Goal: Task Accomplishment & Management: Use online tool/utility

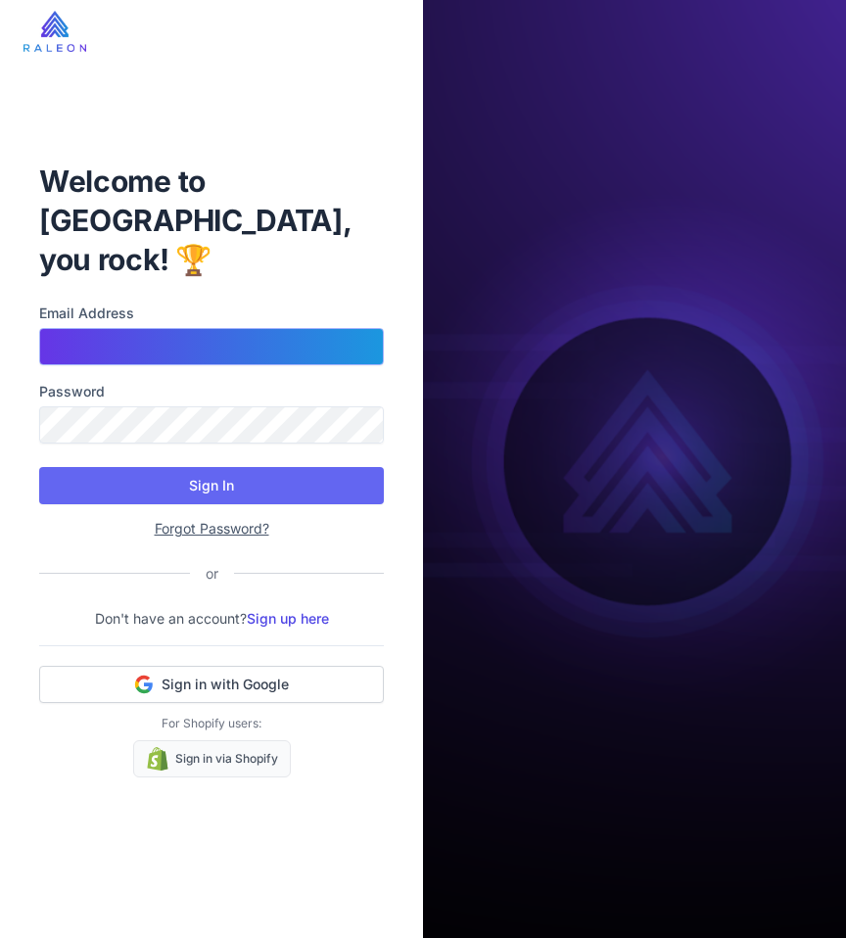
click at [182, 328] on input "Email Address" at bounding box center [211, 346] width 345 height 37
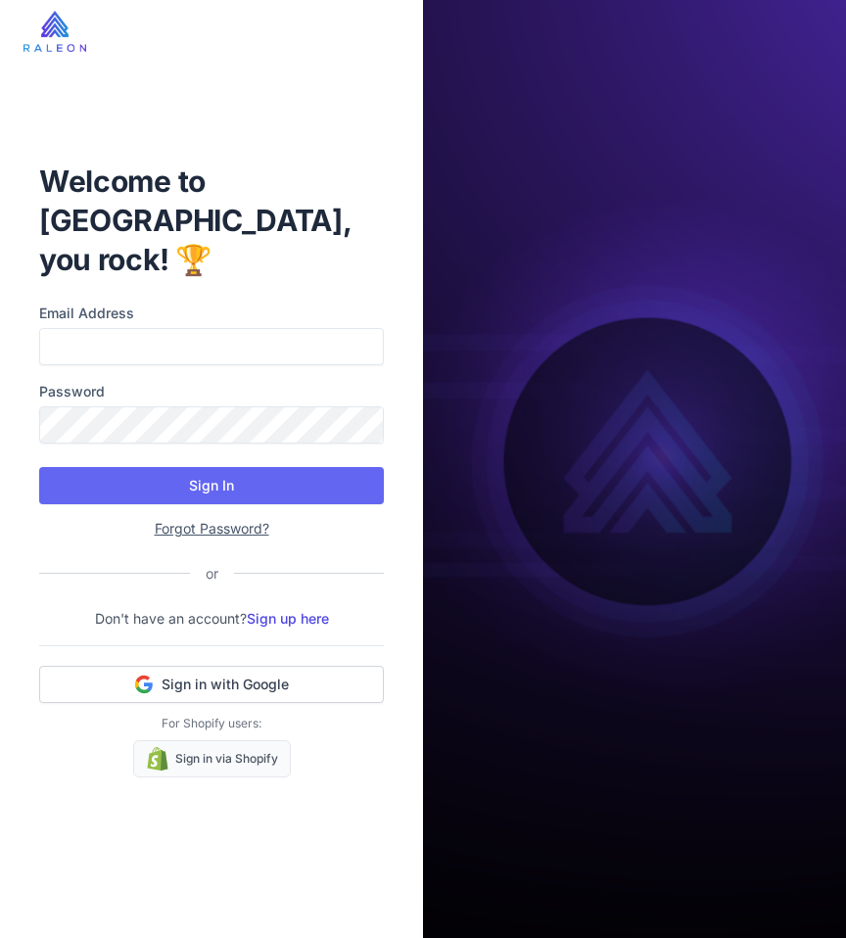
click at [224, 214] on h1 "Welcome to Raleon, you rock! 🏆" at bounding box center [211, 221] width 345 height 118
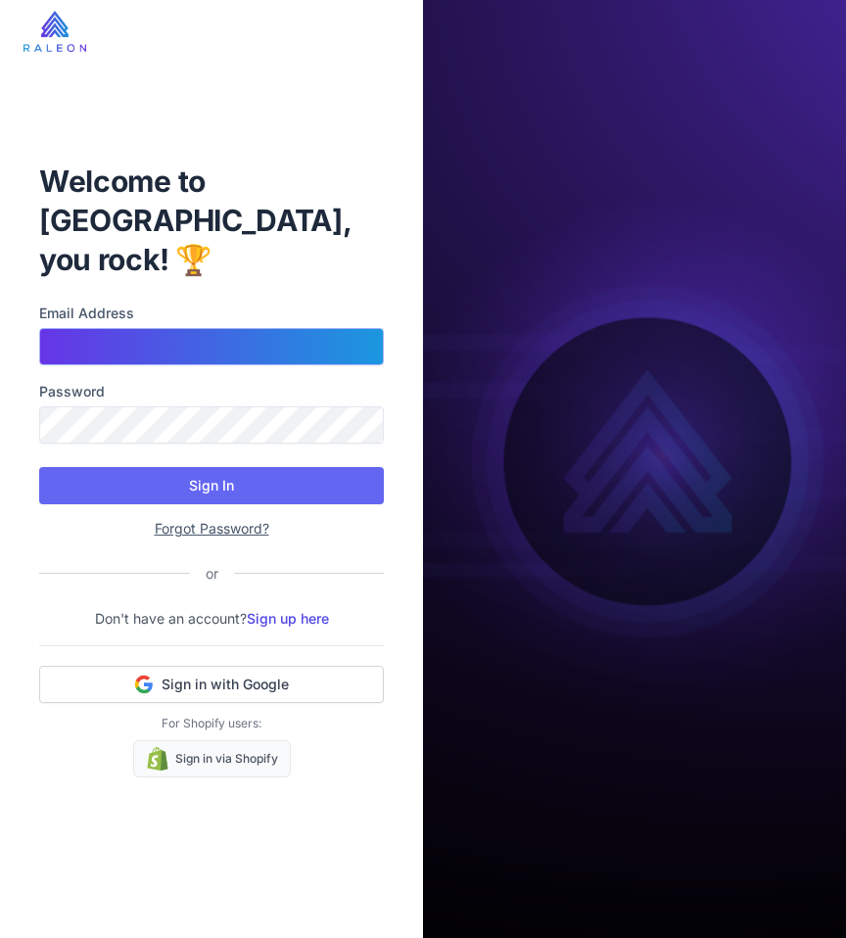
click at [129, 328] on input "Email Address" at bounding box center [211, 346] width 345 height 37
type input "*"
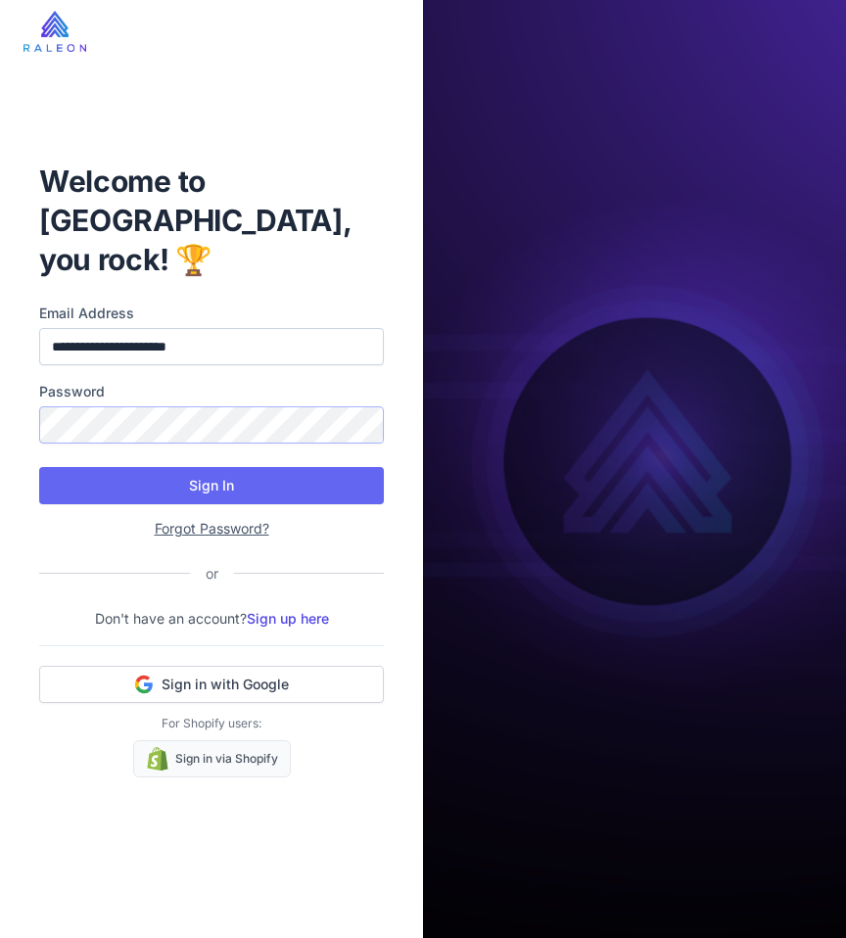
click at [39, 467] on button "Sign In" at bounding box center [211, 485] width 345 height 37
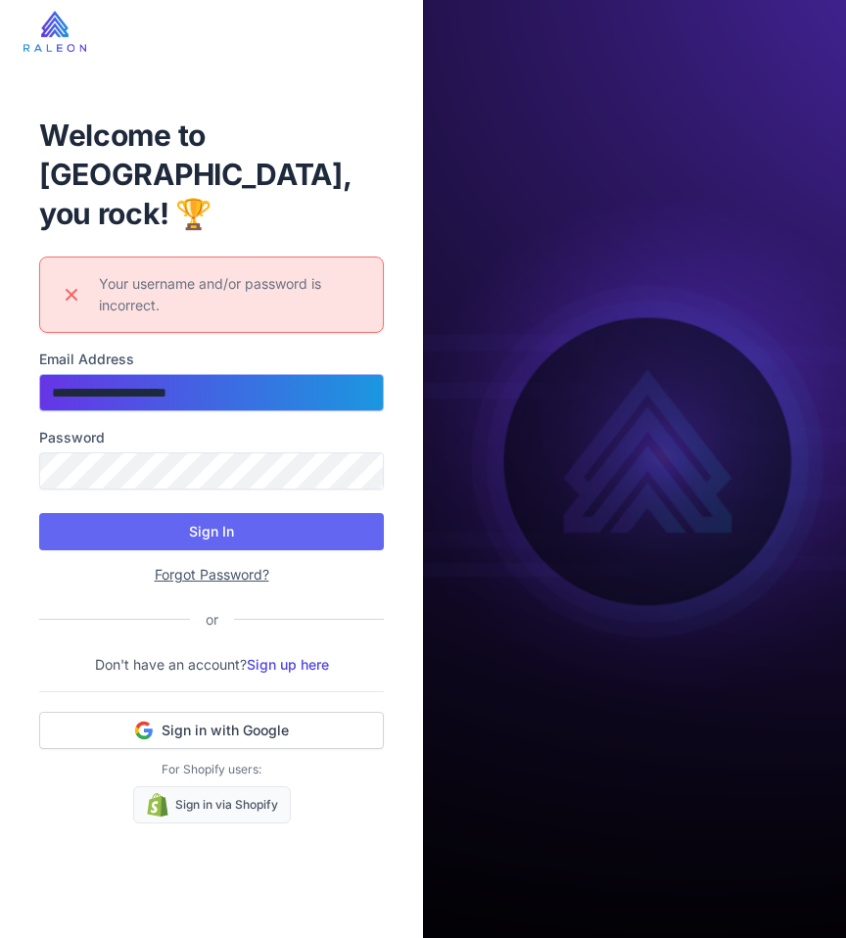
click at [195, 376] on input "**********" at bounding box center [211, 392] width 345 height 37
type input "**********"
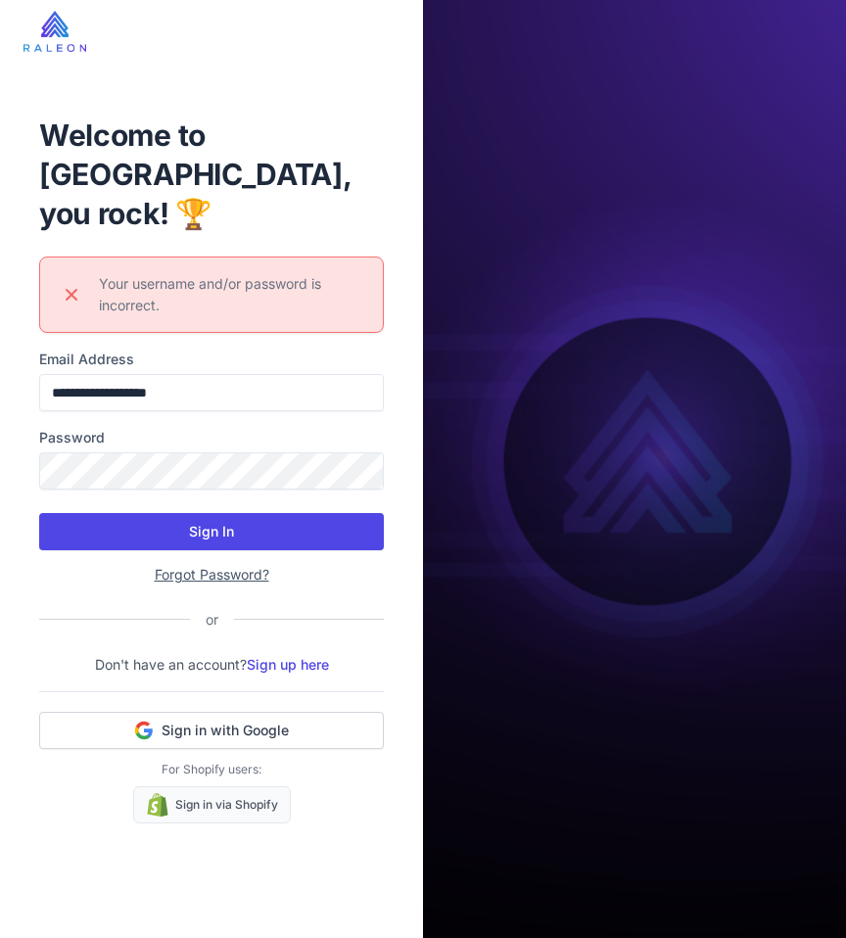
click at [222, 513] on button "Sign In" at bounding box center [211, 531] width 345 height 37
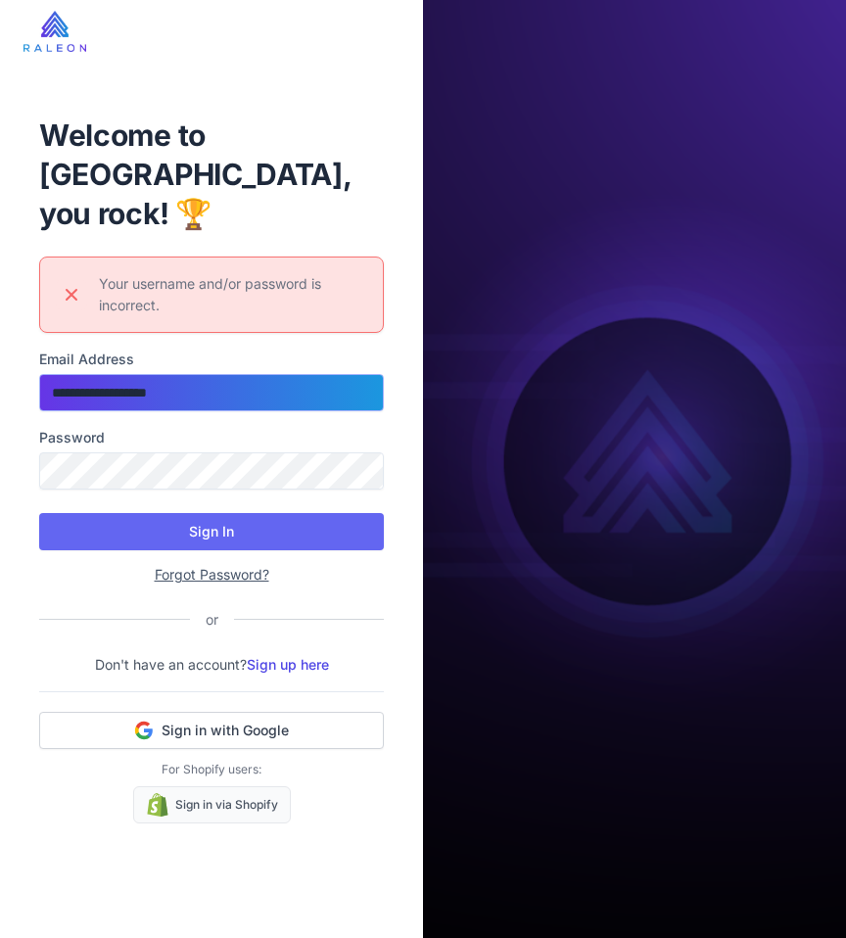
click at [223, 385] on input "**********" at bounding box center [211, 392] width 345 height 37
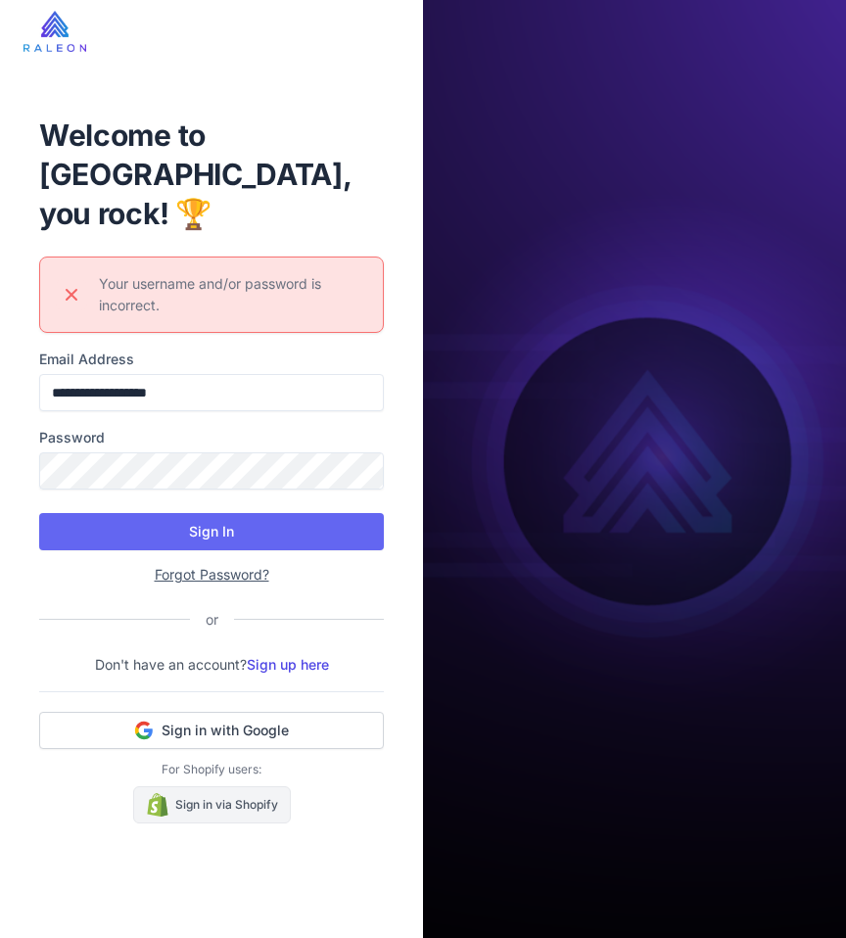
click at [227, 786] on link "Sign in via Shopify" at bounding box center [212, 804] width 158 height 37
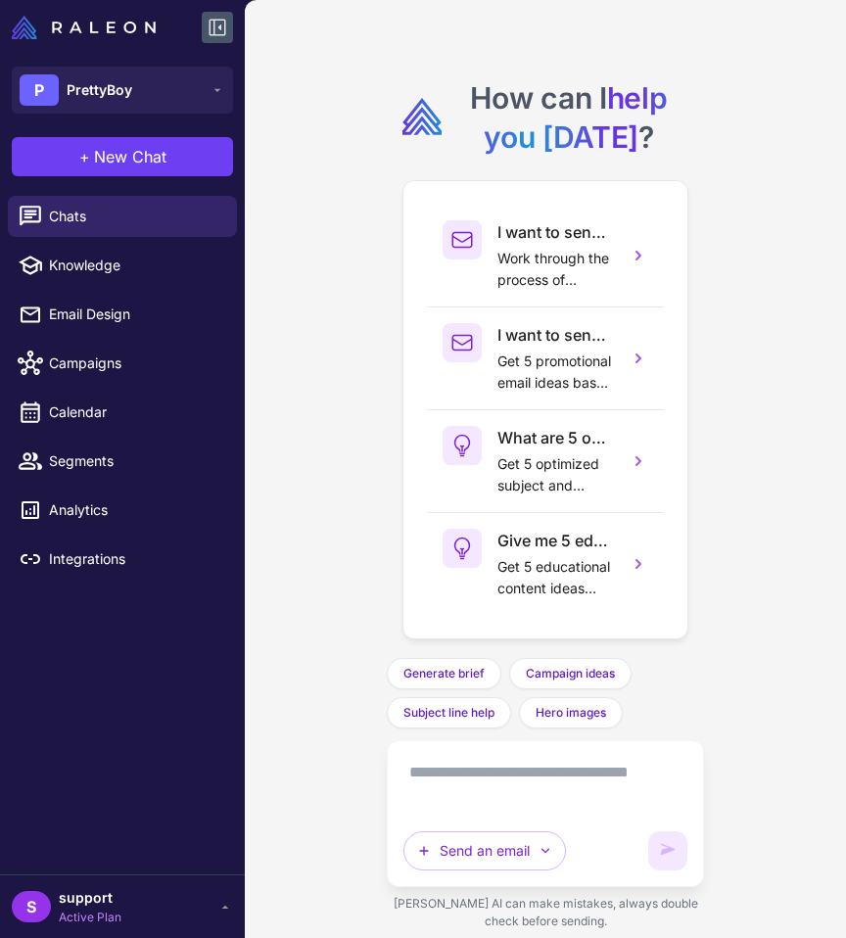
click at [210, 29] on icon at bounding box center [218, 28] width 17 height 17
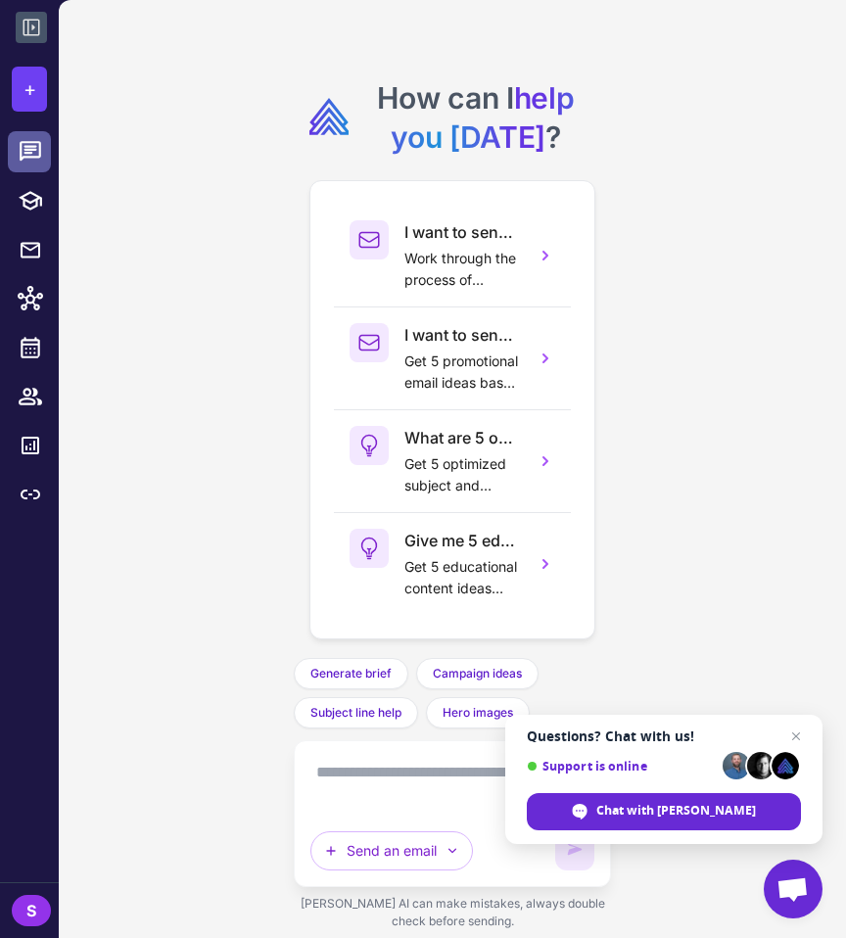
click at [50, 154] on link at bounding box center [29, 151] width 43 height 41
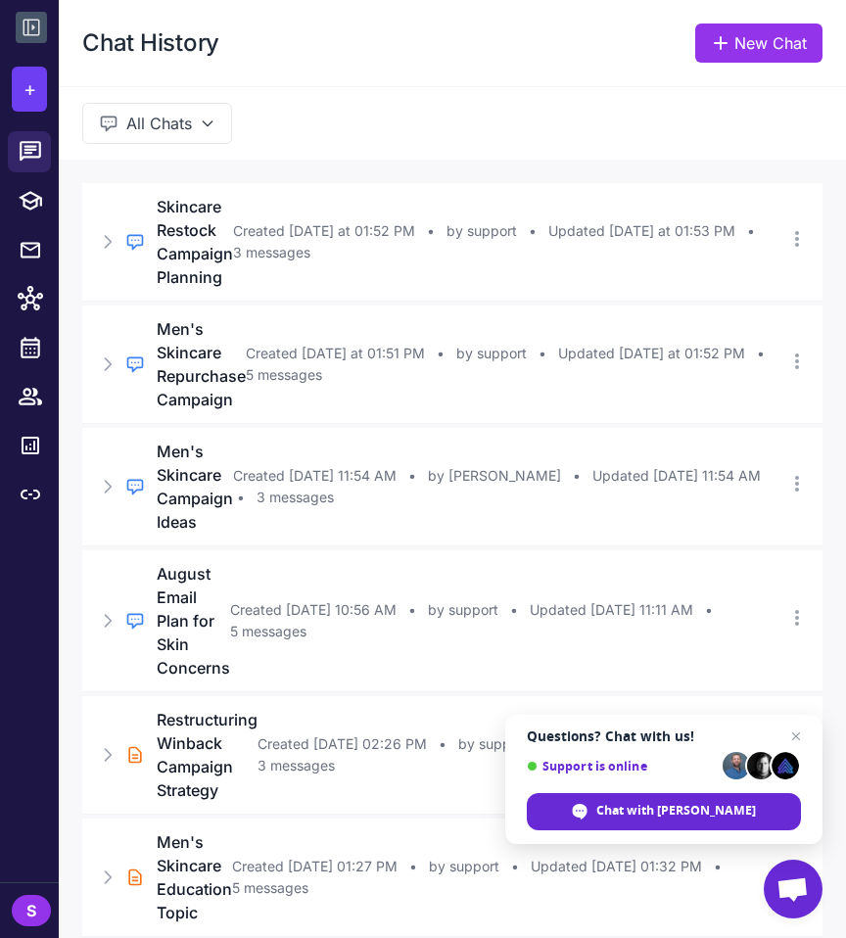
click at [198, 129] on button "All Chats" at bounding box center [157, 123] width 150 height 41
click at [295, 84] on div "Chat History New Chat" at bounding box center [452, 43] width 787 height 86
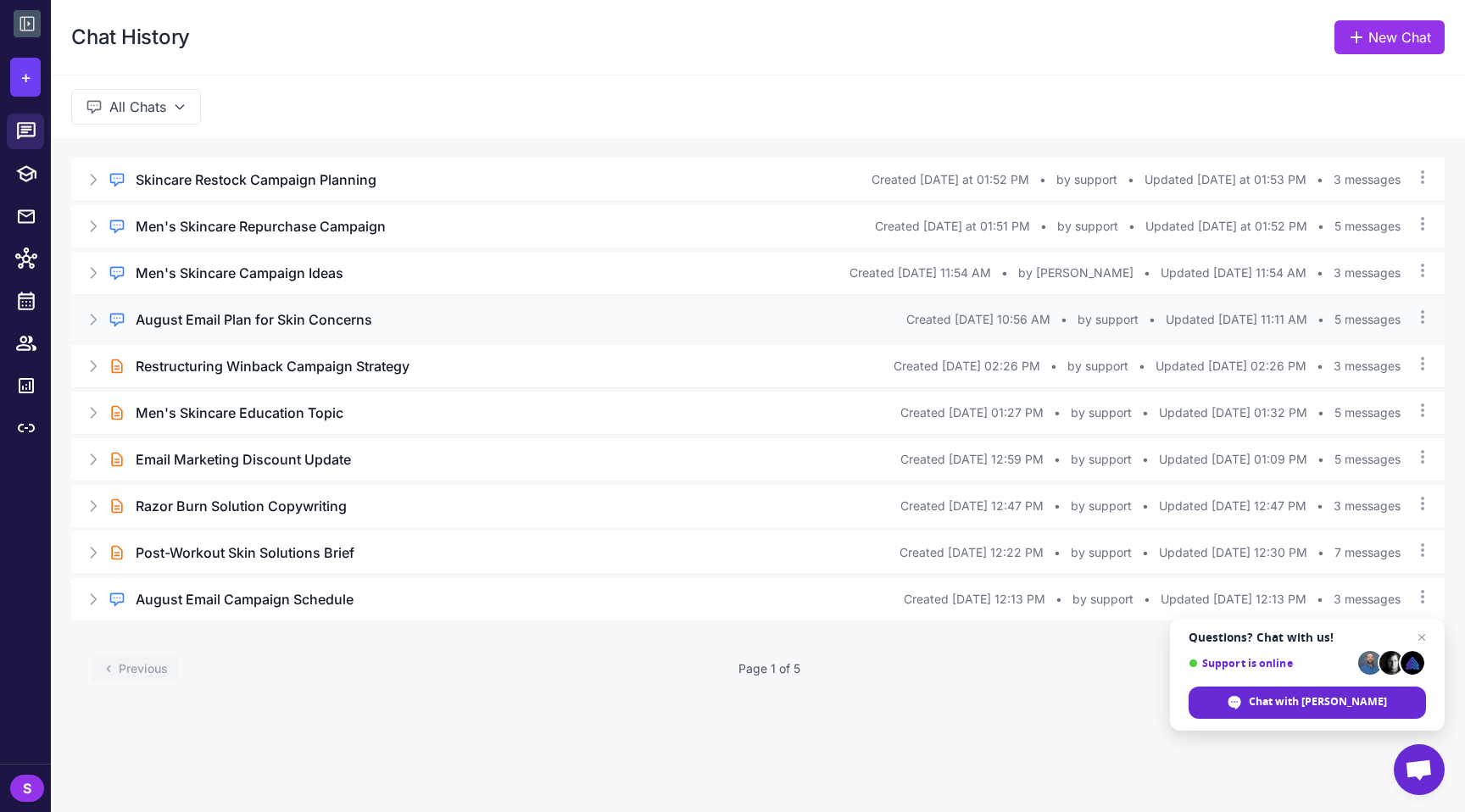
click at [377, 313] on div "August Email Plan for Skin Concerns" at bounding box center [521, 319] width 771 height 21
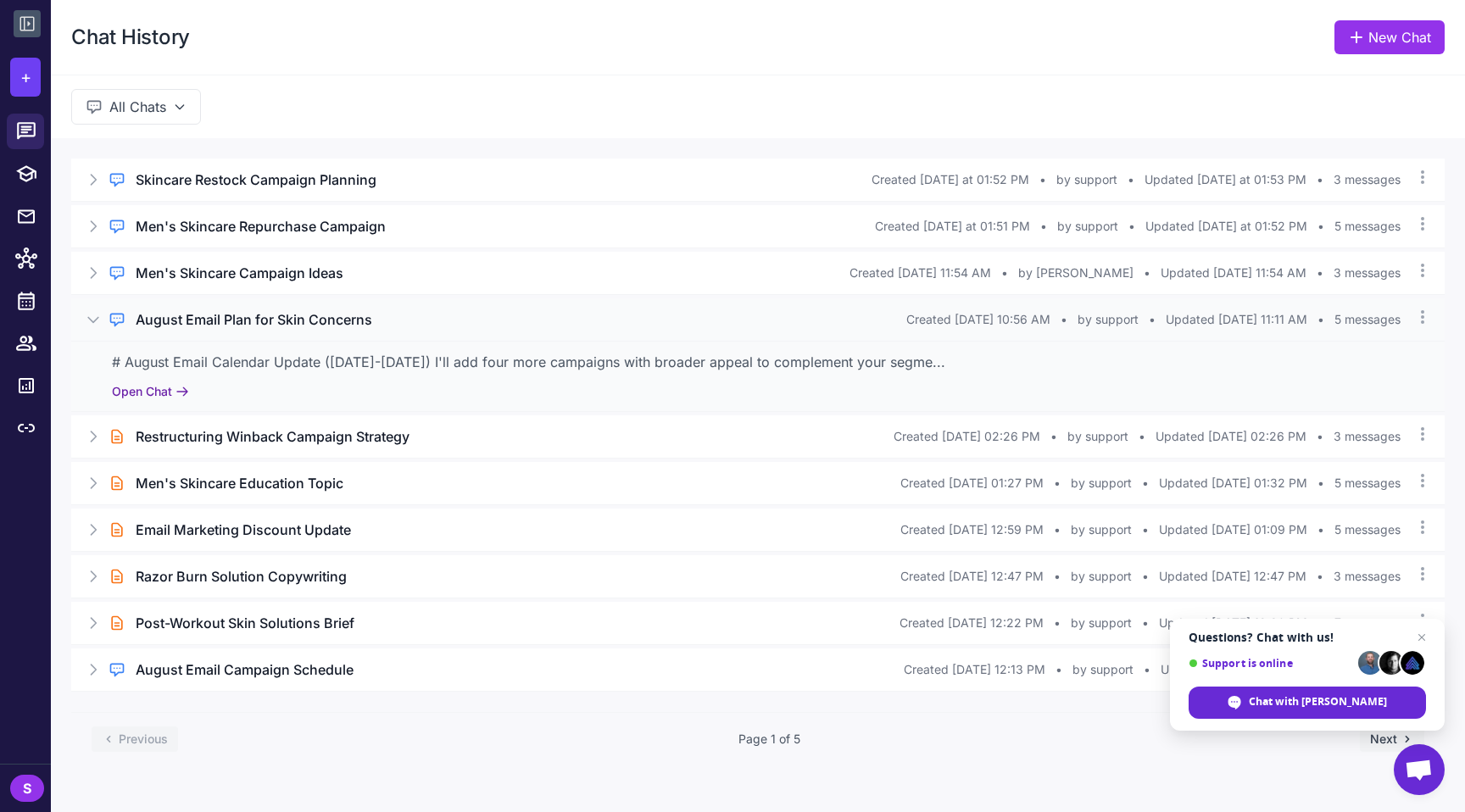
click at [162, 391] on button "Open Chat" at bounding box center [150, 392] width 77 height 19
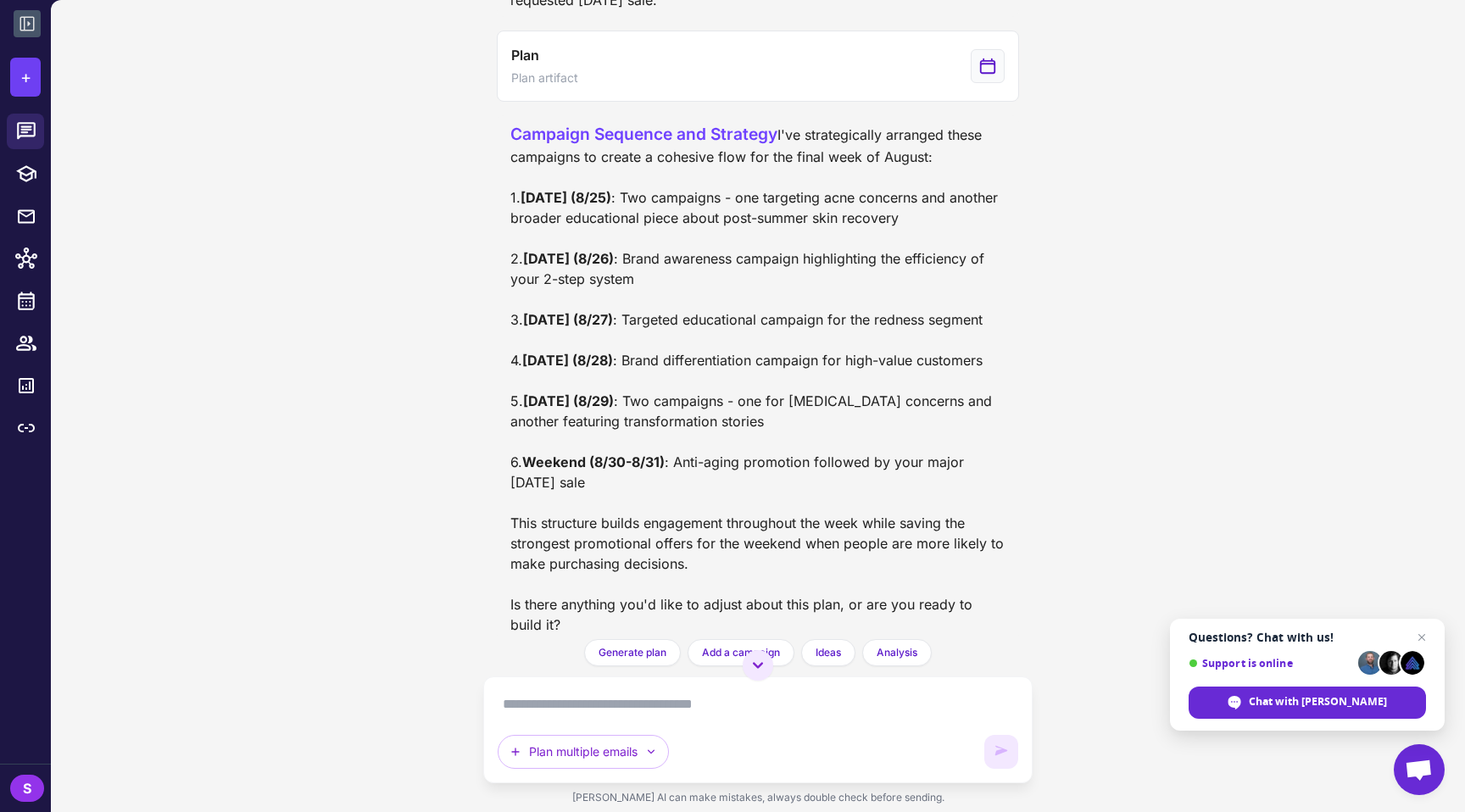
scroll to position [1523, 0]
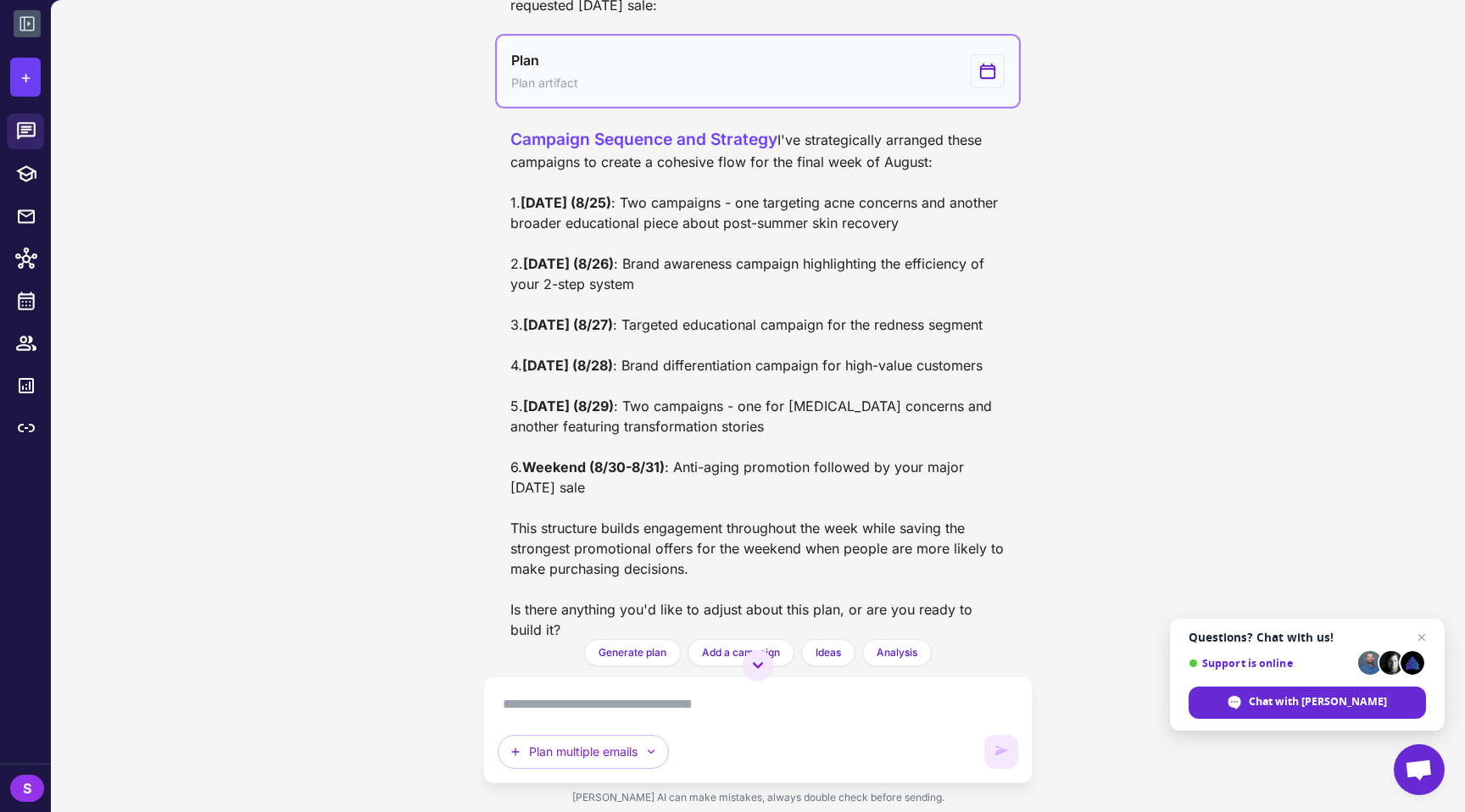
click at [732, 79] on icon "View generated Plan" at bounding box center [988, 71] width 15 height 15
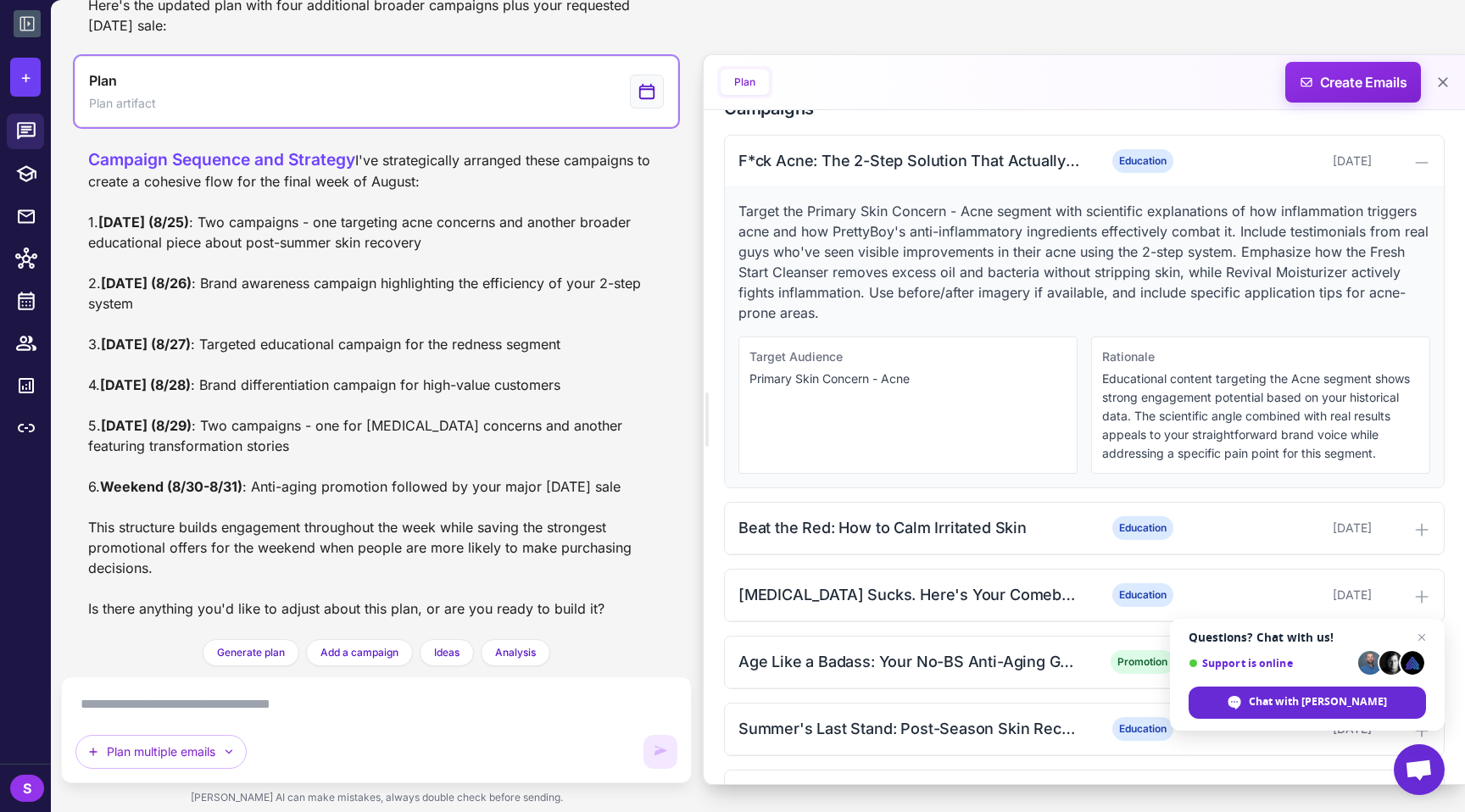
scroll to position [580, 0]
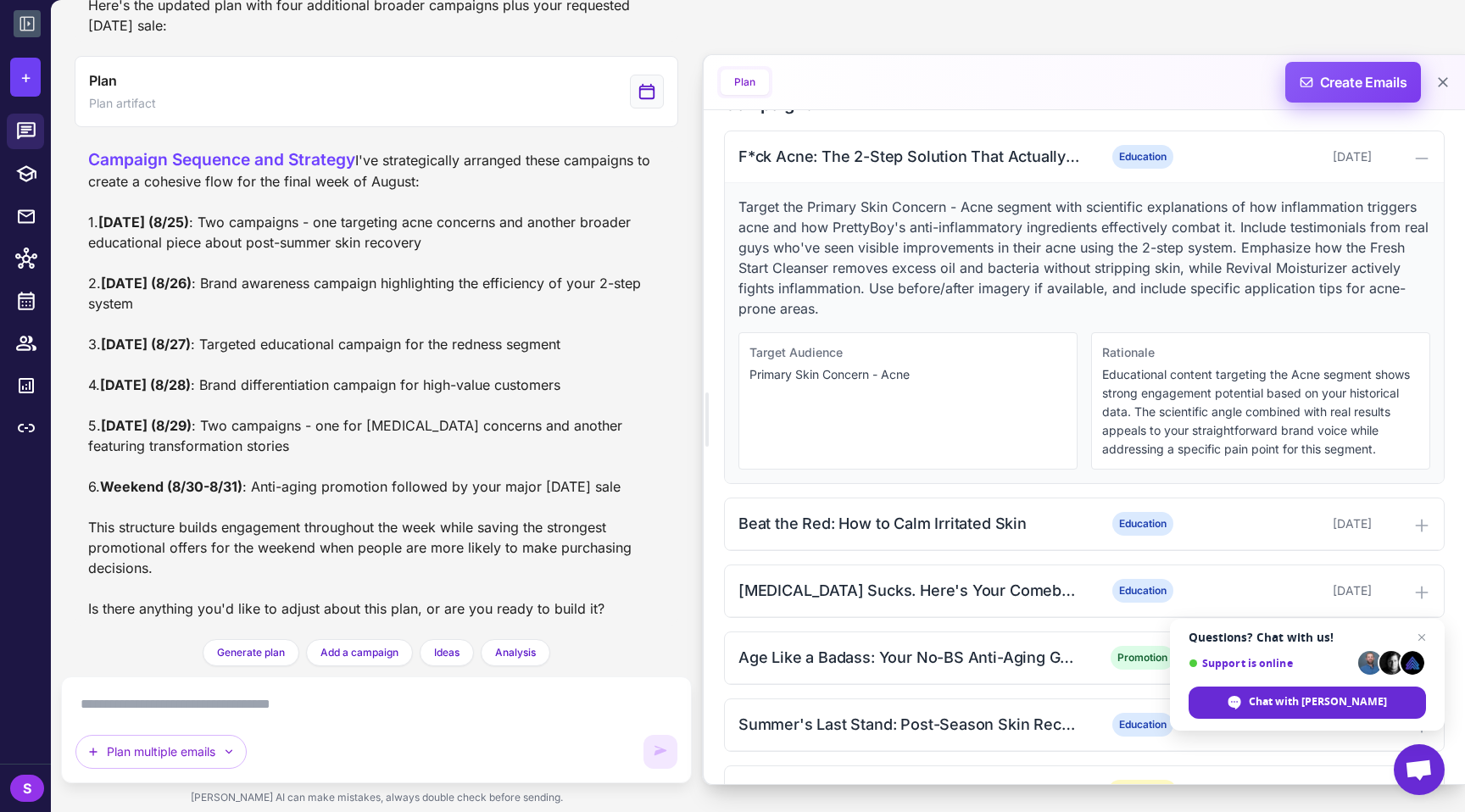
click at [732, 81] on span "Create Emails" at bounding box center [1353, 81] width 148 height 41
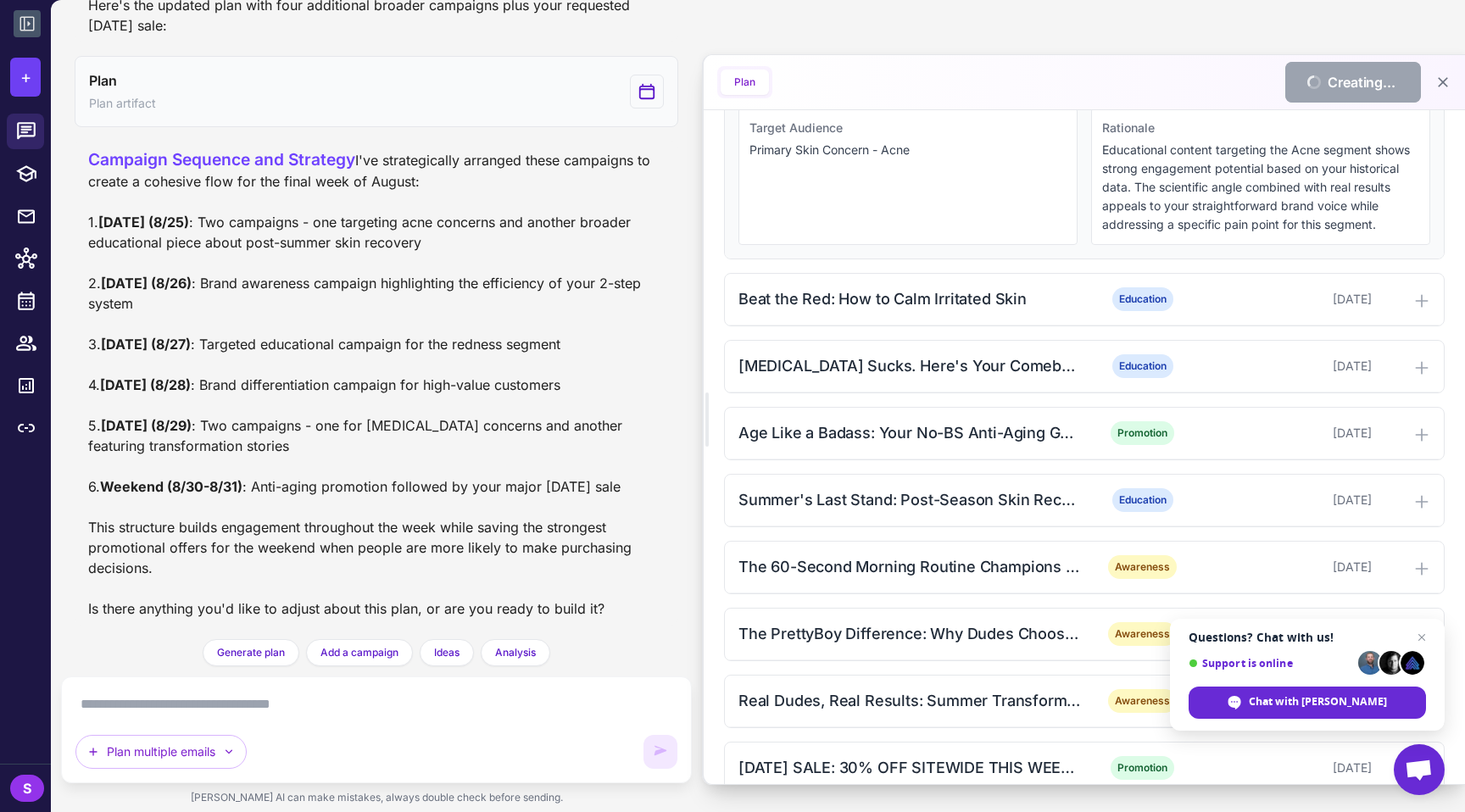
scroll to position [810, 0]
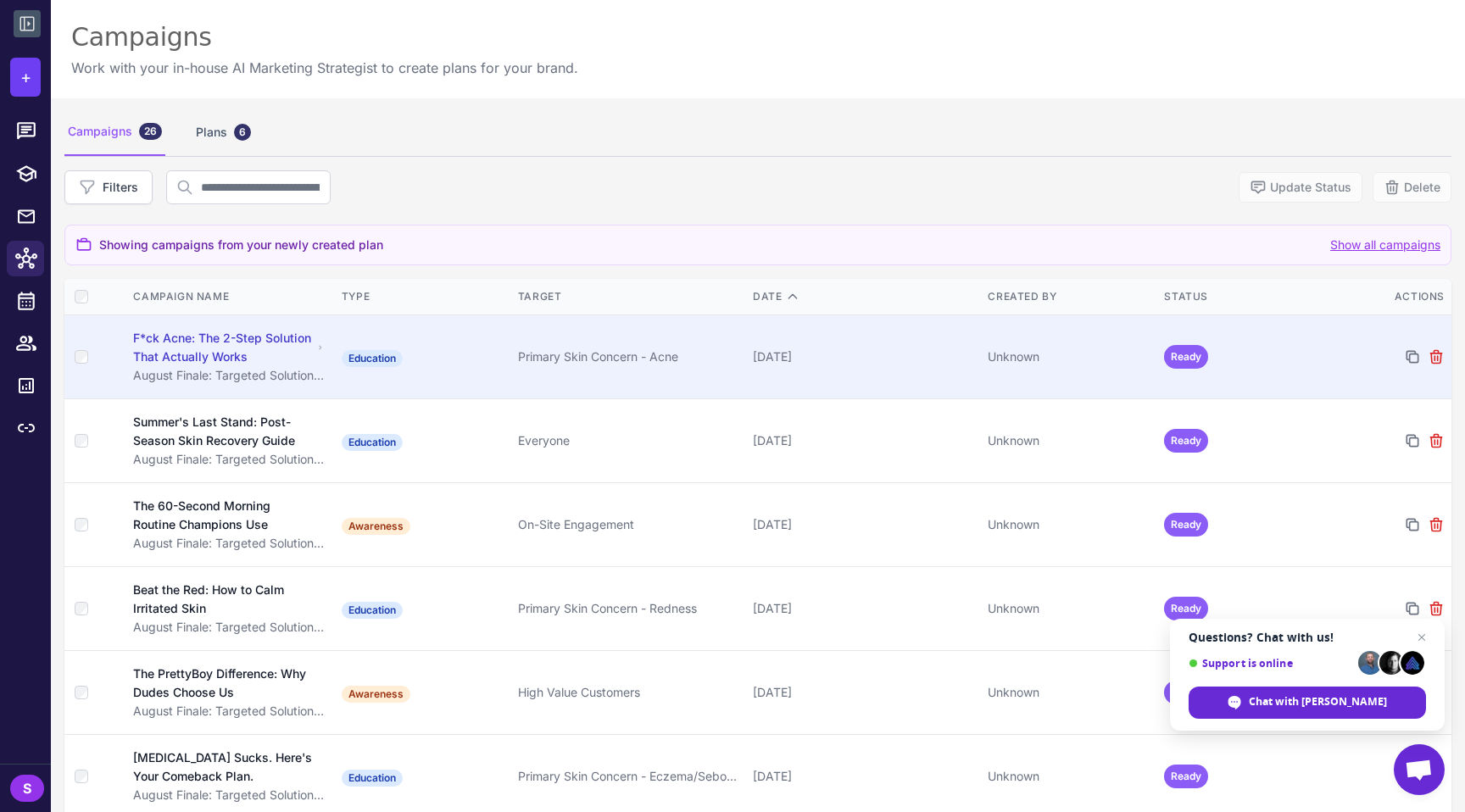
click at [281, 361] on div "F*ck Acne: The 2-Step Solution That Actually Works" at bounding box center [223, 347] width 180 height 37
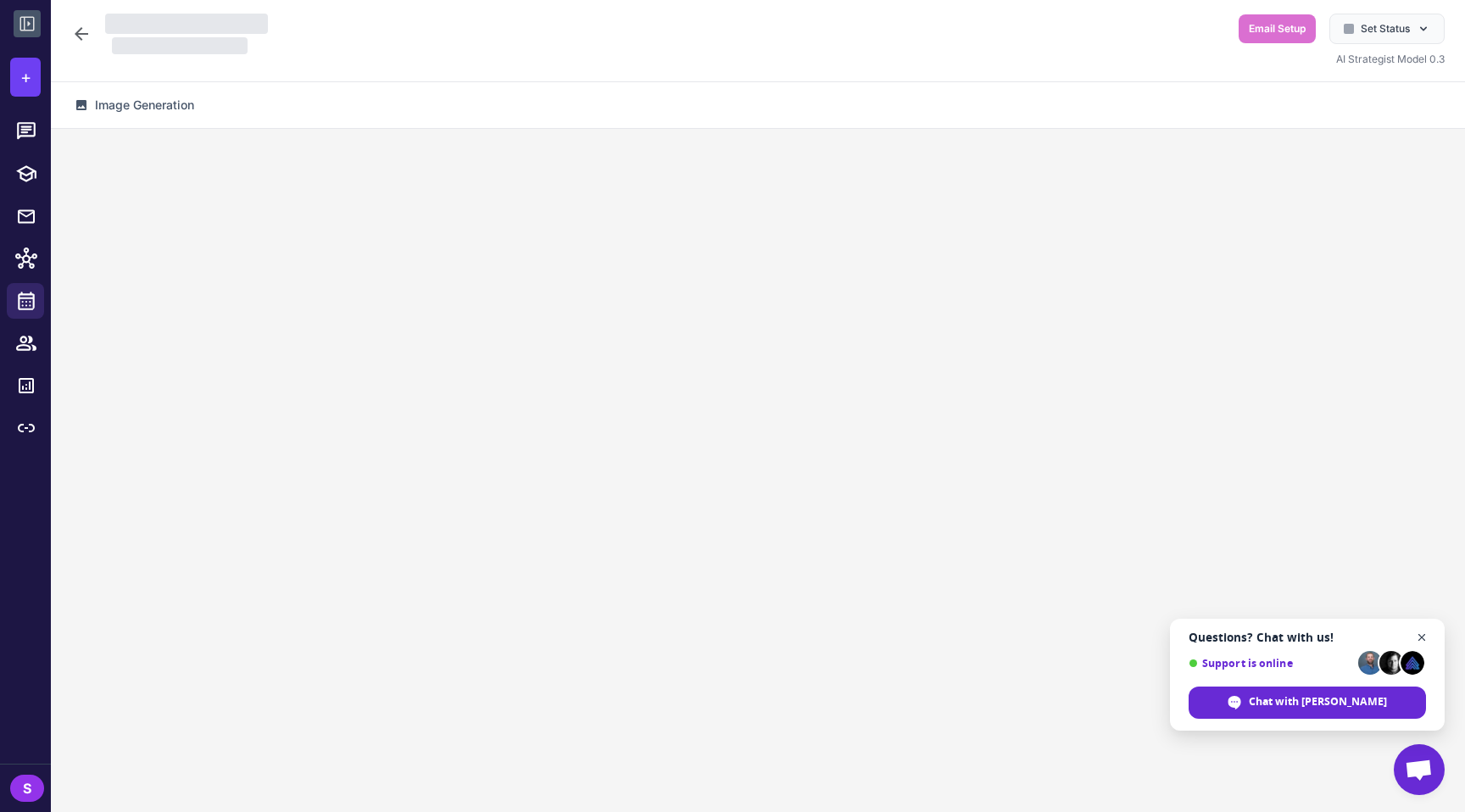
click at [732, 637] on span "Open chat" at bounding box center [1422, 638] width 21 height 21
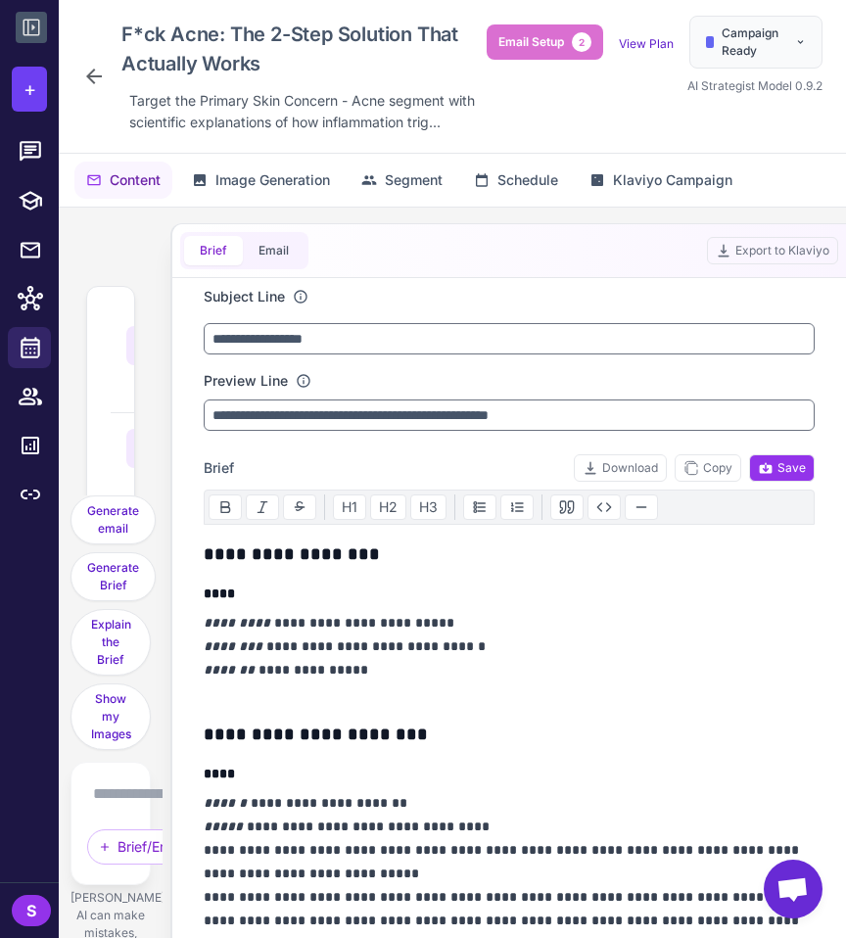
click at [94, 77] on icon at bounding box center [94, 77] width 24 height 24
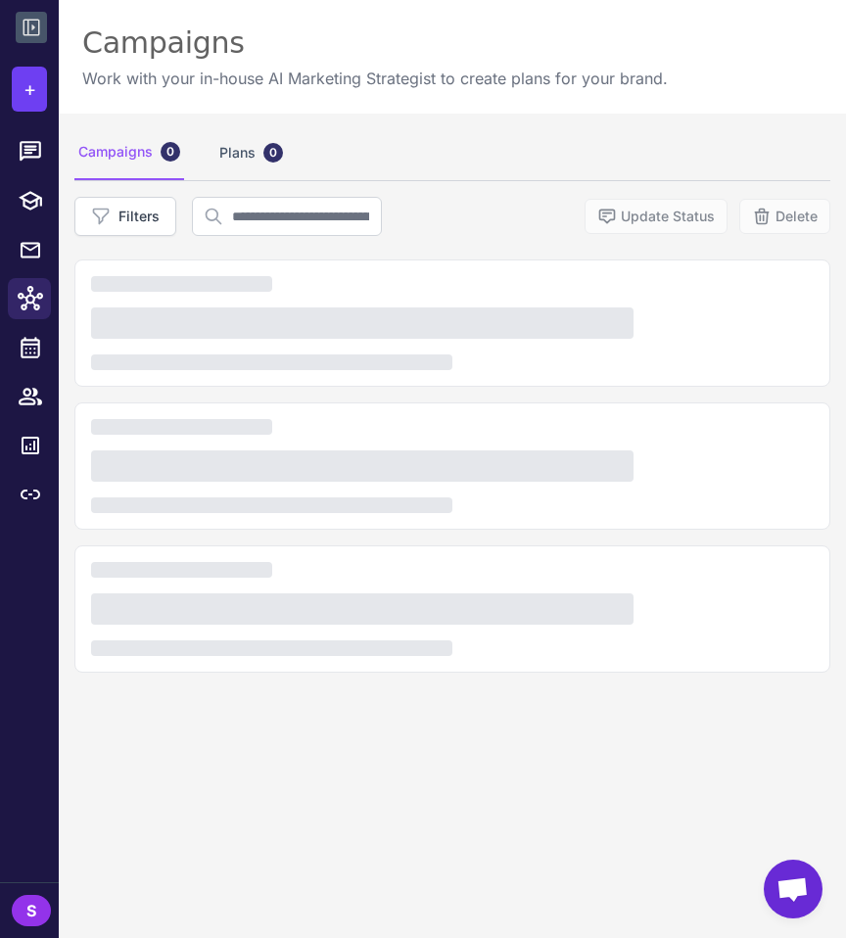
click at [94, 77] on p "Work with your in-house AI Marketing Strategist to create plans for your brand." at bounding box center [375, 79] width 586 height 24
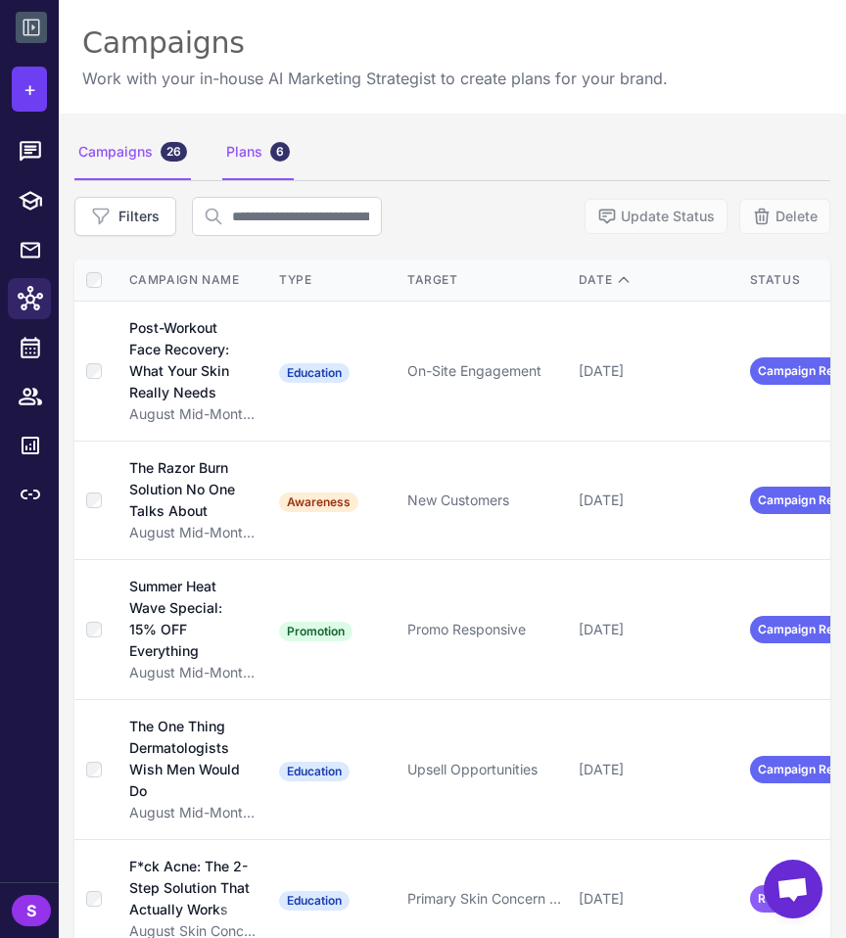
click at [230, 156] on div "Plans 6" at bounding box center [257, 152] width 71 height 55
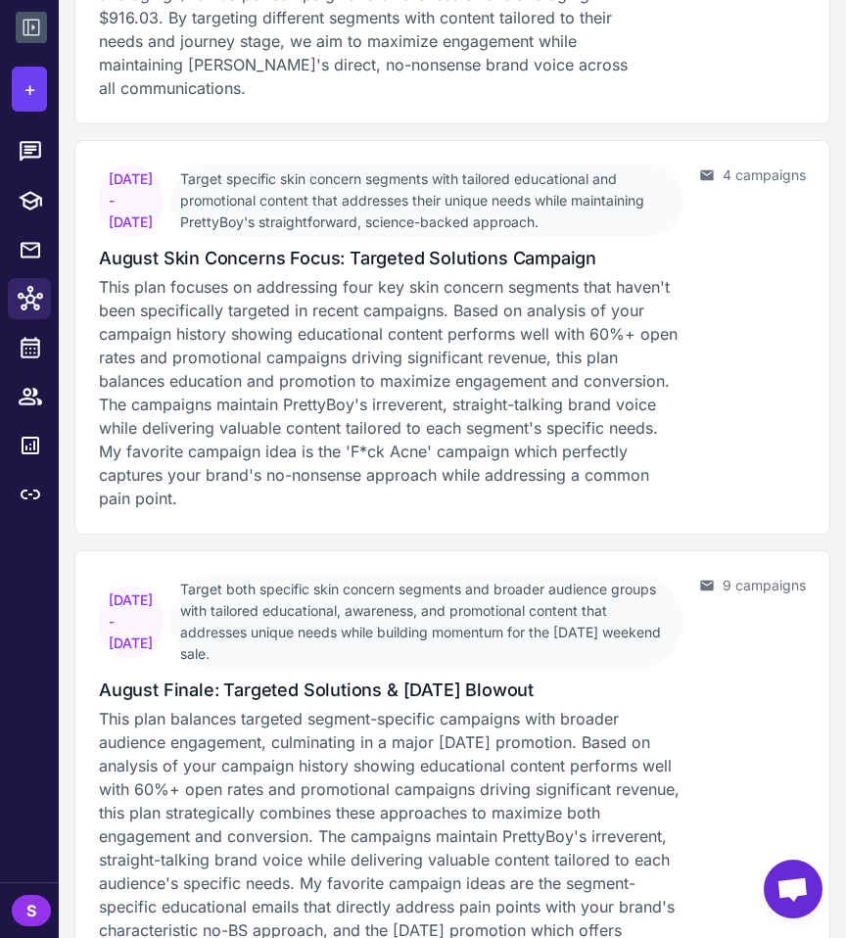
scroll to position [1724, 0]
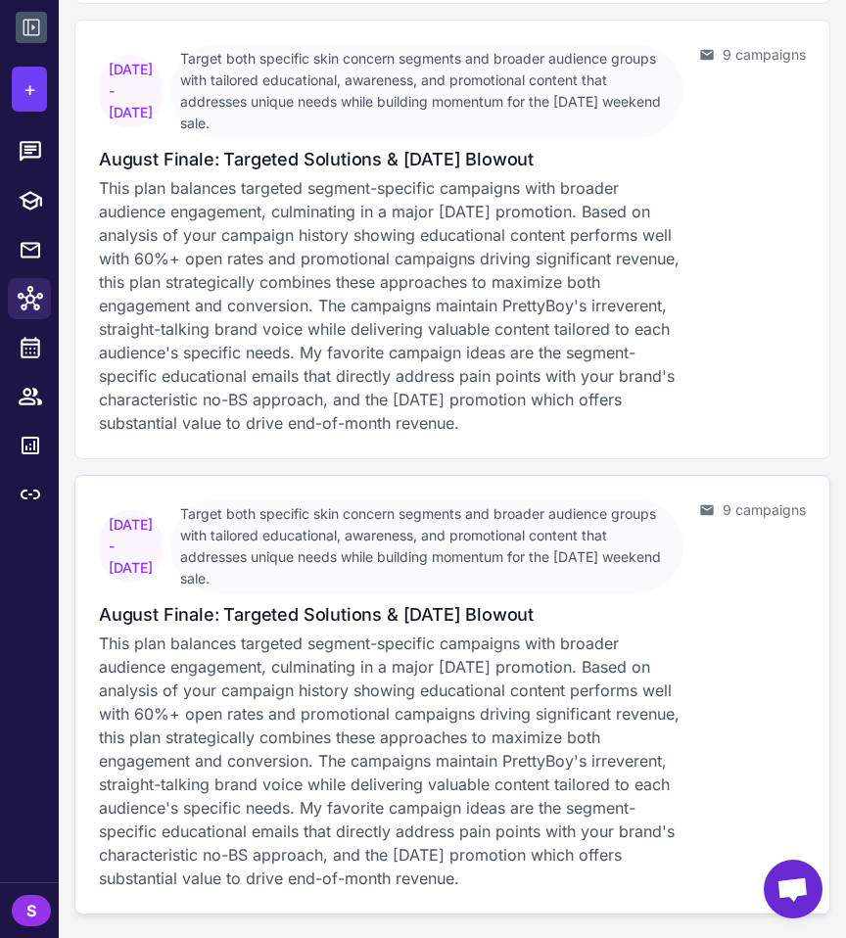
click at [443, 542] on span "Target both specific skin concern segments and broader audience groups with tai…" at bounding box center [426, 546] width 513 height 94
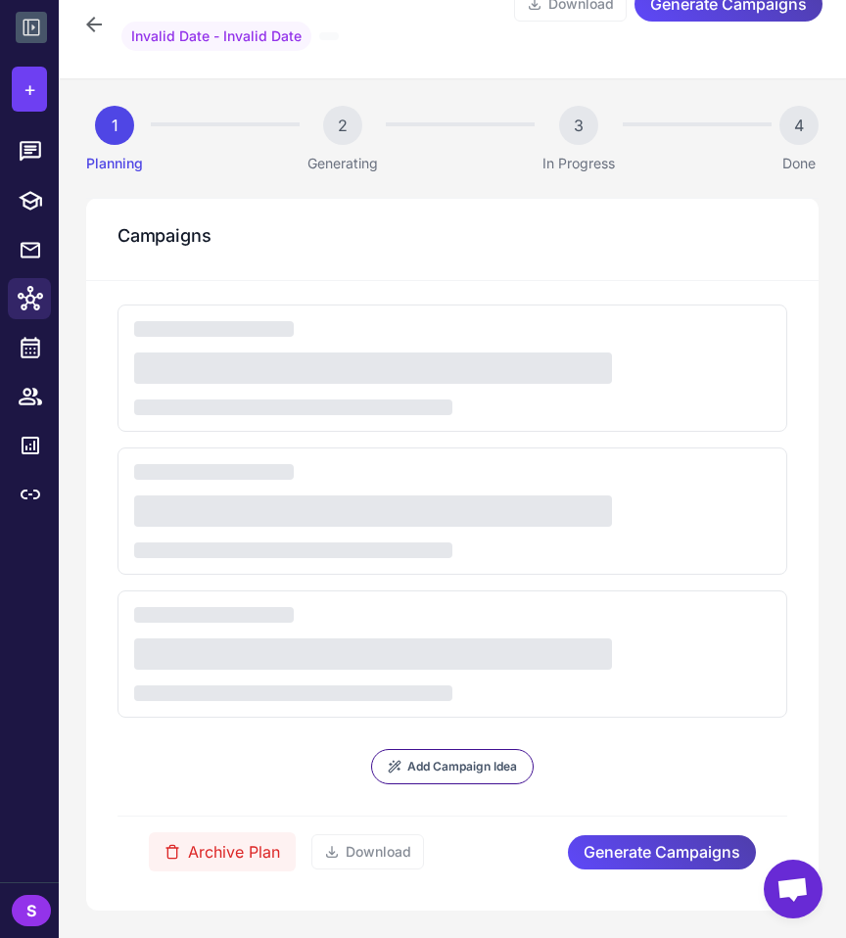
click at [450, 248] on div "Campaigns" at bounding box center [452, 239] width 732 height 83
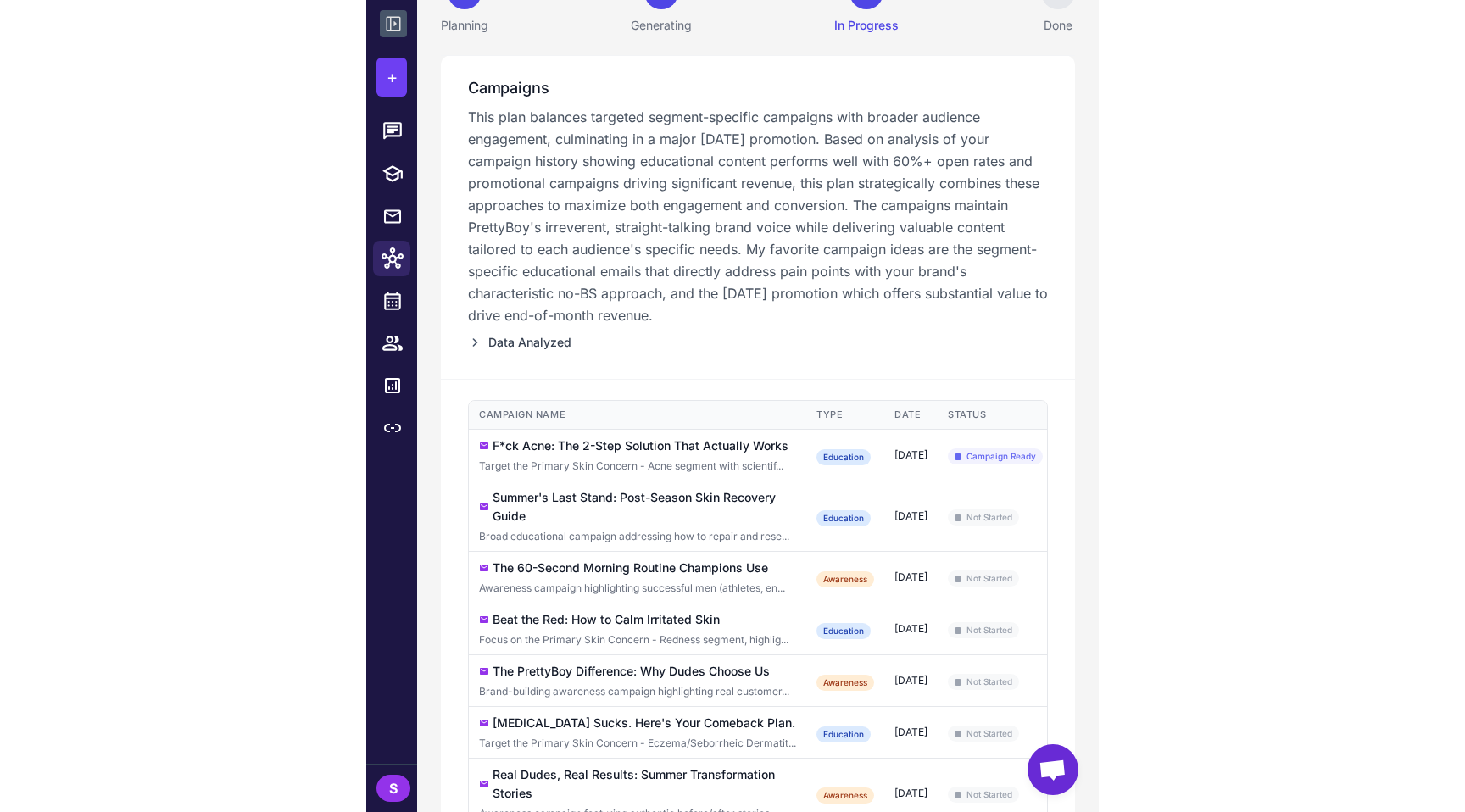
scroll to position [226, 0]
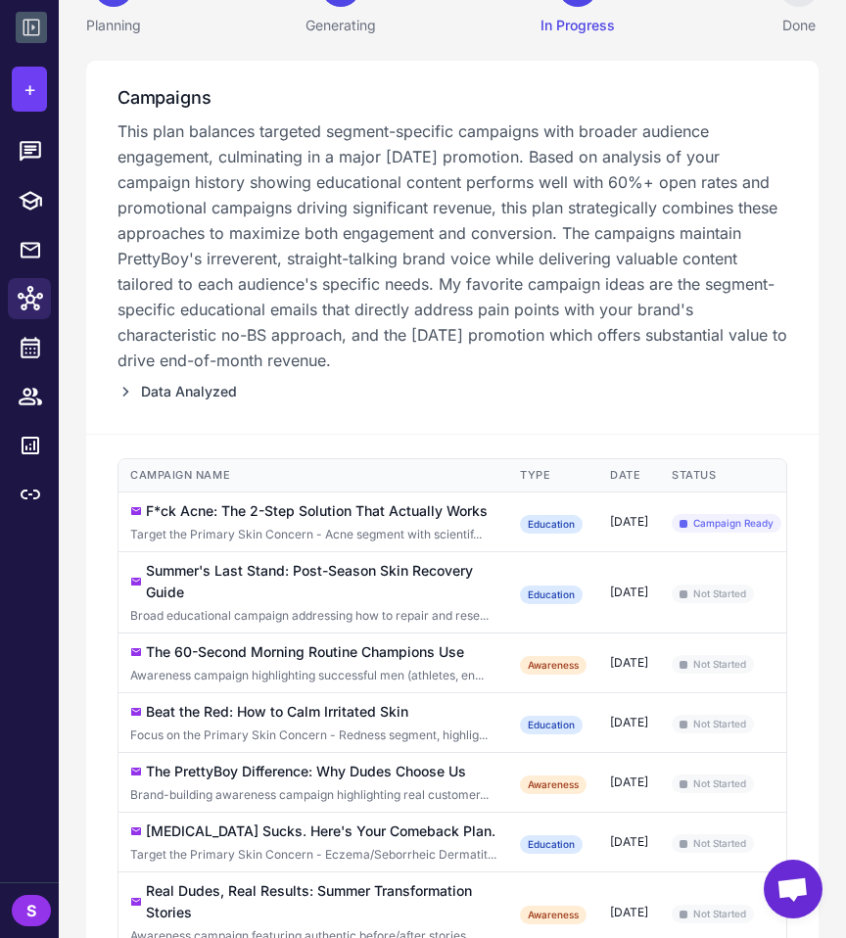
click at [269, 573] on div "Summer's Last Stand: Post-Season Skin Recovery Guide" at bounding box center [321, 581] width 351 height 43
click at [327, 624] on td "Summer's Last Stand: Post-Season Skin Recovery Guide Broad educational campaign…" at bounding box center [313, 591] width 390 height 81
click at [648, 586] on div "[DATE]" at bounding box center [629, 593] width 38 height 18
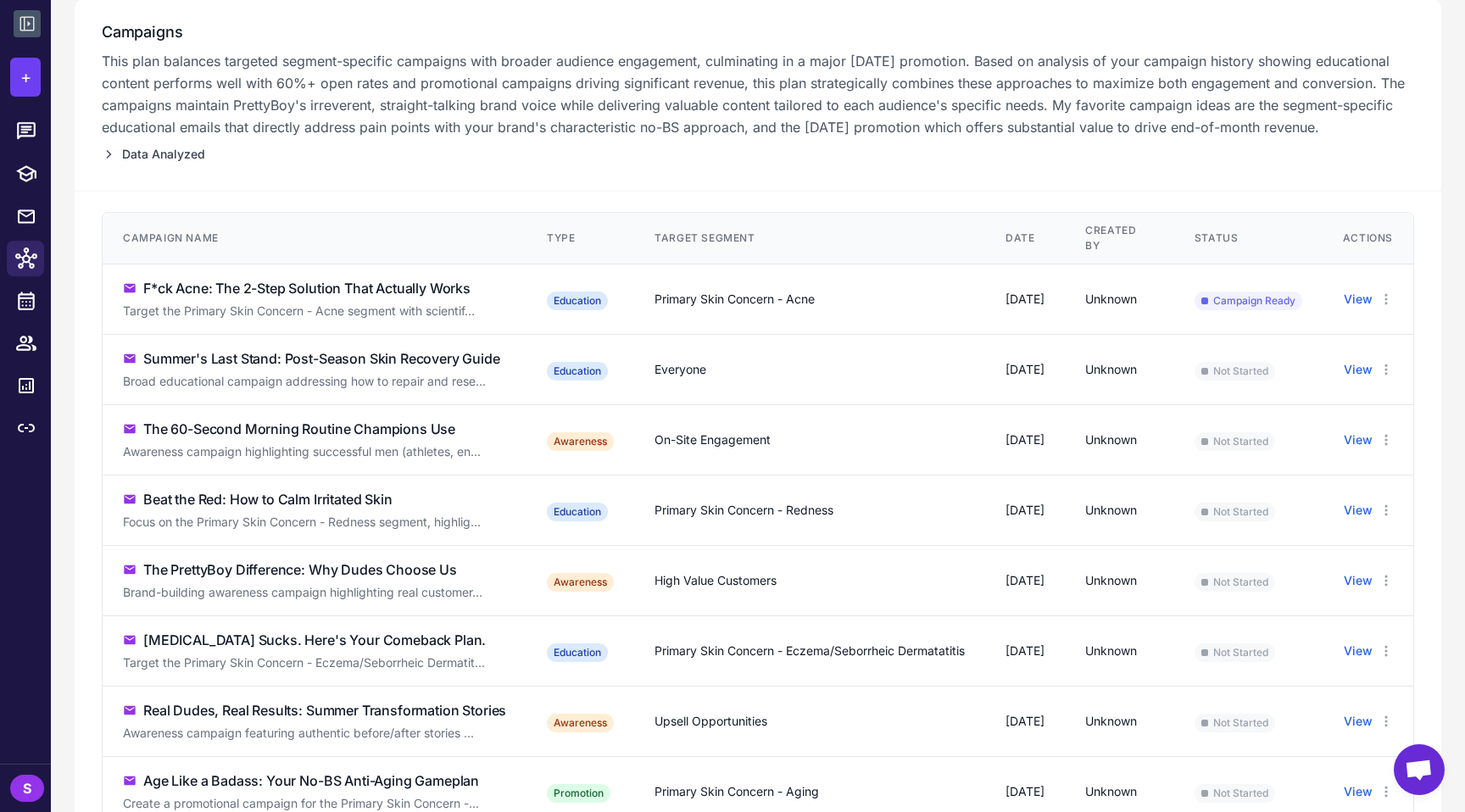
click at [332, 387] on div "Broad educational campaign addressing how to repair and rese..." at bounding box center [314, 382] width 384 height 19
click at [326, 354] on div "Summer's Last Stand: Post-Season Skin Recovery Guide" at bounding box center [321, 358] width 357 height 21
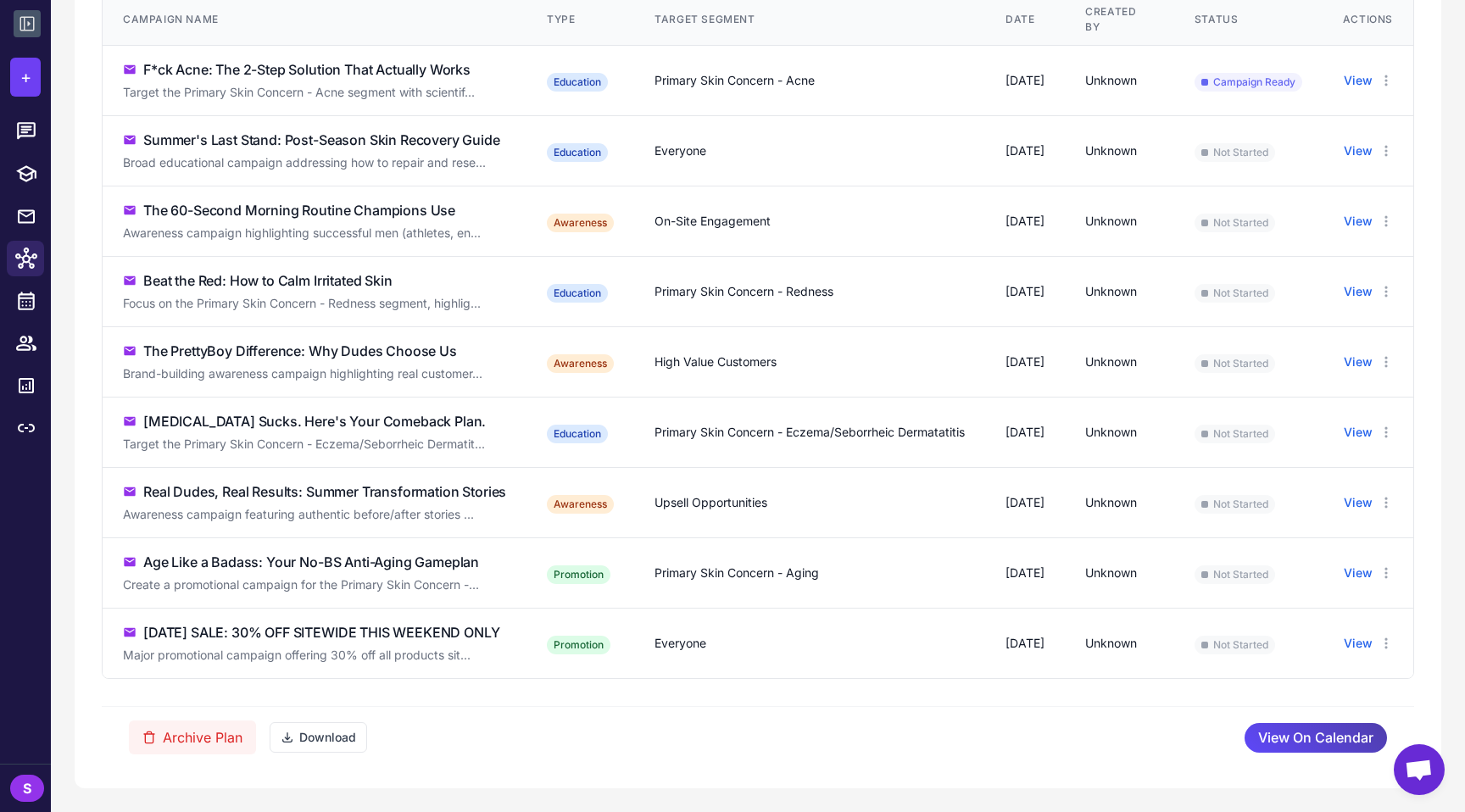
scroll to position [0, 0]
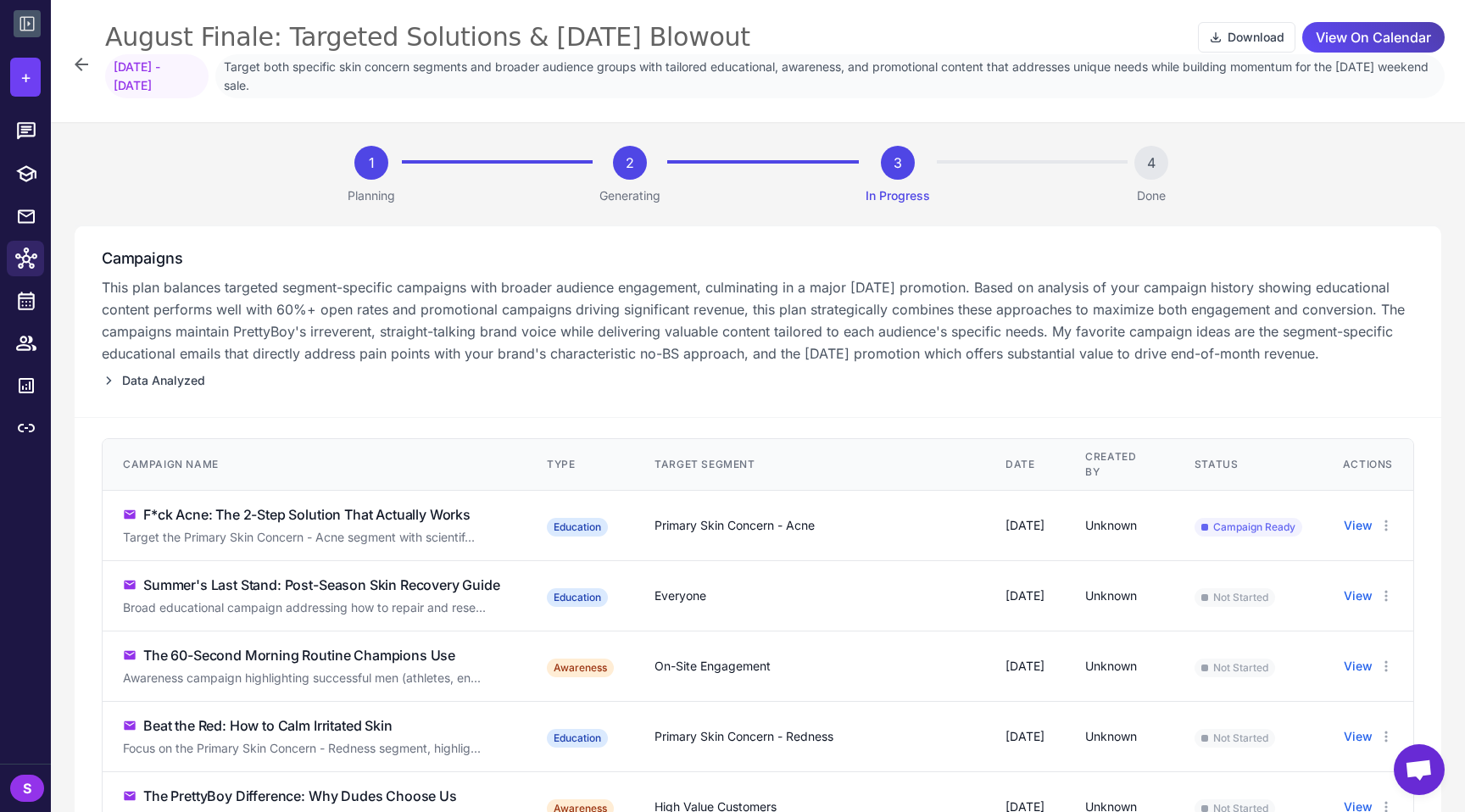
click at [362, 516] on div "F*ck Acne: The 2-Step Solution That Actually Works" at bounding box center [307, 515] width 327 height 21
click at [732, 529] on span "Campaign Ready" at bounding box center [1249, 527] width 107 height 19
click at [28, 135] on icon at bounding box center [26, 131] width 22 height 22
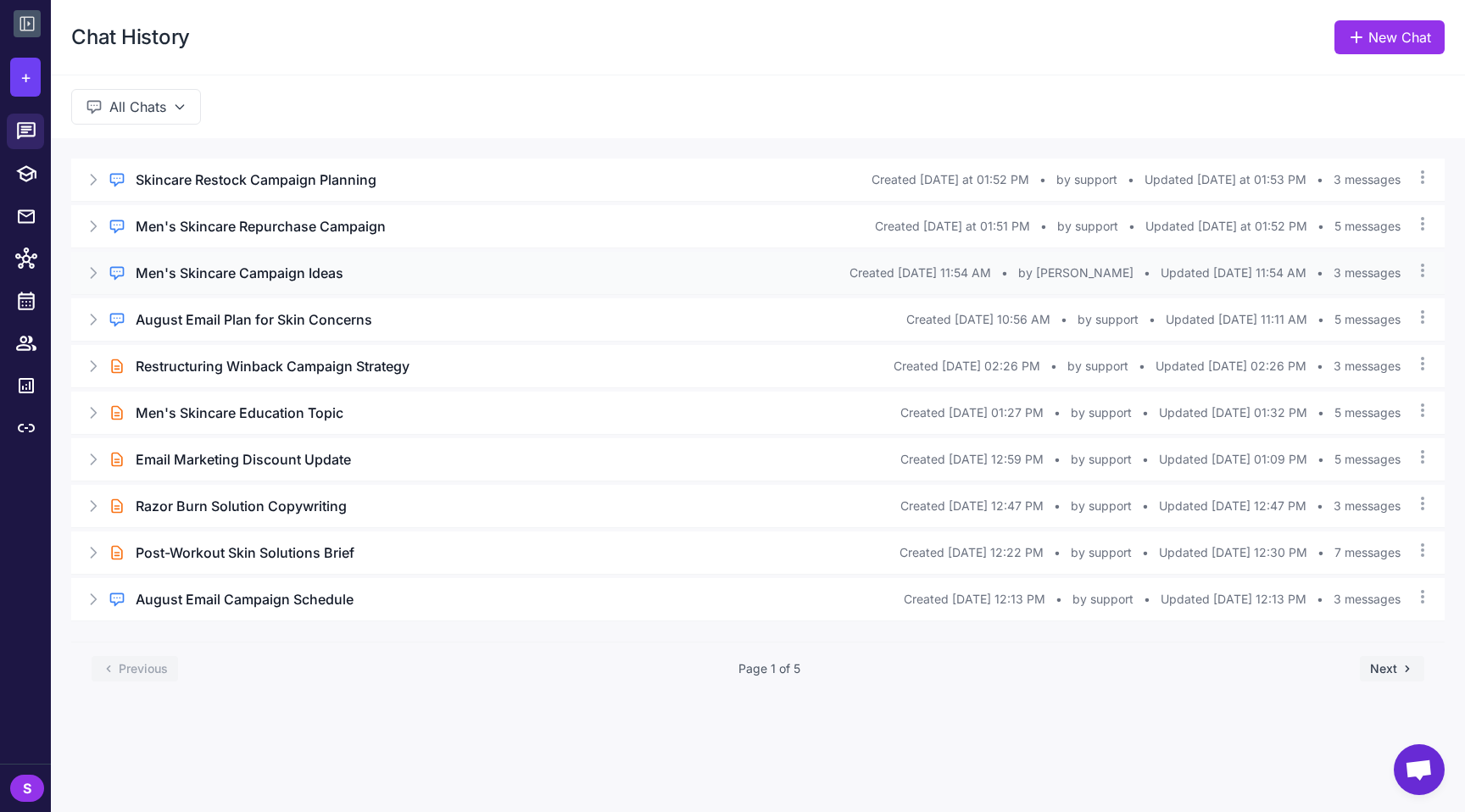
click at [346, 275] on div "Men's Skincare Campaign Ideas" at bounding box center [493, 274] width 714 height 21
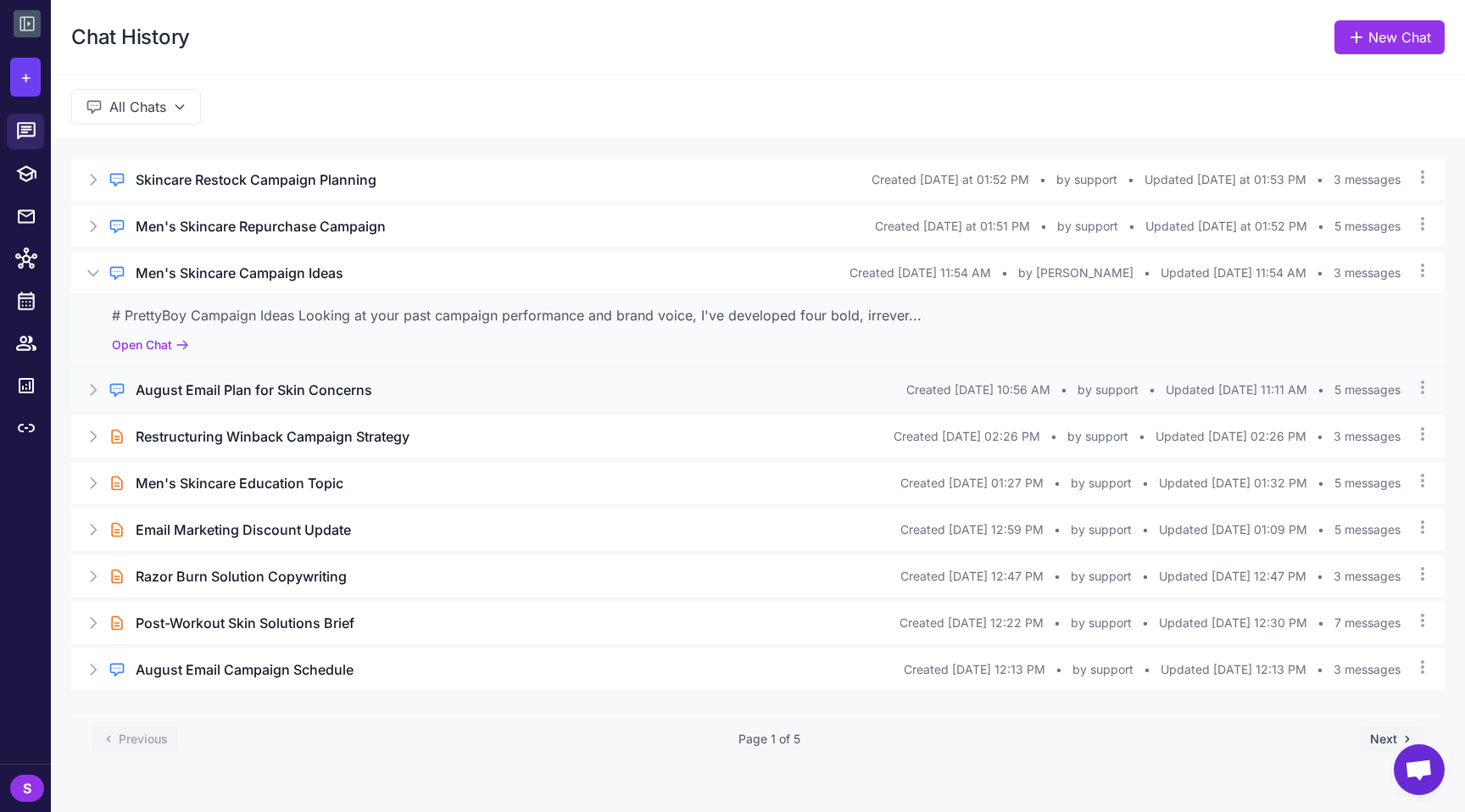
click at [287, 387] on h3 "August Email Plan for Skin Concerns" at bounding box center [254, 390] width 236 height 21
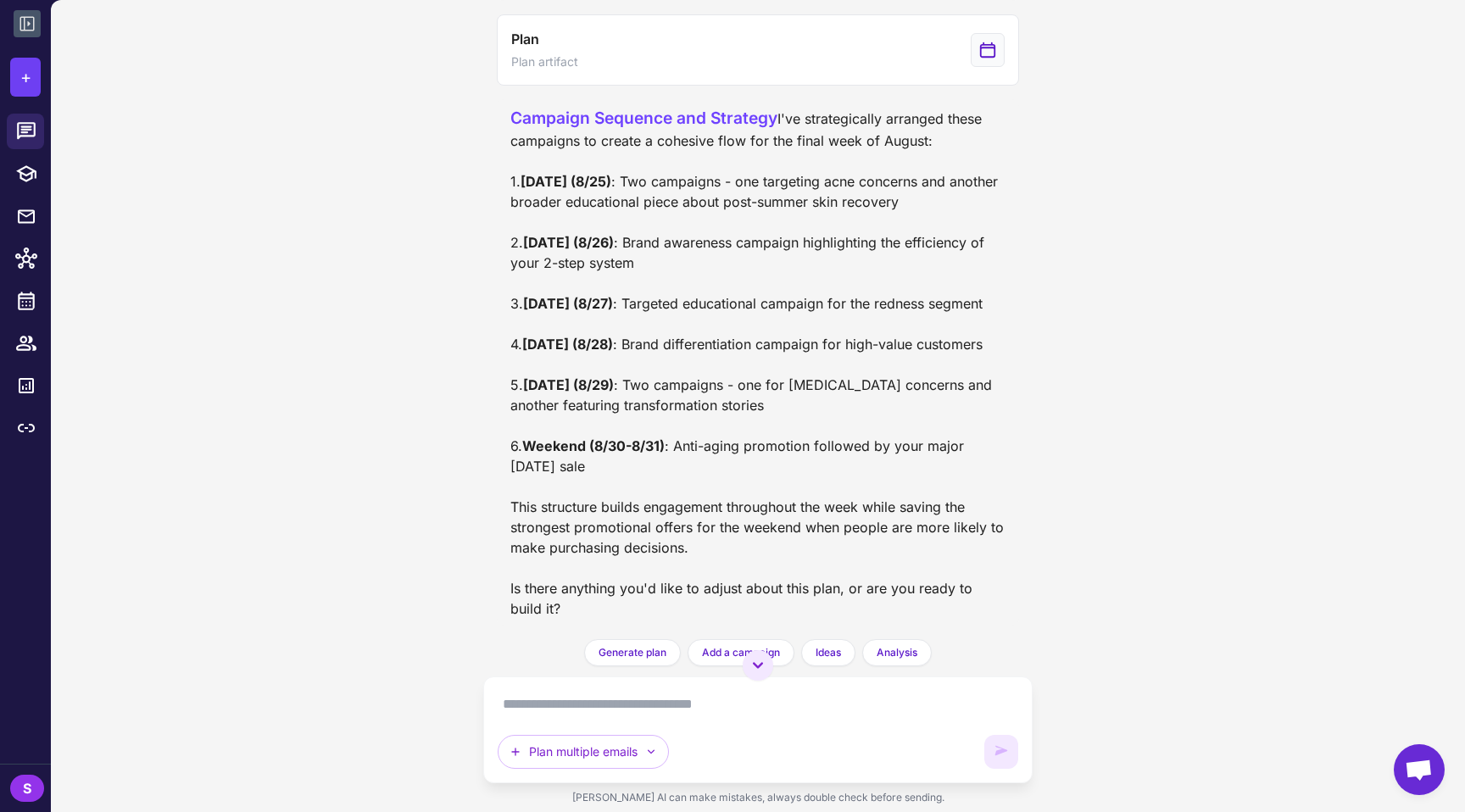
scroll to position [1544, 0]
click at [732, 274] on div "Campaign Sequence and Strategy I've strategically arranged these campaigns to c…" at bounding box center [758, 363] width 522 height 526
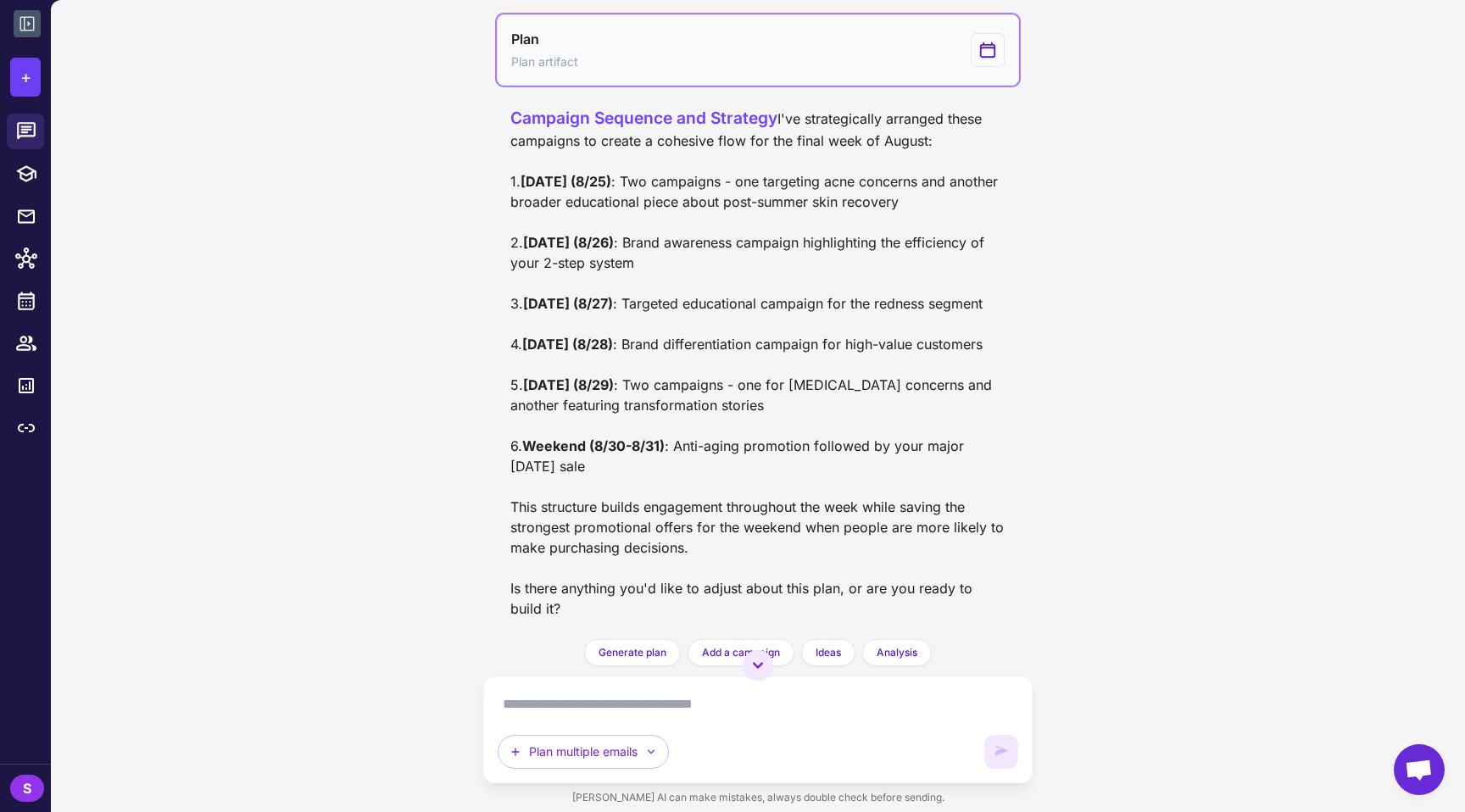
click at [732, 86] on button "Plan Plan artifact" at bounding box center [758, 50] width 522 height 71
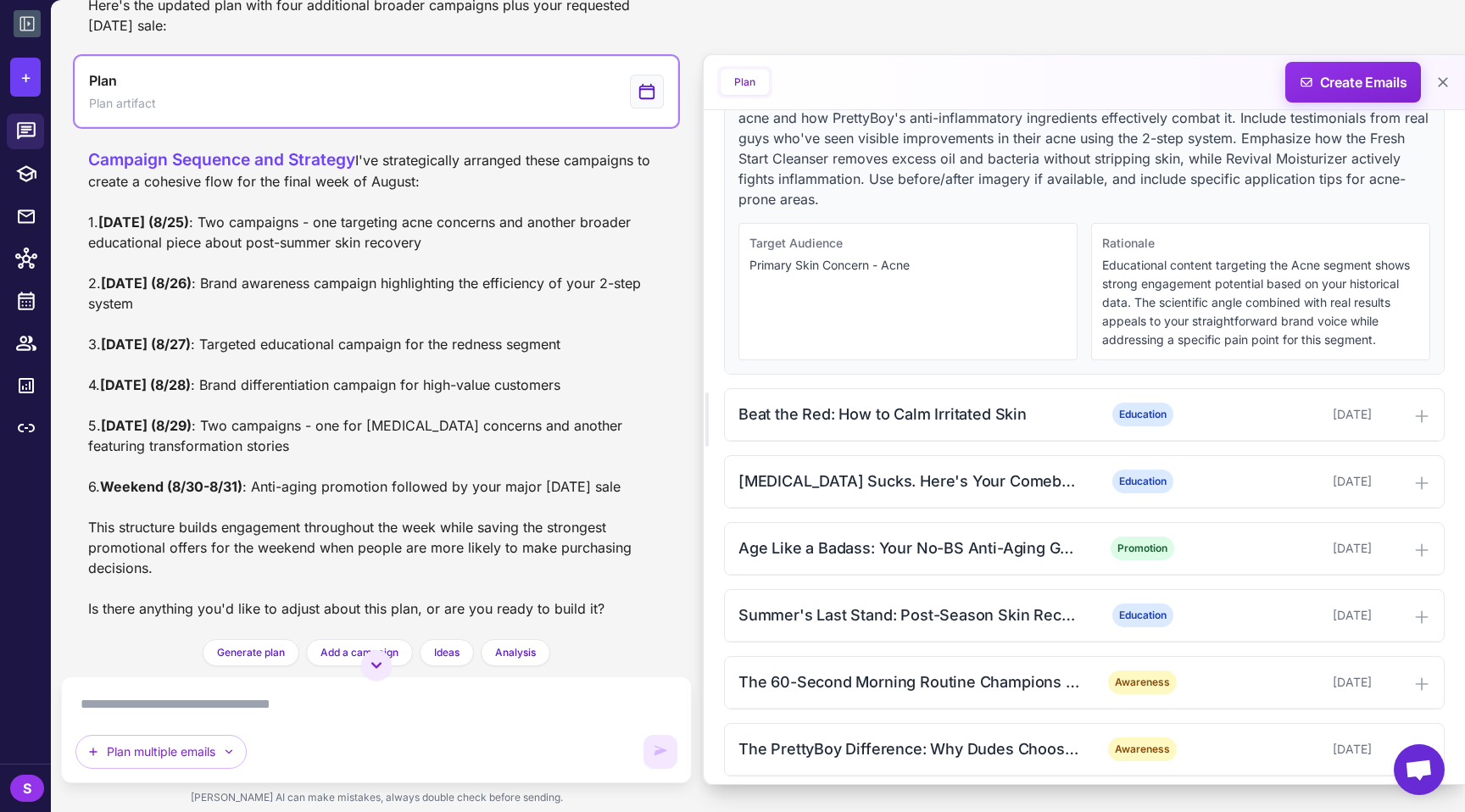
scroll to position [702, 0]
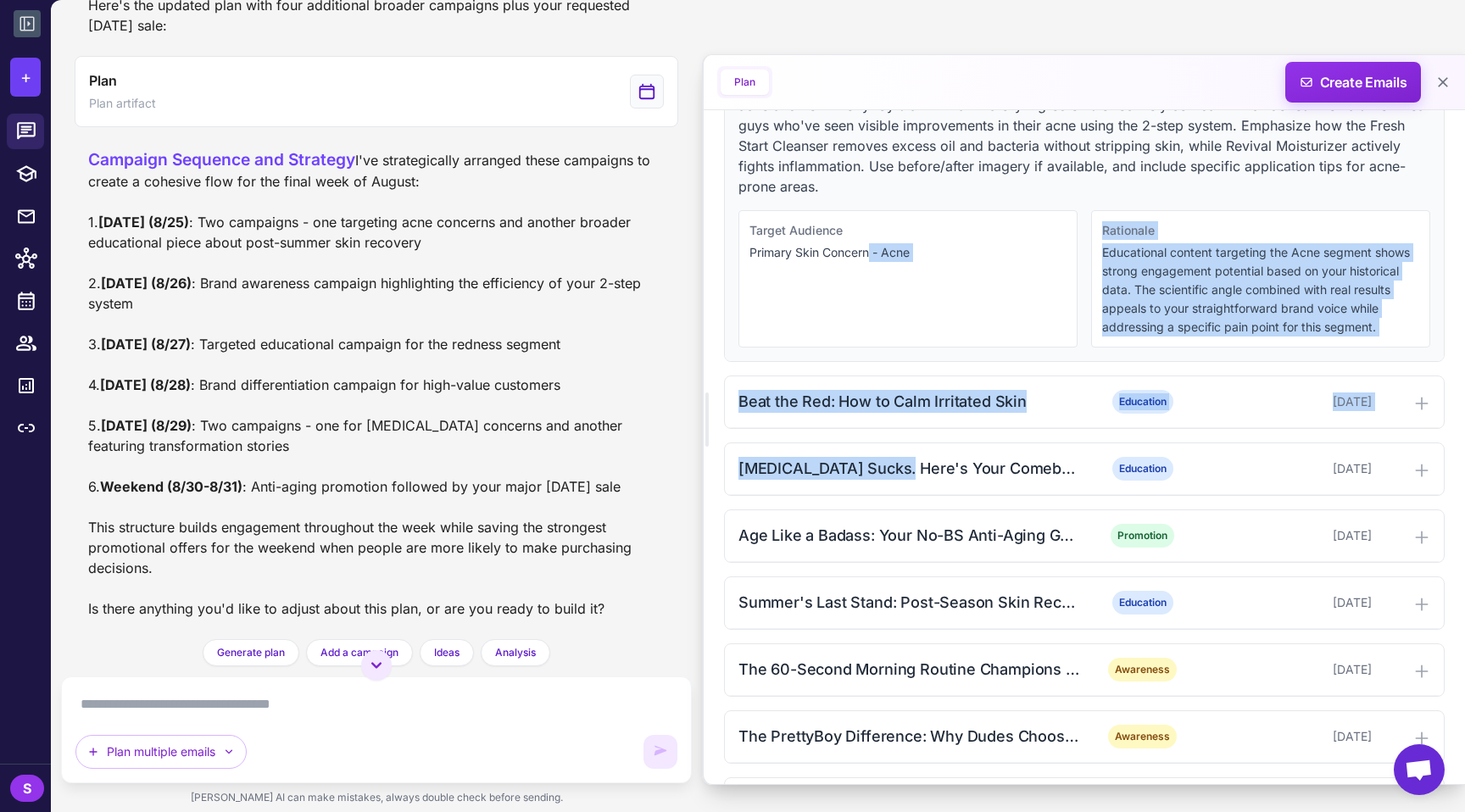
drag, startPoint x: 902, startPoint y: 460, endPoint x: 873, endPoint y: 245, distance: 216.9
click at [732, 245] on div "F*ck Acne: The 2-Step Solution That Actually Works Education [DATE] Target the …" at bounding box center [1084, 453] width 720 height 889
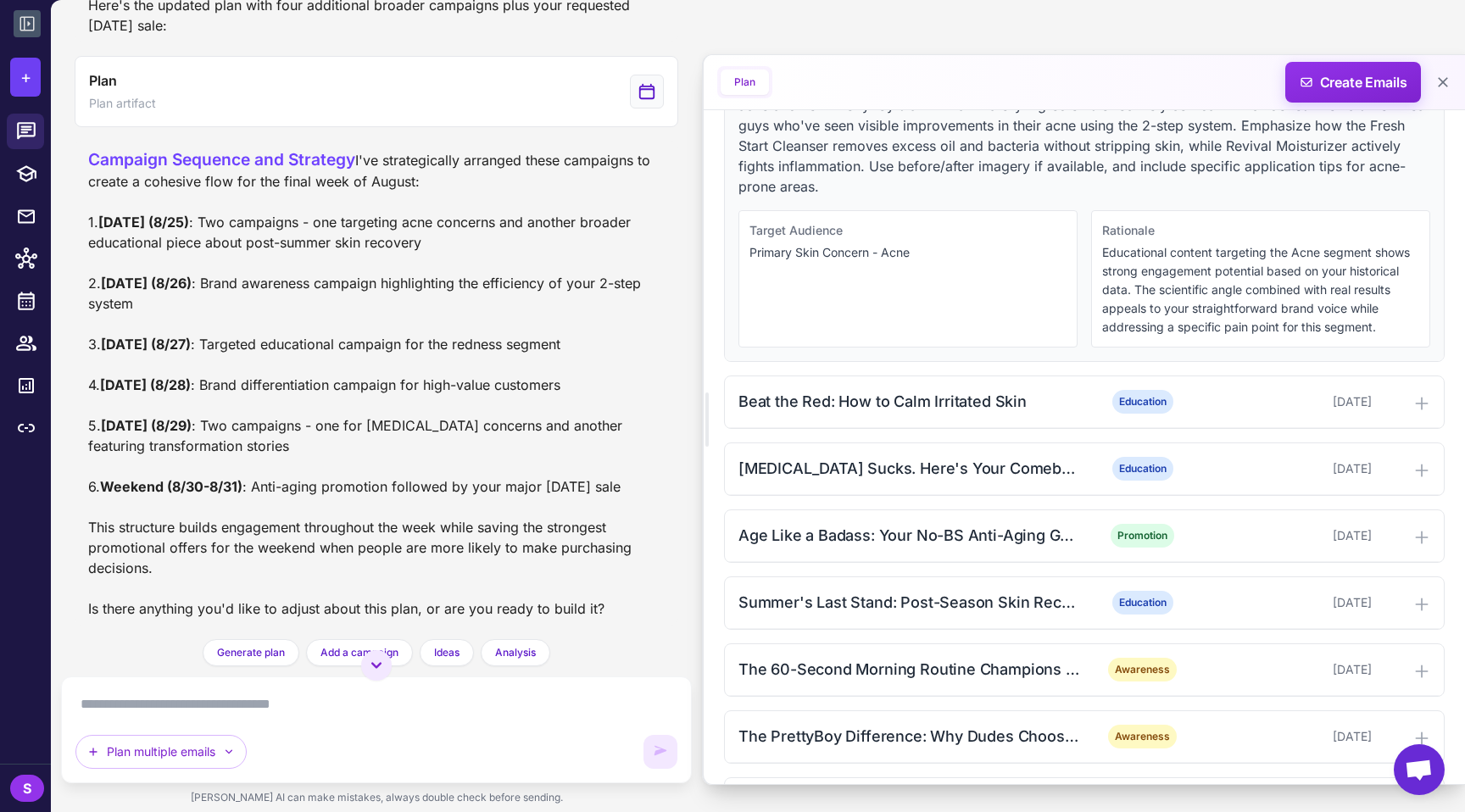
click at [732, 139] on p "Target the Primary Skin Concern - Acne segment with scientific explanations of …" at bounding box center [1084, 135] width 692 height 122
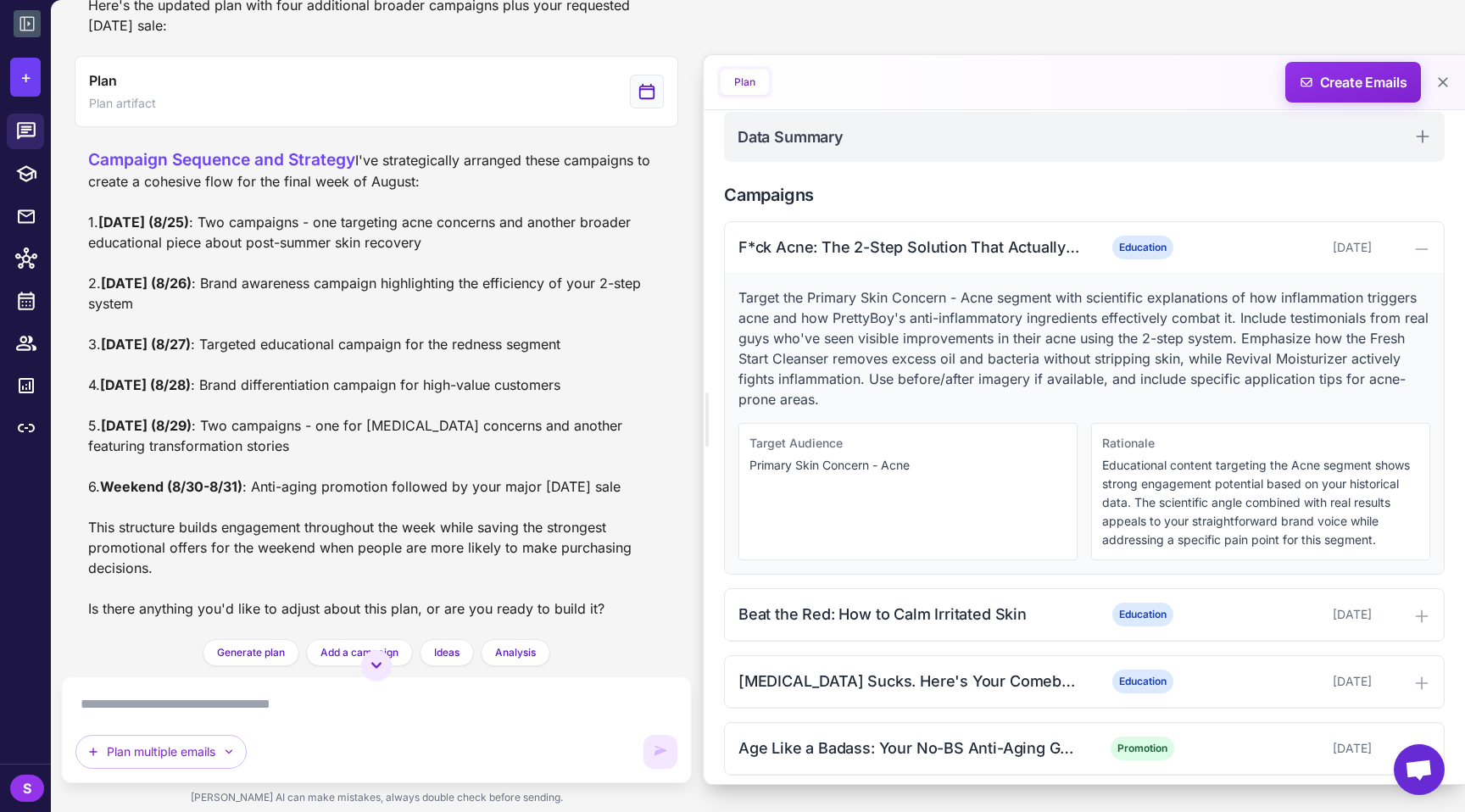
scroll to position [491, 0]
click at [732, 260] on div "F*ck Acne: The 2-Step Solution That Actually Works Education [DATE]" at bounding box center [1084, 247] width 719 height 52
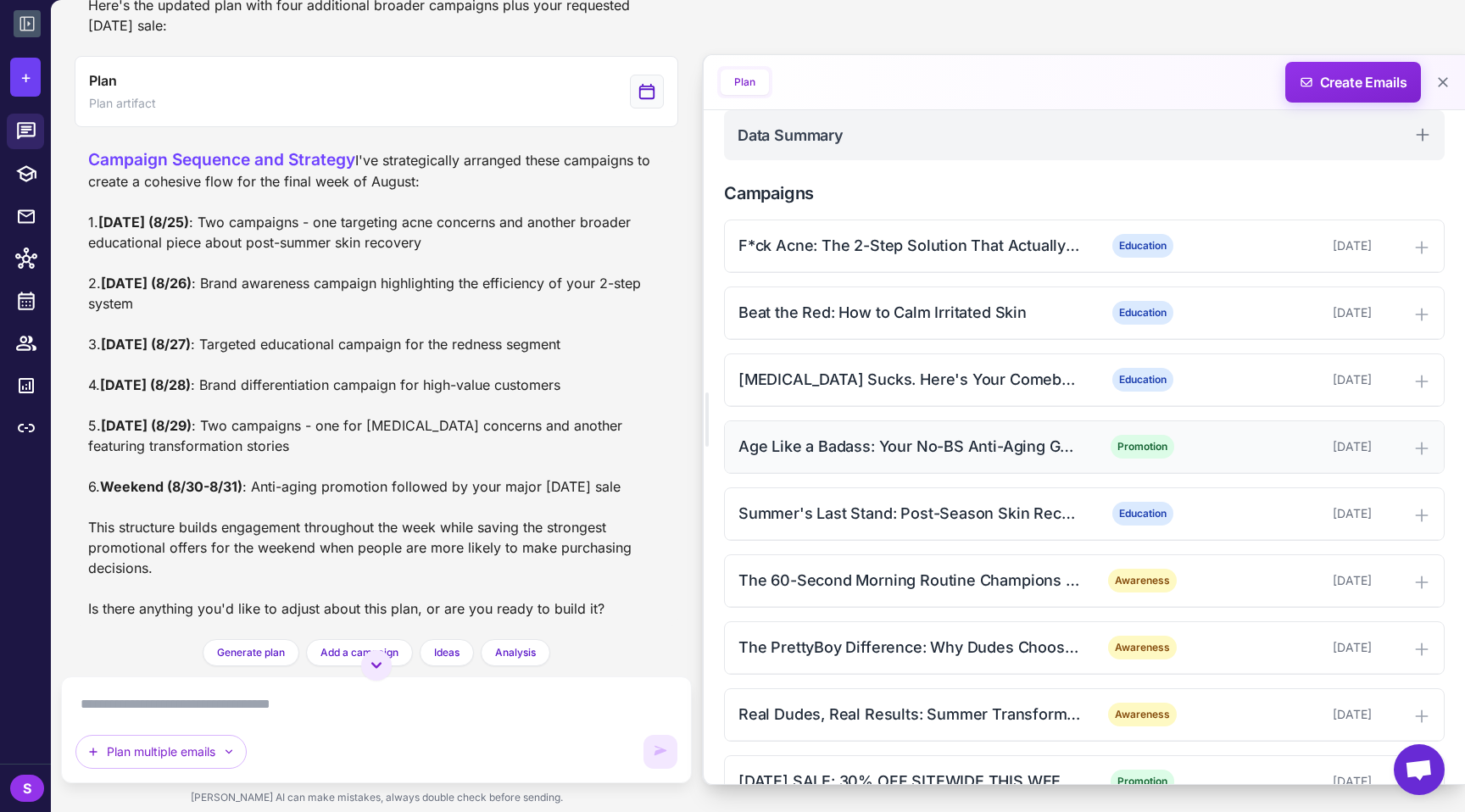
scroll to position [536, 0]
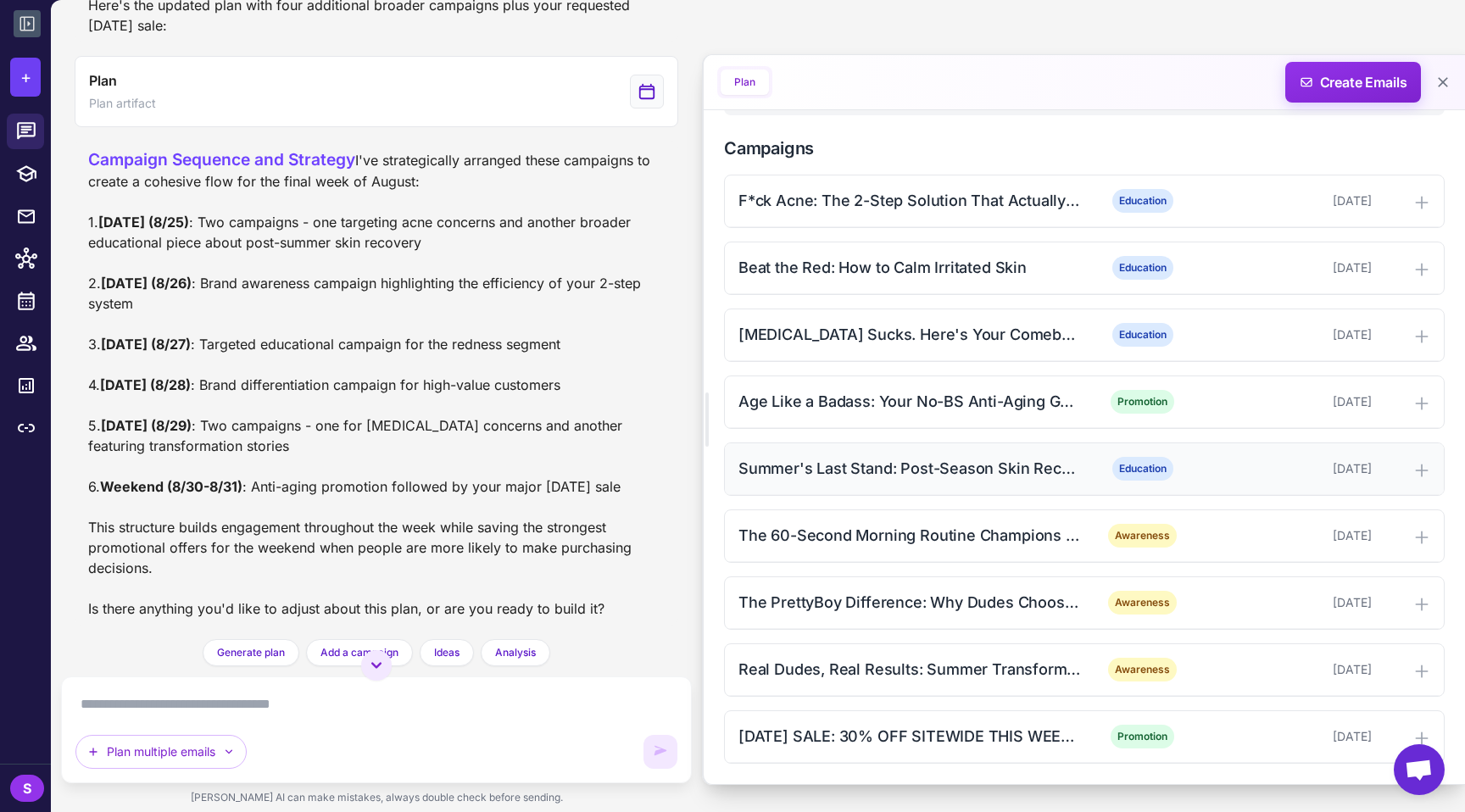
click at [732, 461] on div "Summer's Last Stand: Post-Season Skin Recovery Guide" at bounding box center [910, 468] width 343 height 23
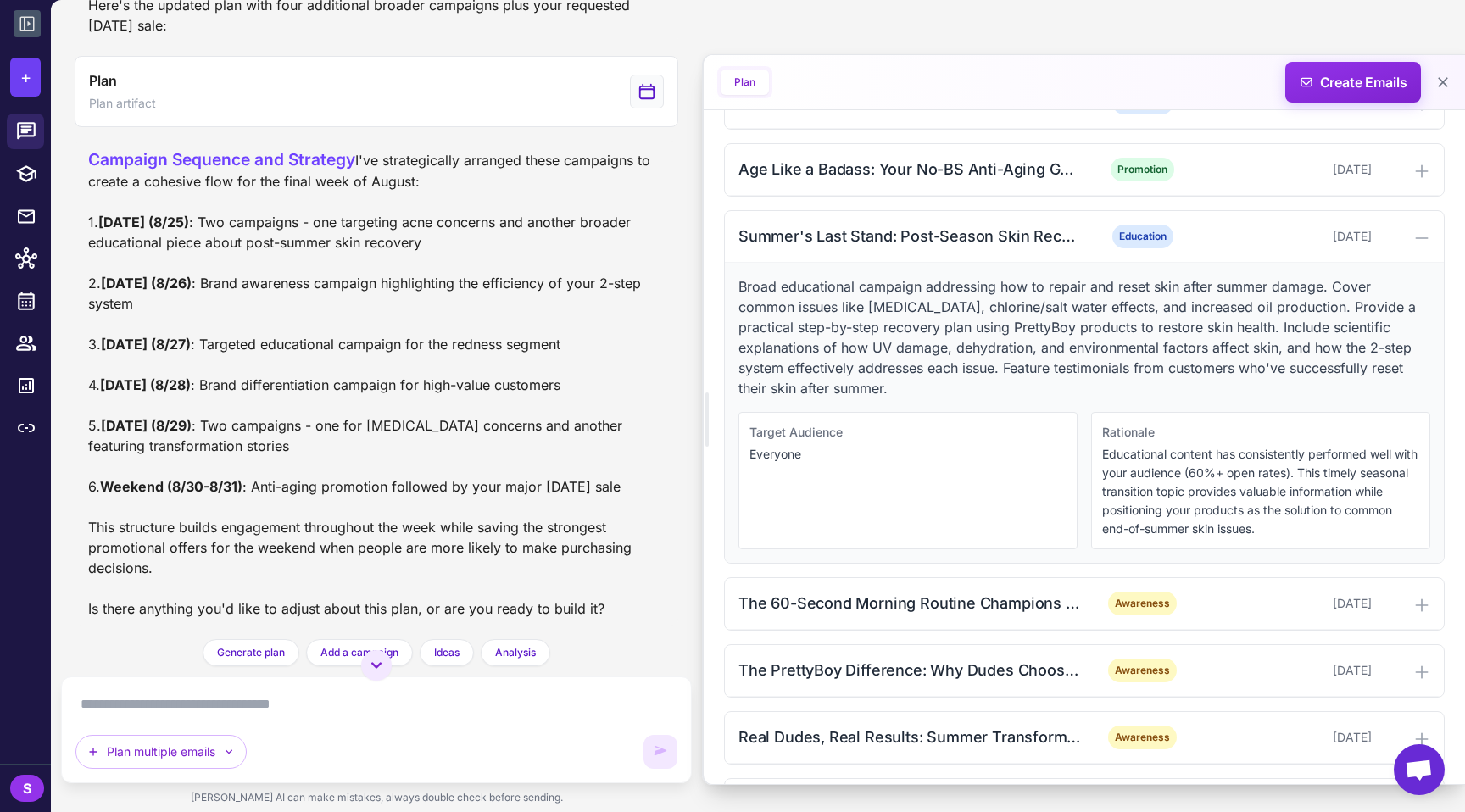
scroll to position [836, 0]
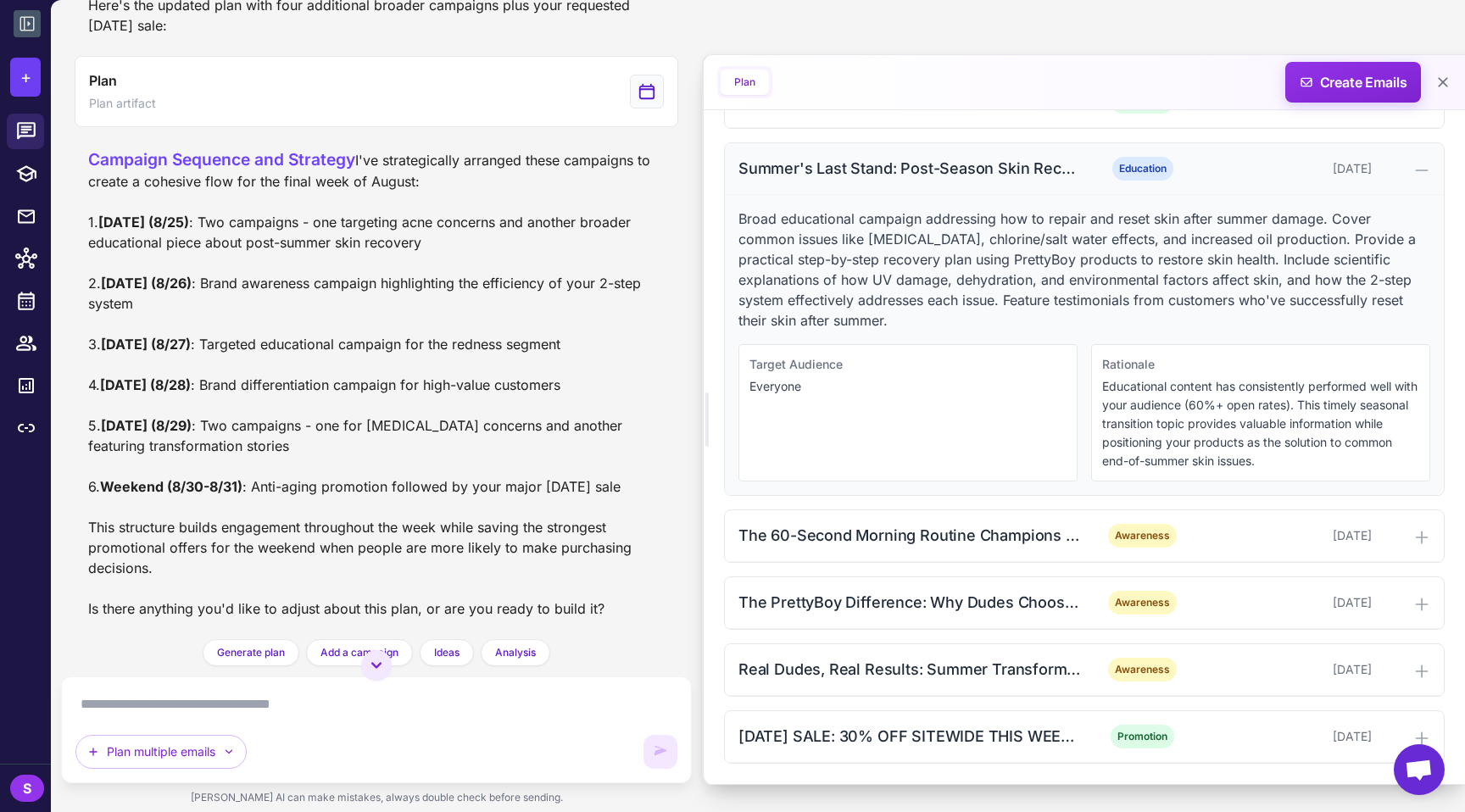
click at [732, 175] on div "Summer's Last Stand: Post-Season Skin Recovery Guide" at bounding box center [910, 168] width 343 height 23
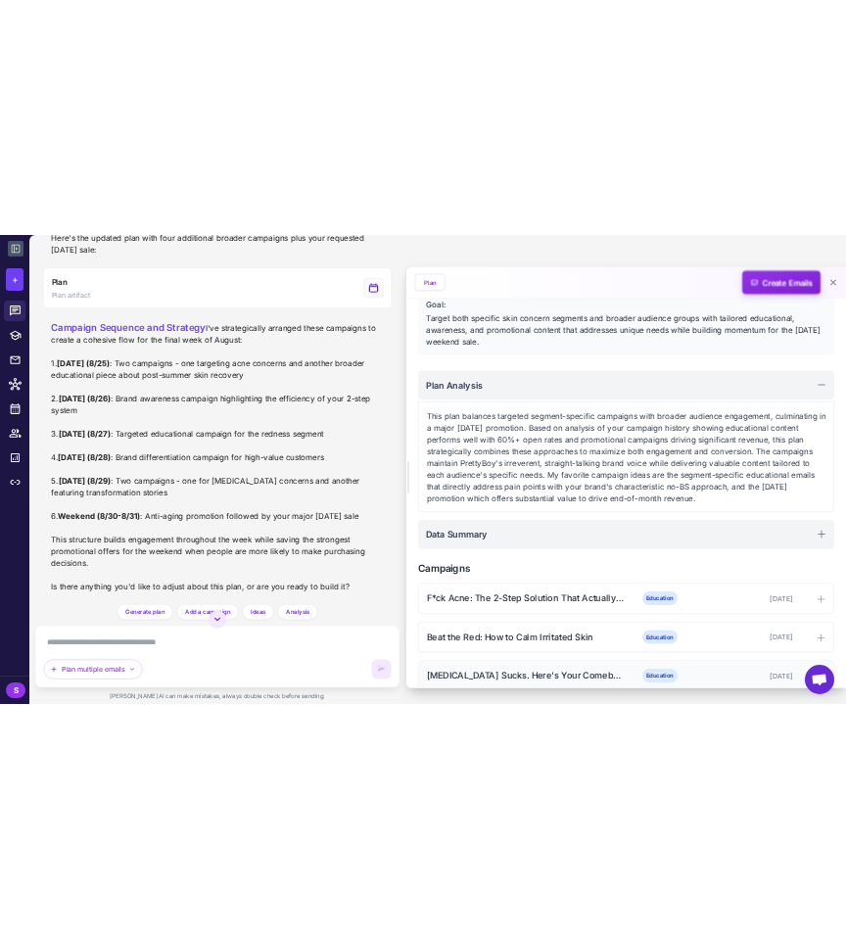
scroll to position [0, 0]
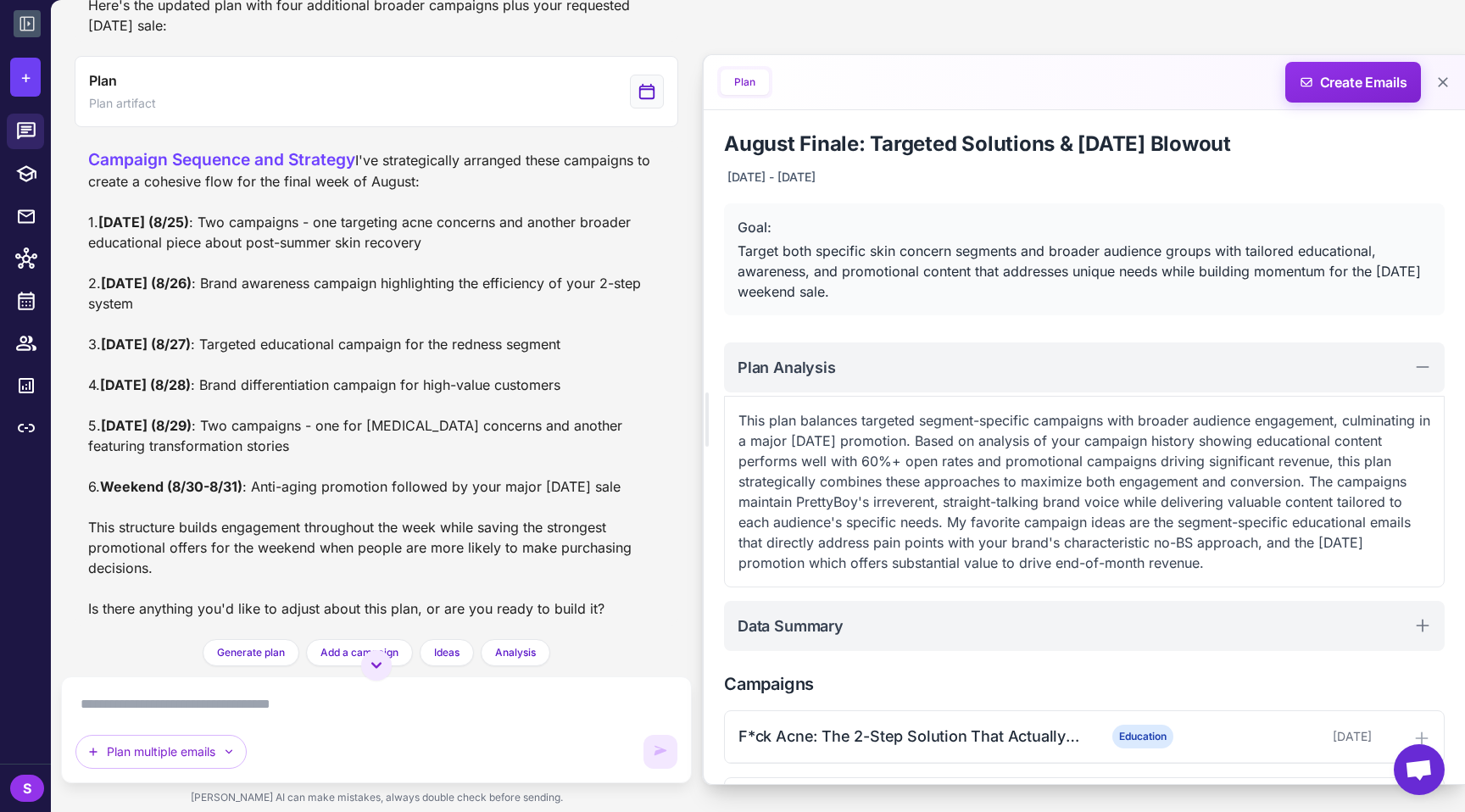
click at [732, 51] on div "August Email Plan for Skin Concerns [DATE] Plan the rest of my August emails, s…" at bounding box center [758, 406] width 1414 height 812
click at [732, 93] on span "Create Emails" at bounding box center [1353, 81] width 148 height 41
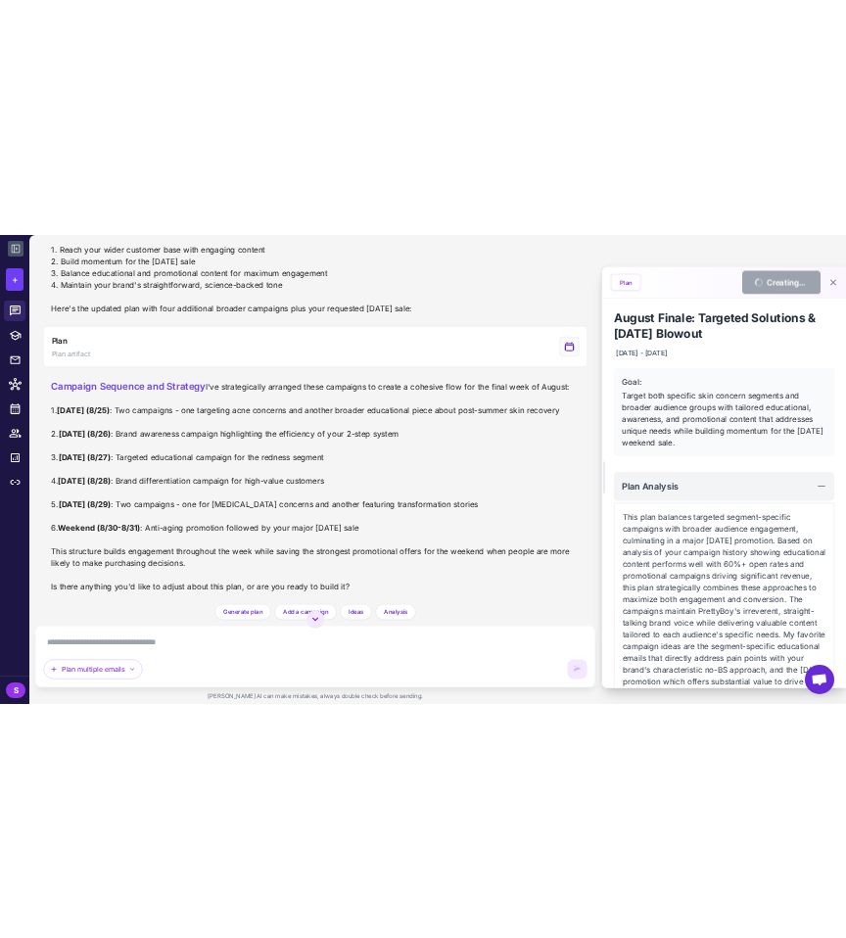
scroll to position [3488, 0]
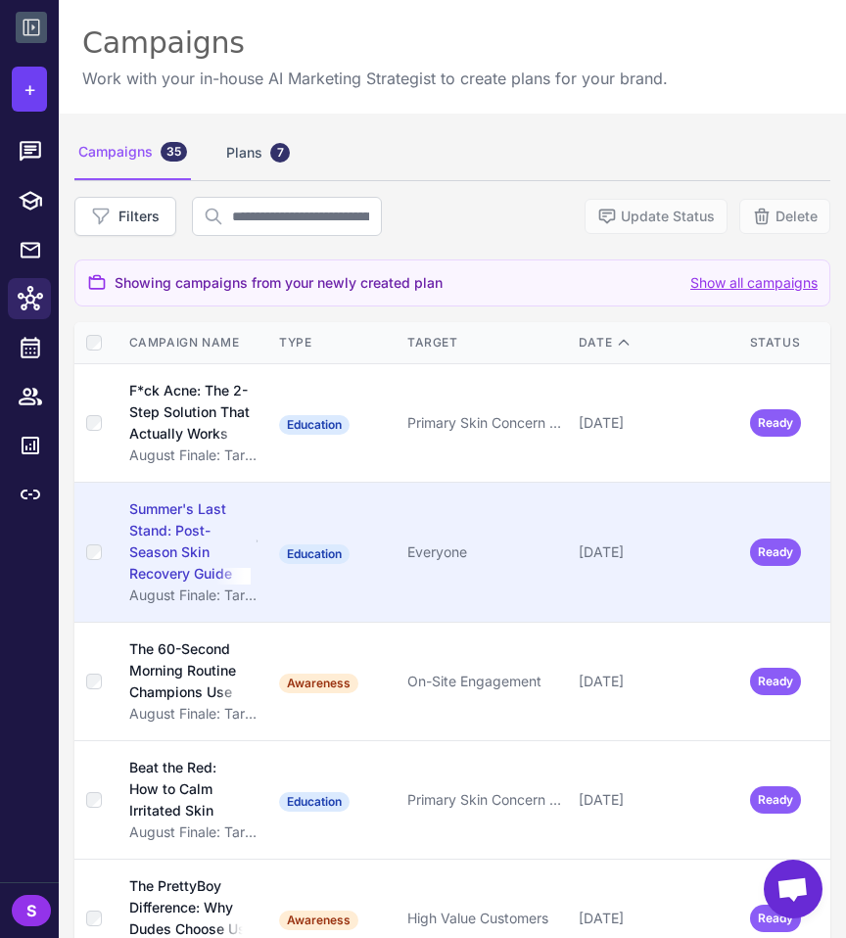
click at [760, 540] on span "Ready" at bounding box center [775, 552] width 51 height 27
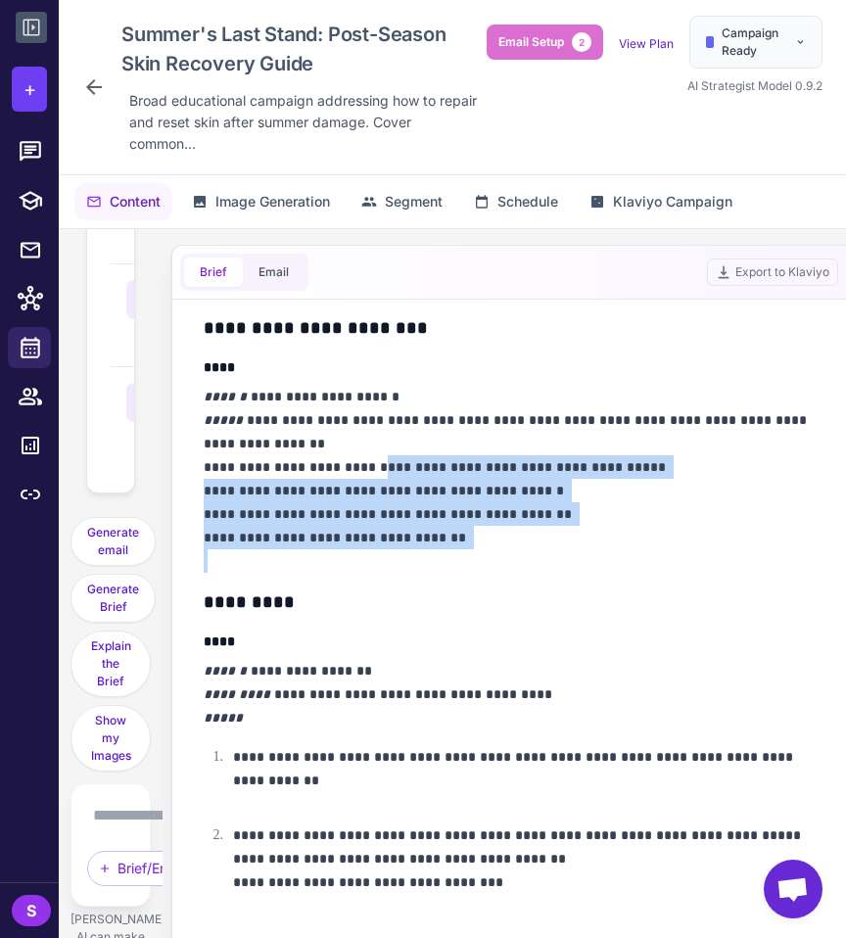
scroll to position [475, 0]
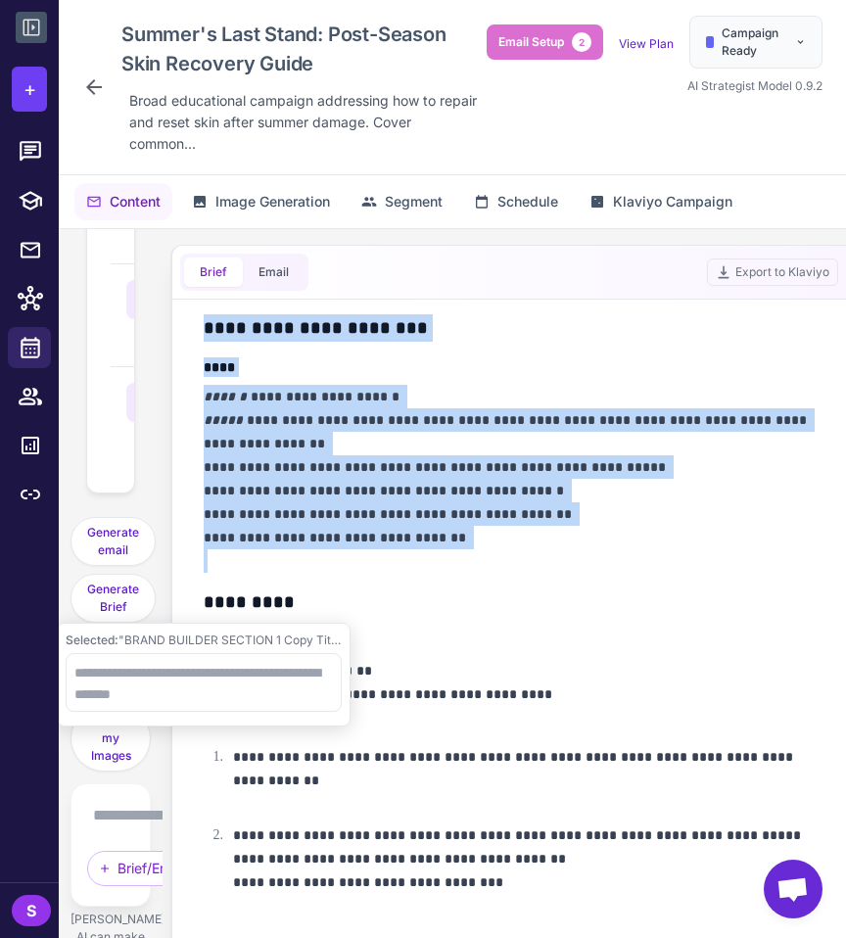
drag, startPoint x: 541, startPoint y: 574, endPoint x: 190, endPoint y: 316, distance: 435.0
click at [190, 316] on div "**********" at bounding box center [509, 649] width 658 height 698
click at [241, 679] on textarea at bounding box center [204, 682] width 276 height 59
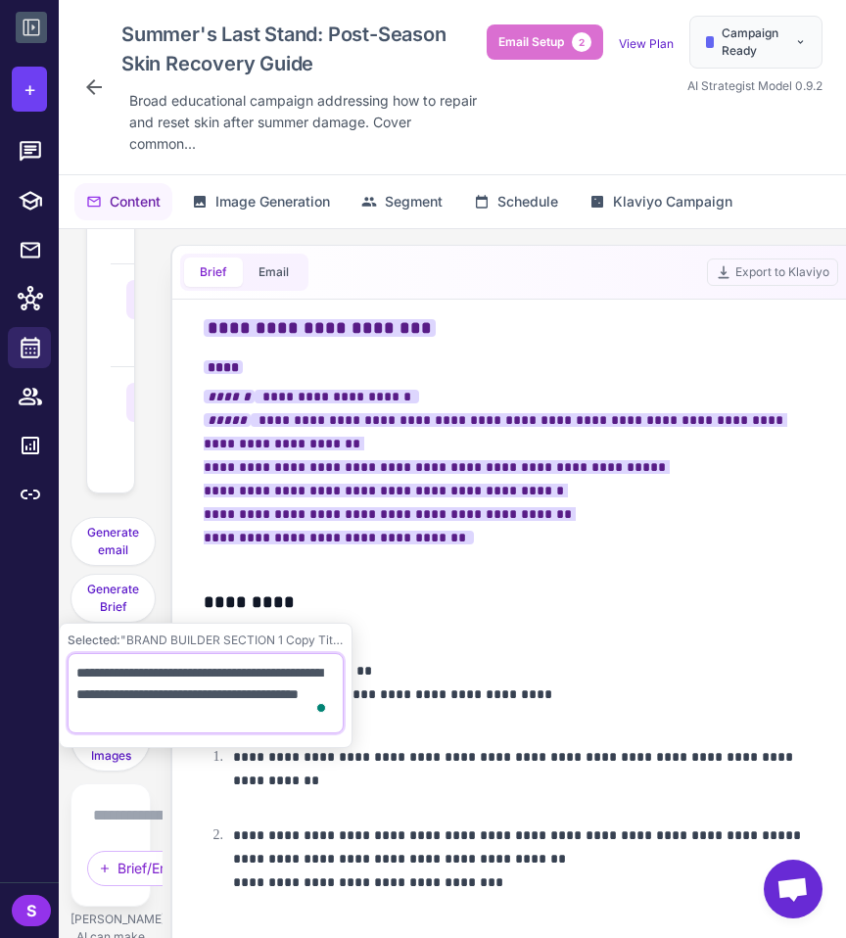
type textarea "**********"
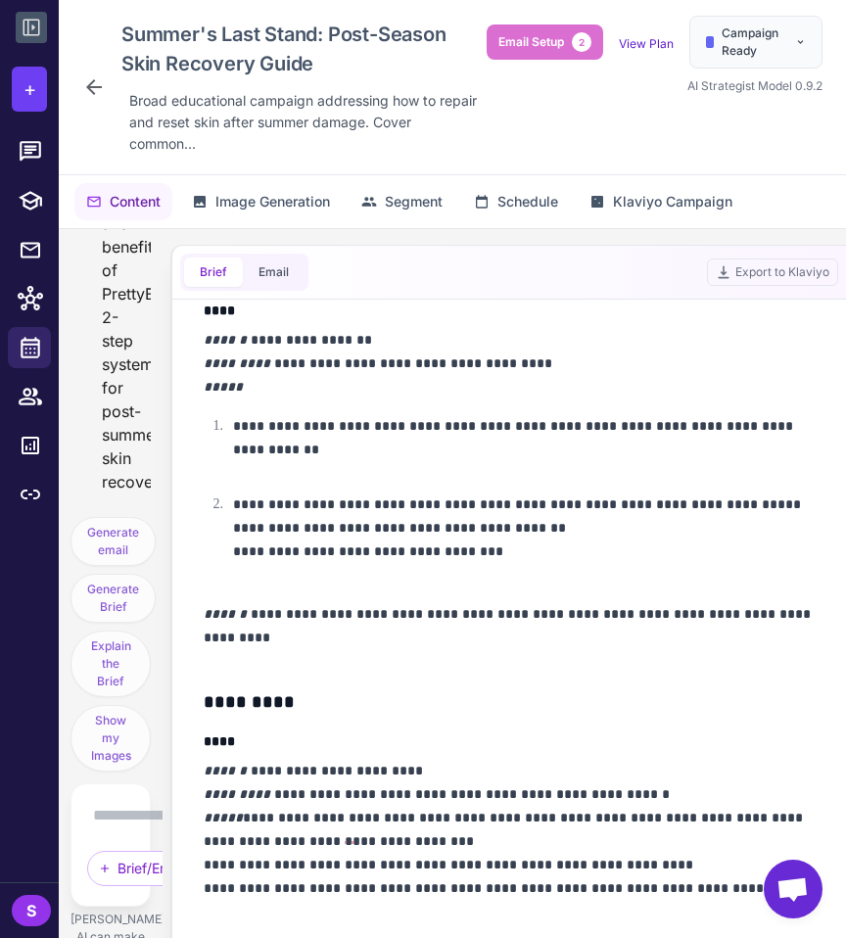
scroll to position [0, 0]
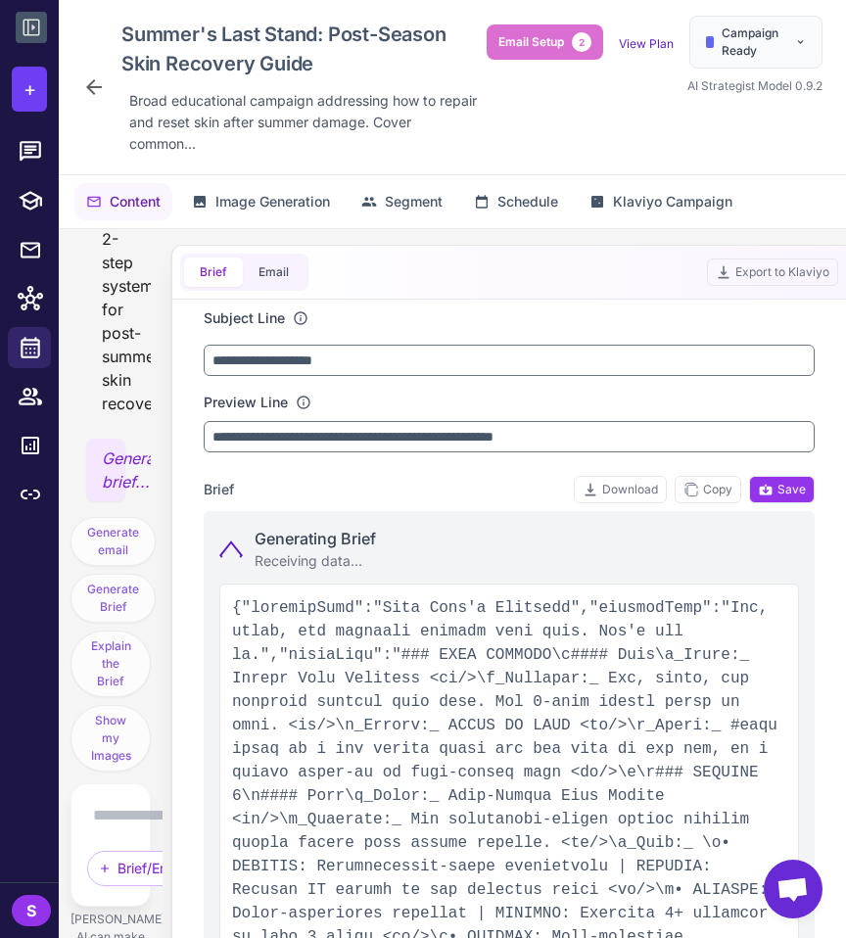
type input "**********"
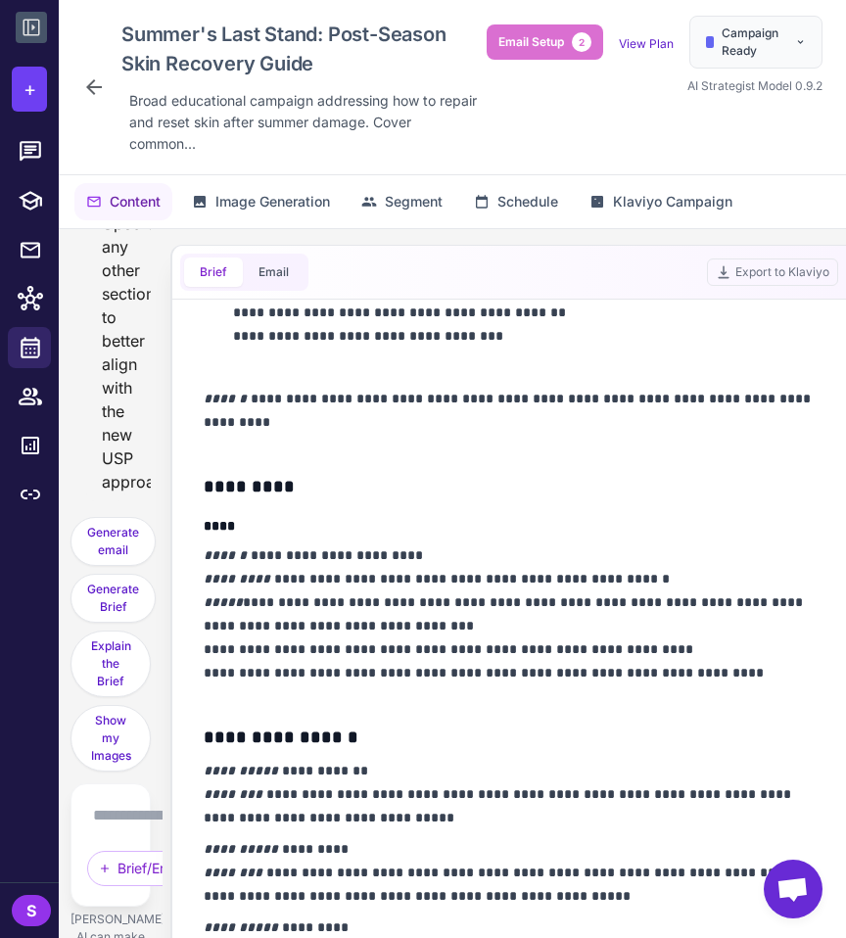
scroll to position [1198, 0]
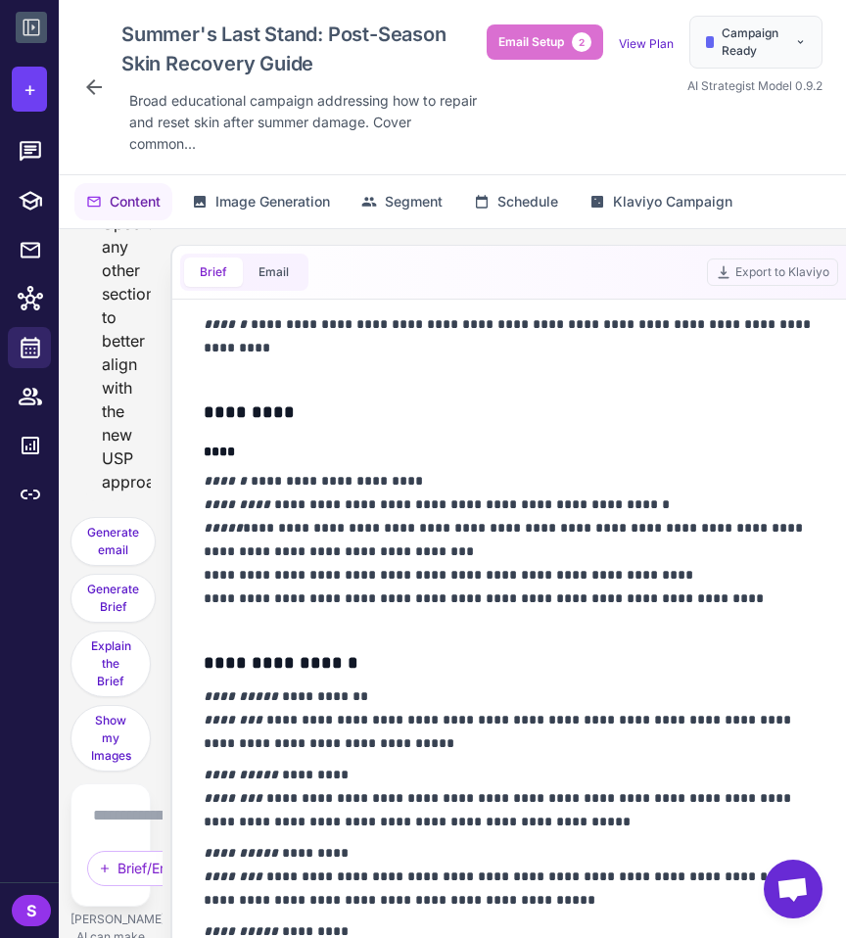
click at [101, 89] on icon at bounding box center [94, 87] width 24 height 24
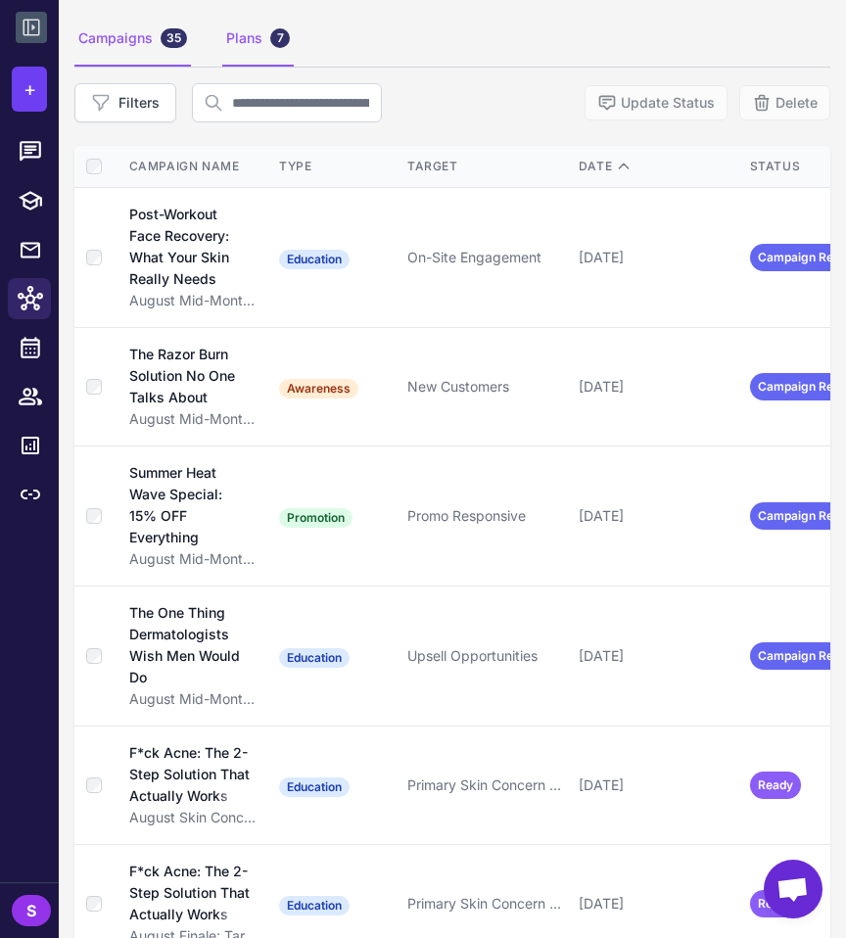
click at [238, 66] on div "Plans 7" at bounding box center [257, 39] width 71 height 55
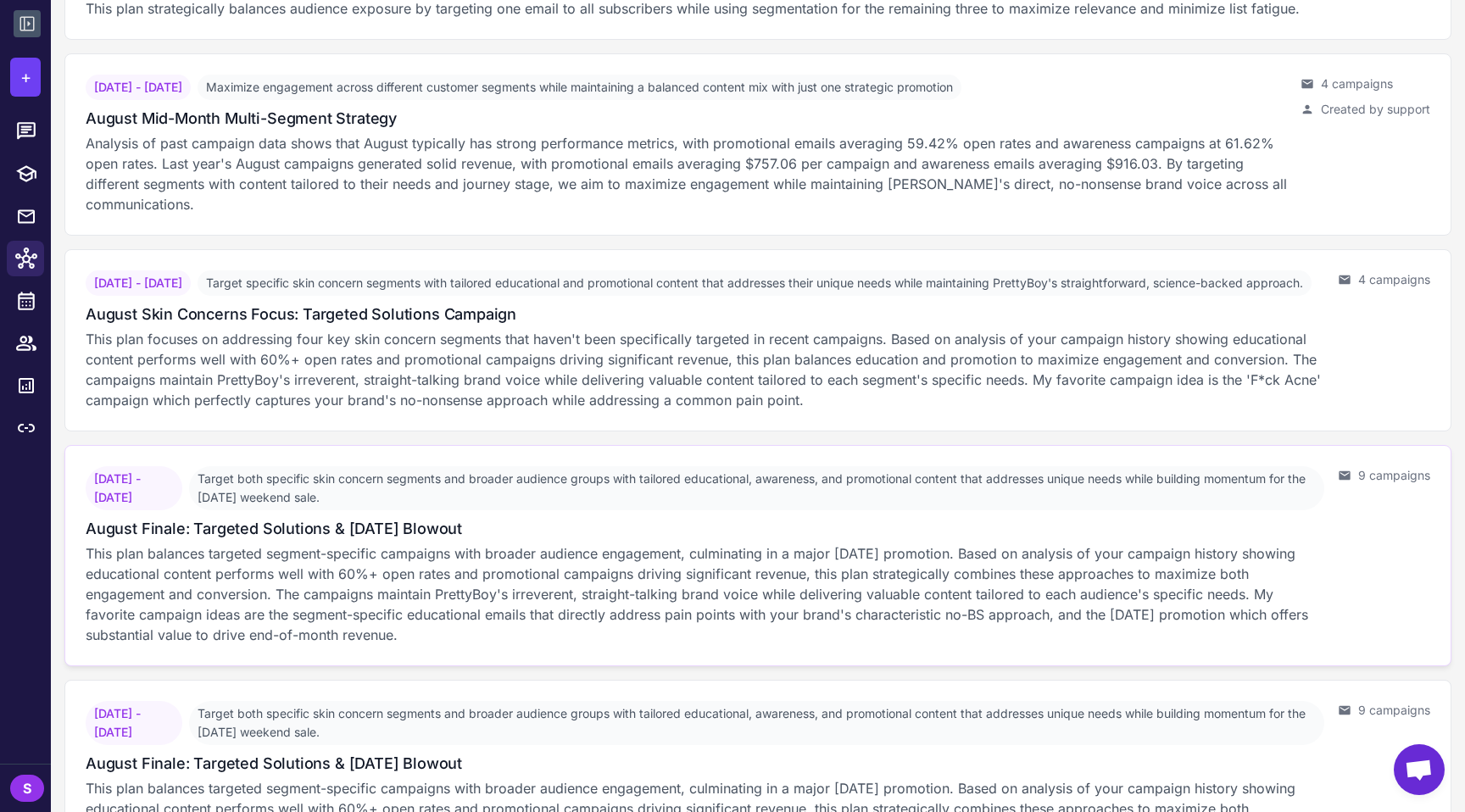
click at [399, 581] on p "This plan balances targeted segment-specific campaigns with broader audience en…" at bounding box center [705, 595] width 1239 height 102
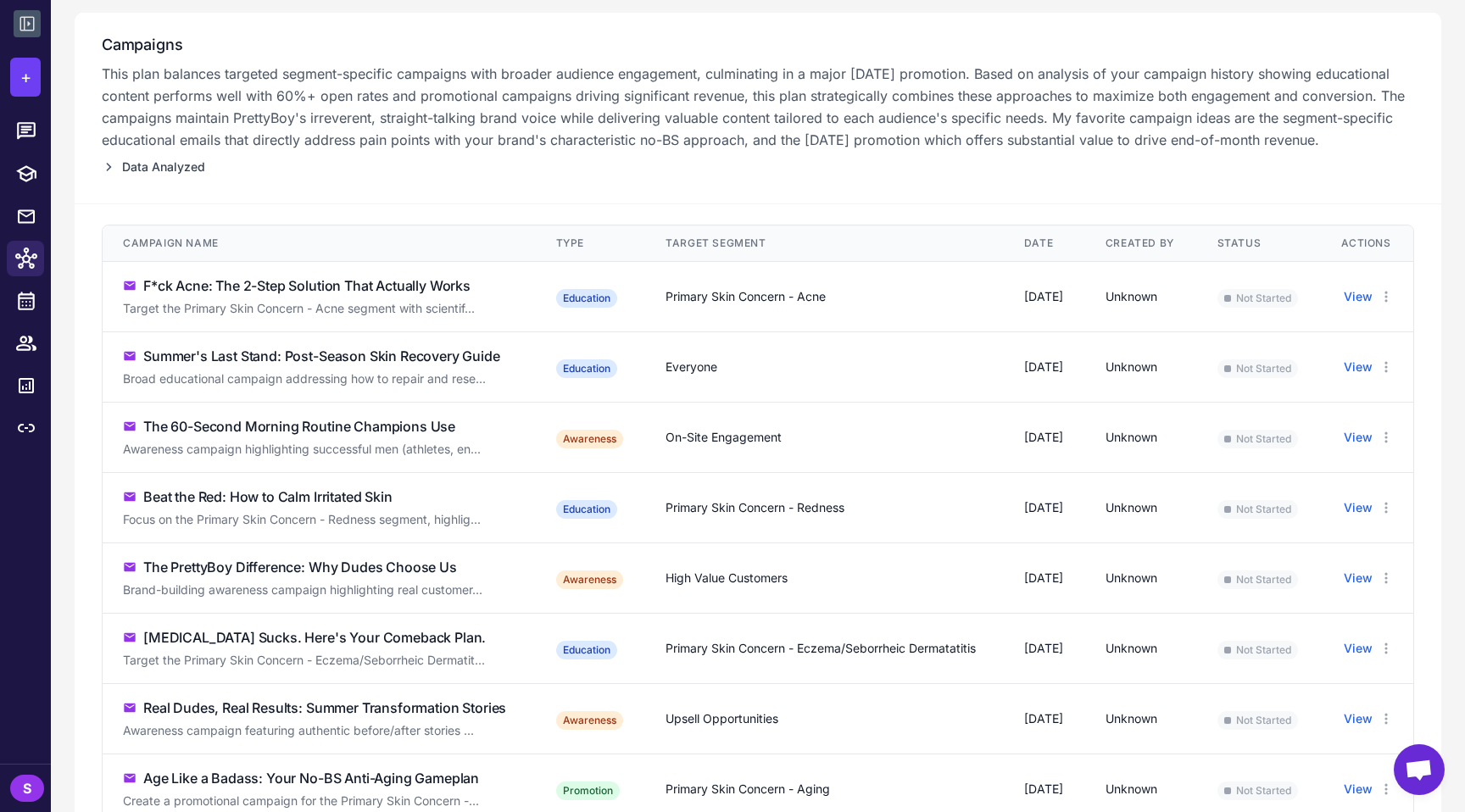
scroll to position [225, 0]
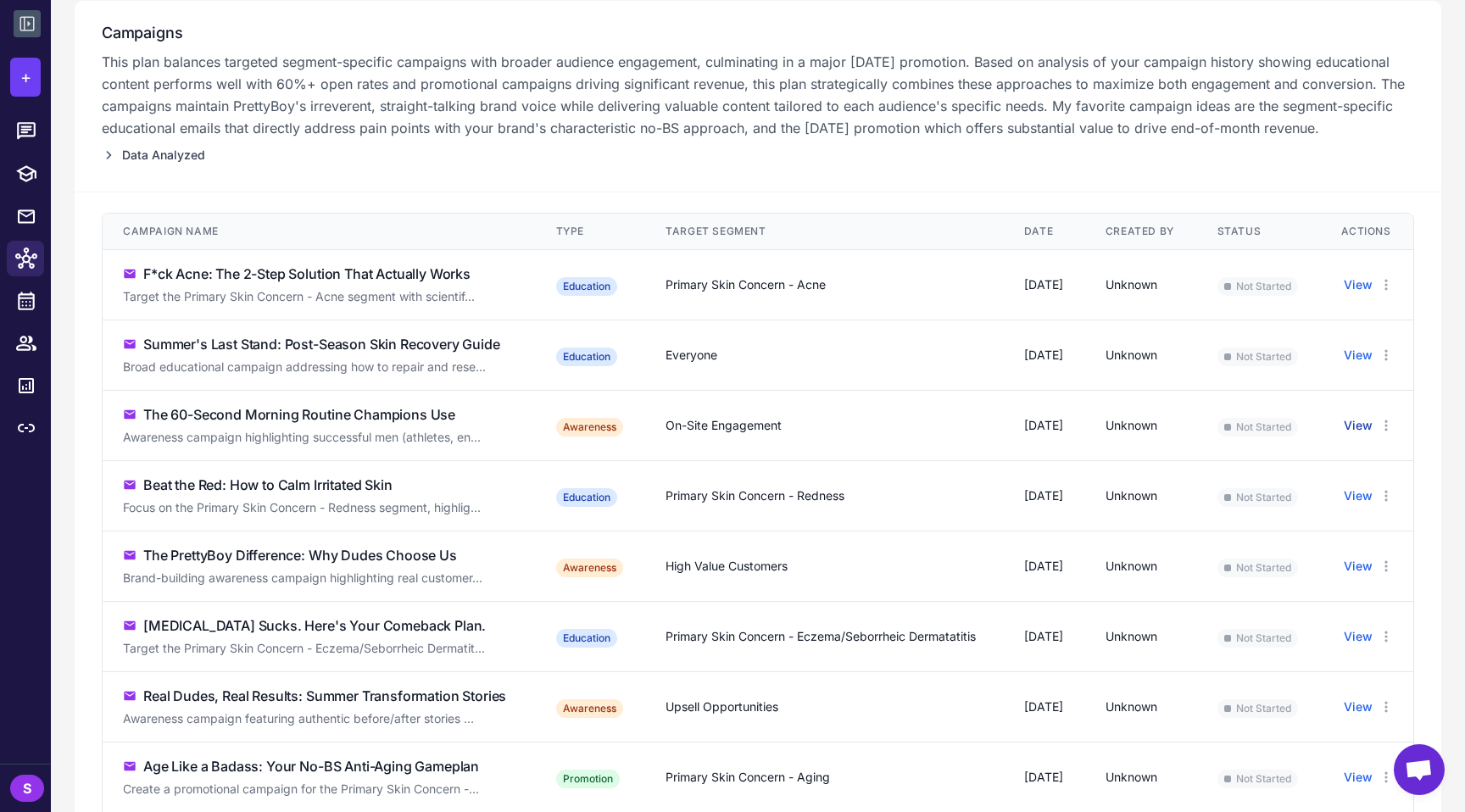
click at [732, 435] on button "View" at bounding box center [1358, 426] width 29 height 19
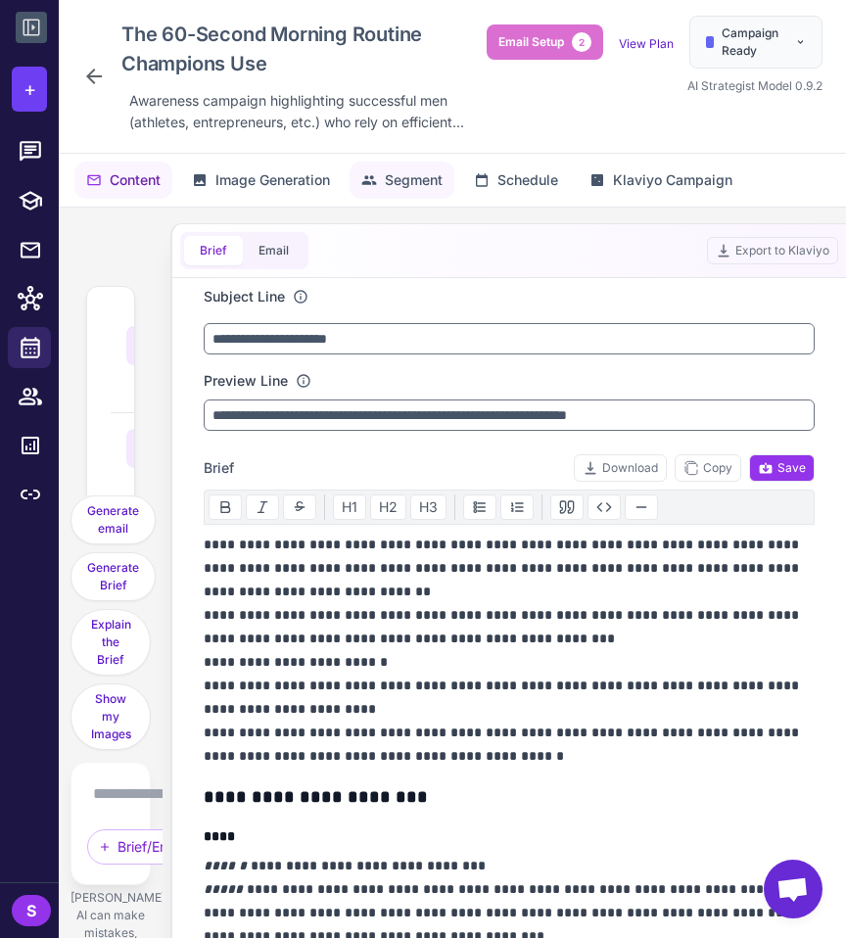
click at [409, 181] on span "Segment" at bounding box center [414, 180] width 58 height 22
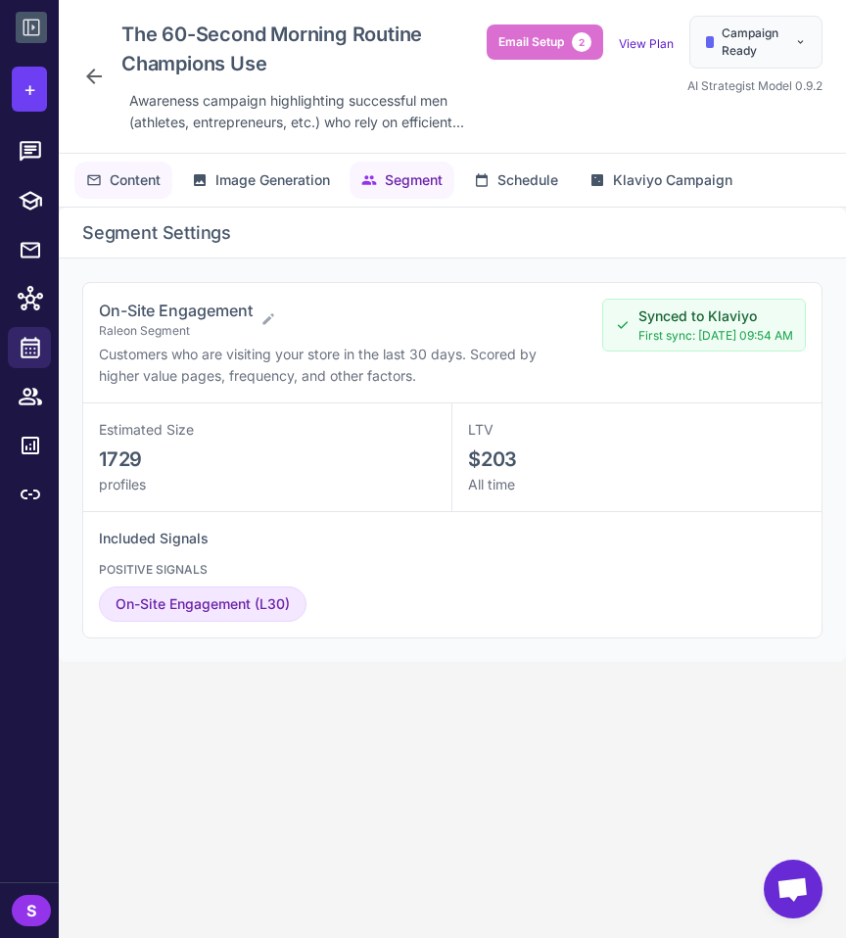
click at [350, 191] on button "Content" at bounding box center [402, 180] width 105 height 37
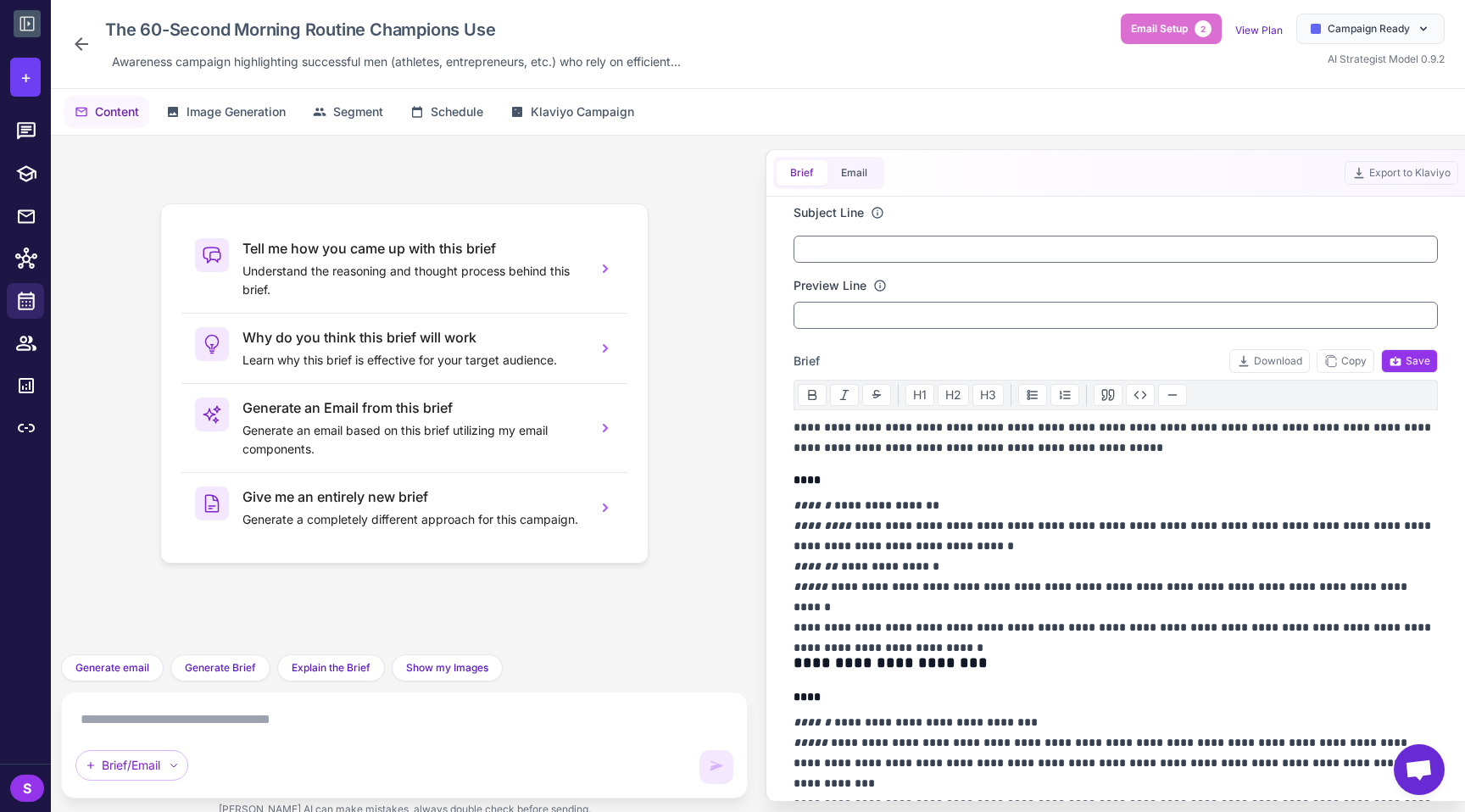
click at [732, 499] on p "**********" at bounding box center [1116, 566] width 644 height 143
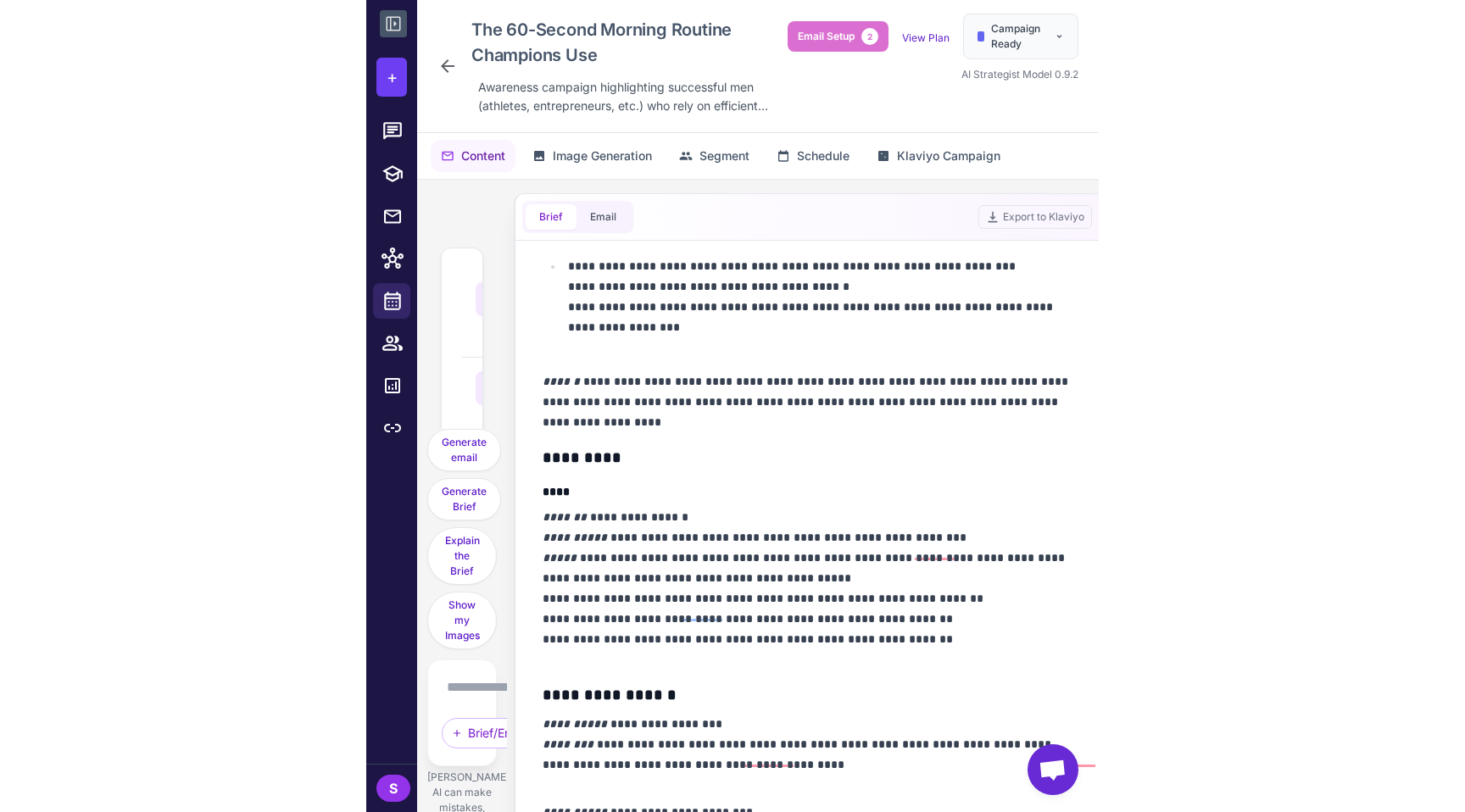
scroll to position [860, 0]
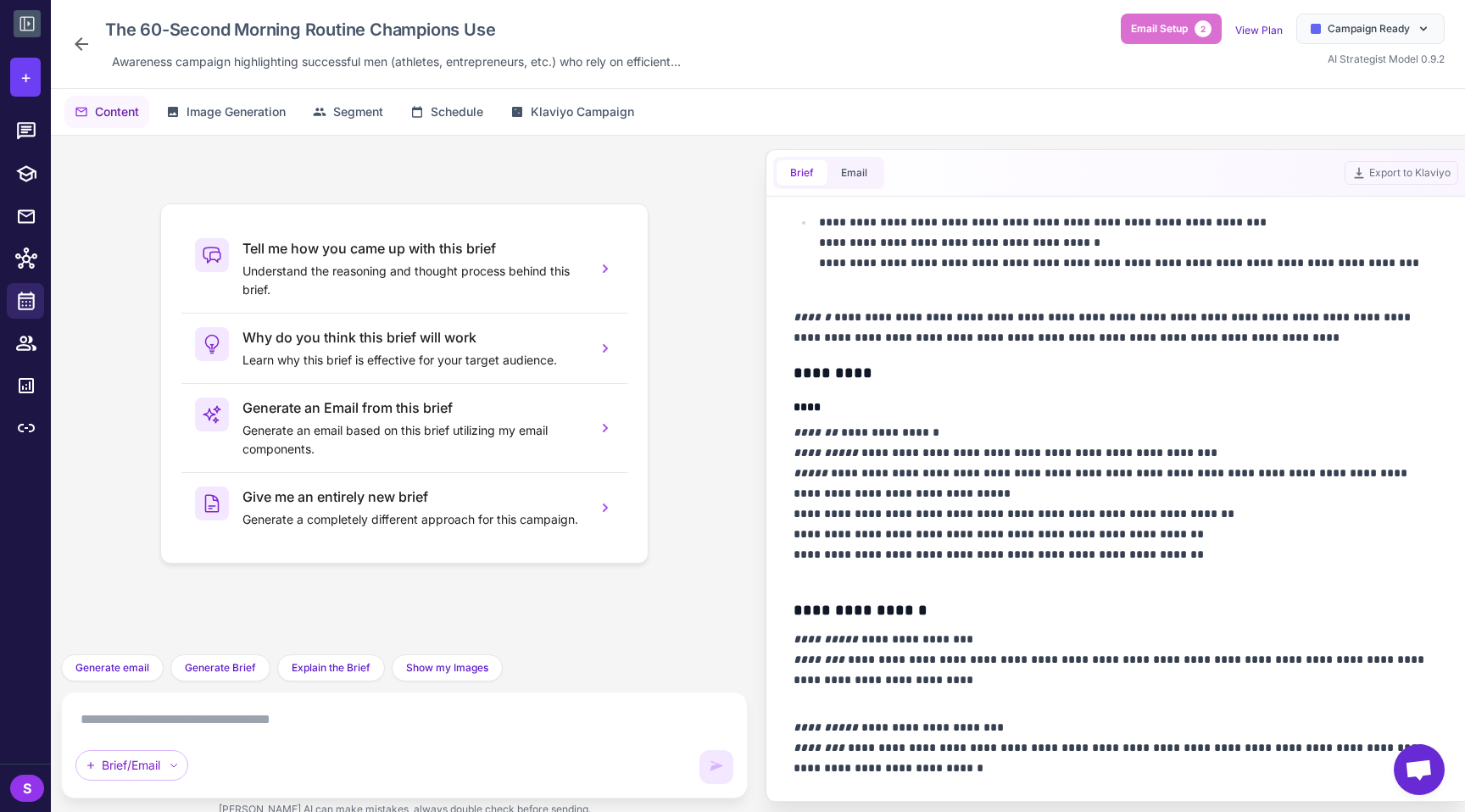
click at [72, 42] on icon at bounding box center [81, 44] width 21 height 21
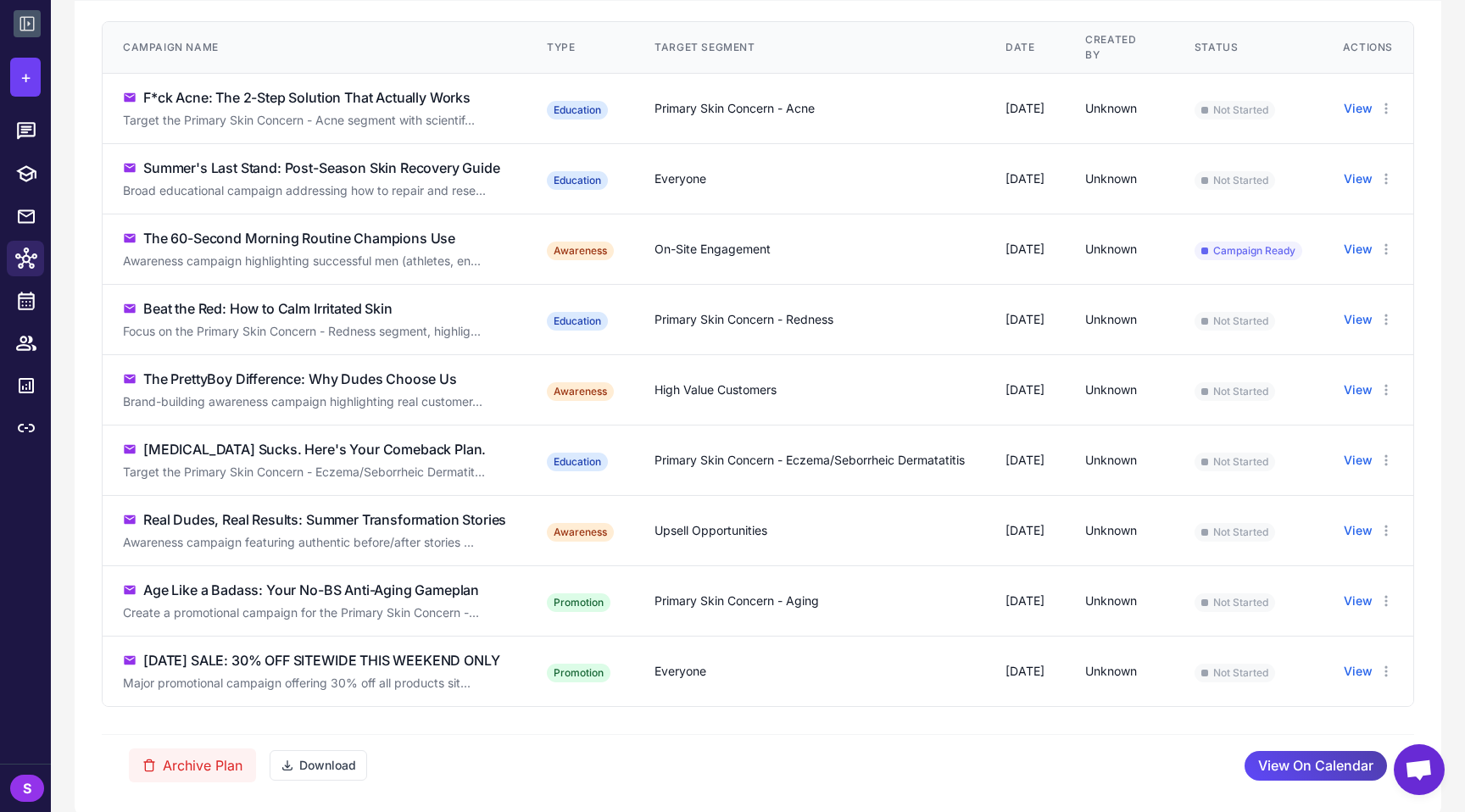
scroll to position [445, 0]
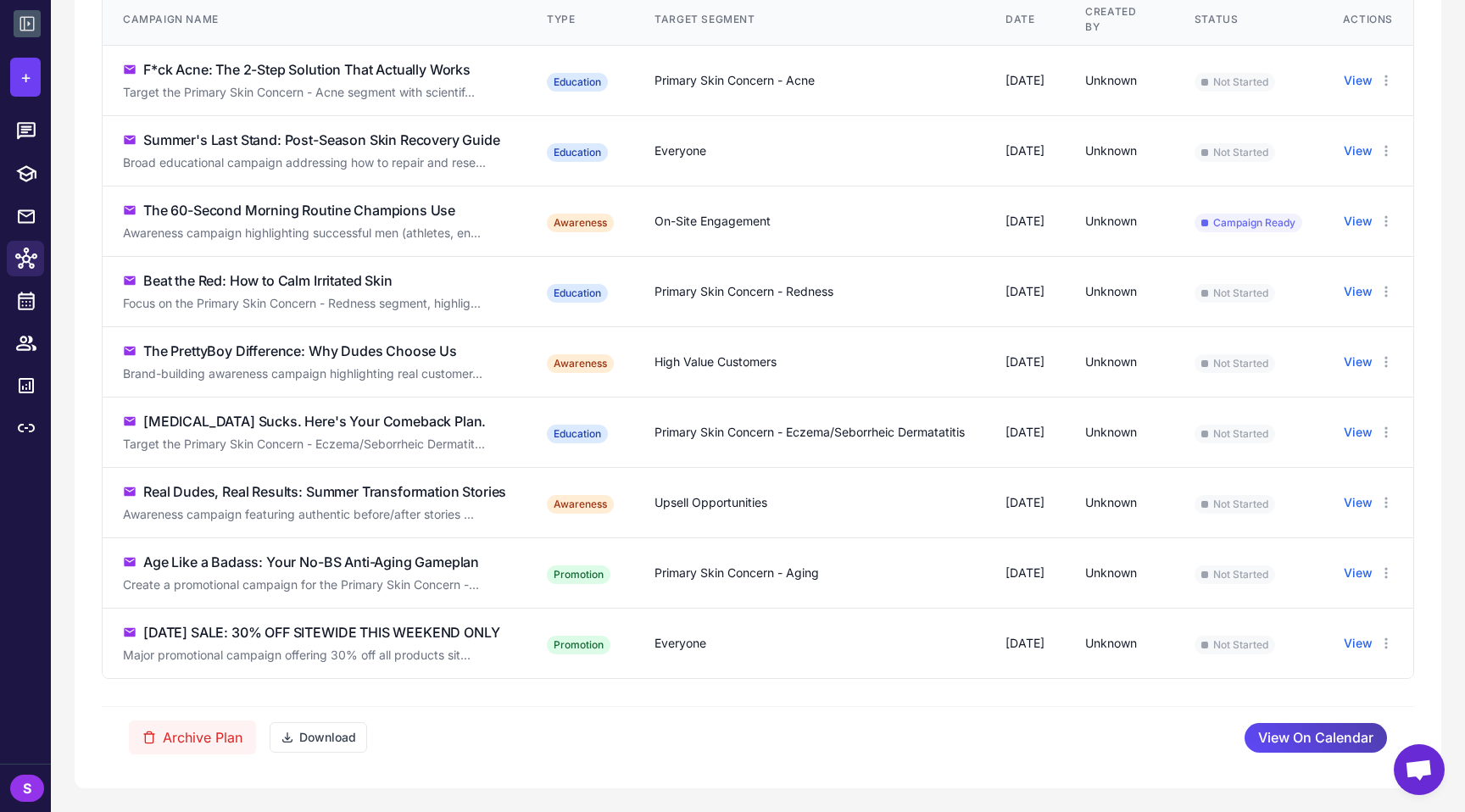
click at [442, 289] on div "Beat the Red: How to Calm Irritated Skin" at bounding box center [314, 280] width 384 height 21
click at [728, 275] on td "Primary Skin Concern - Redness" at bounding box center [809, 292] width 351 height 70
click at [732, 289] on div "Primary Skin Concern - Redness" at bounding box center [810, 292] width 310 height 19
drag, startPoint x: 780, startPoint y: 289, endPoint x: 1041, endPoint y: 289, distance: 261.0
click at [732, 327] on tr "Beat the Red: How to Calm Irritated Skin Focus on the Primary Skin Concern - Re…" at bounding box center [758, 362] width 1311 height 70
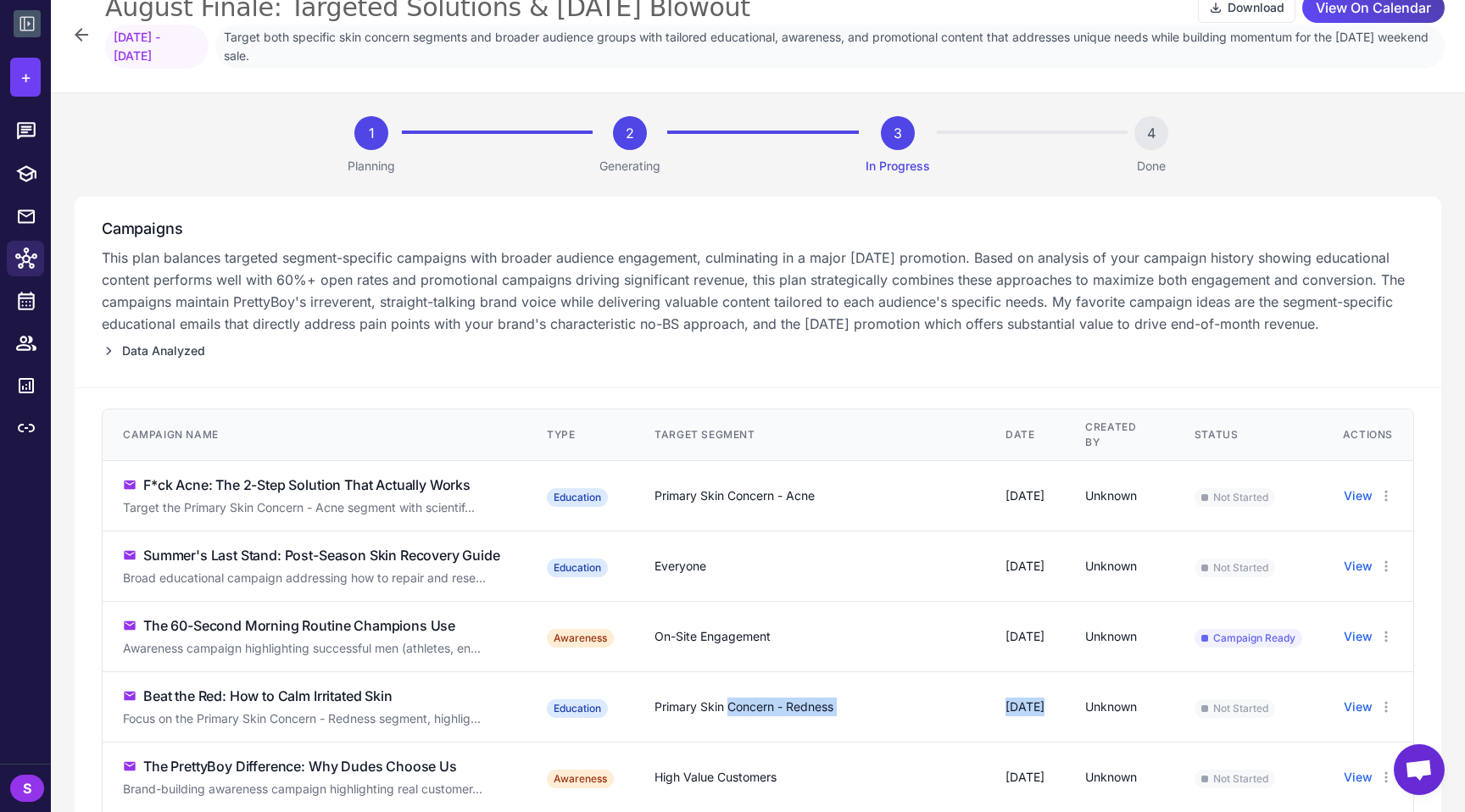
scroll to position [0, 0]
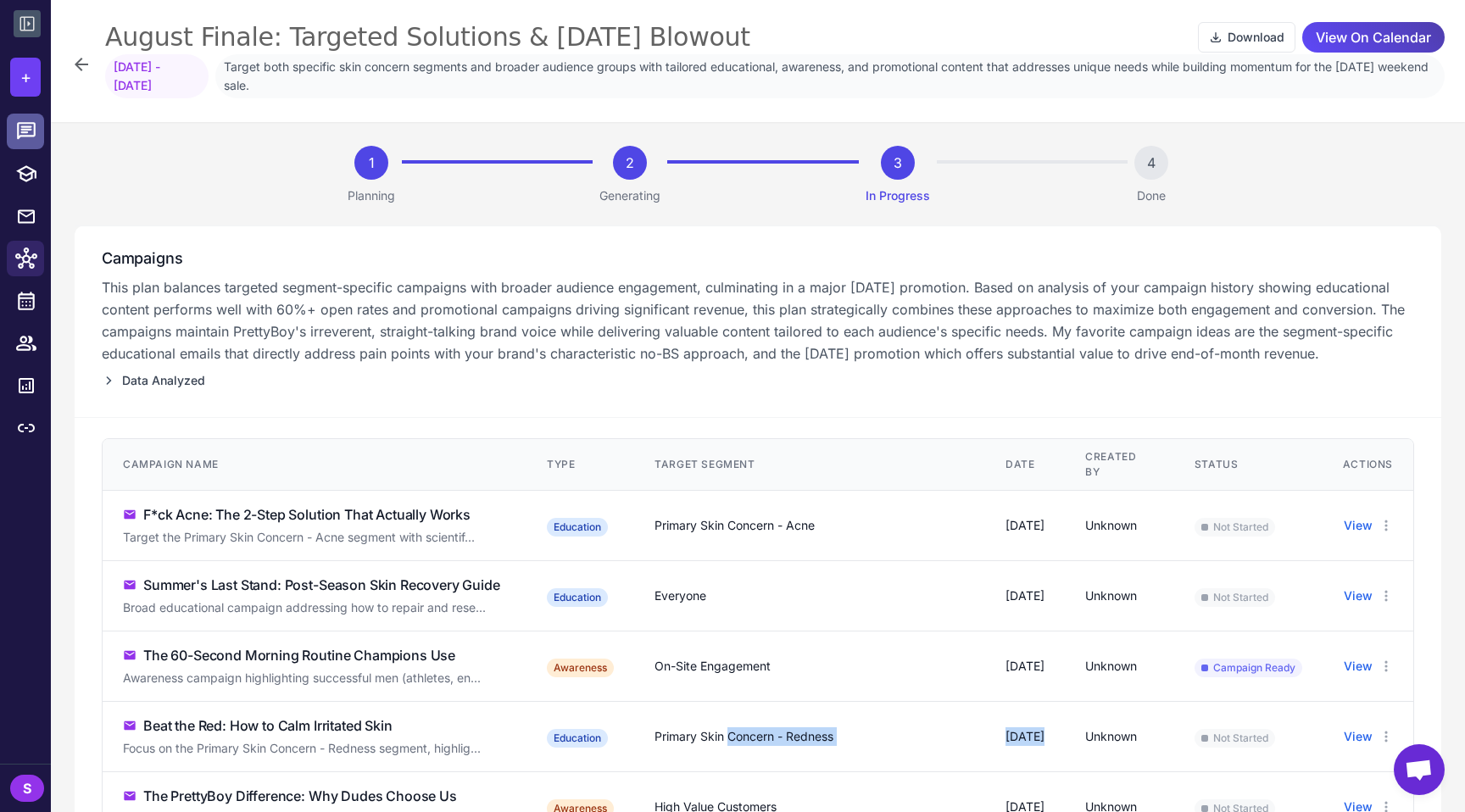
click at [16, 128] on icon at bounding box center [26, 131] width 22 height 22
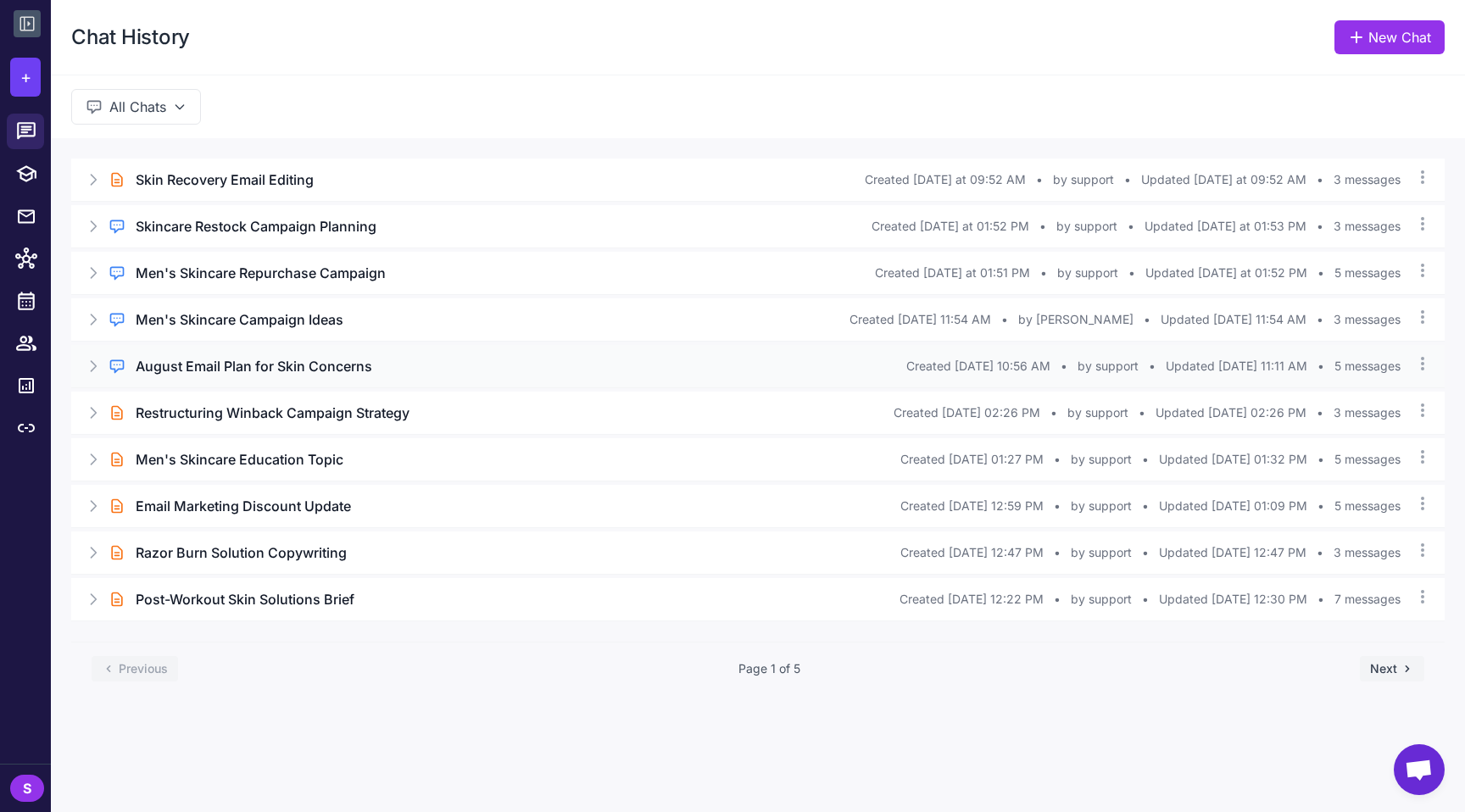
click at [262, 365] on h3 "August Email Plan for Skin Concerns" at bounding box center [254, 366] width 236 height 21
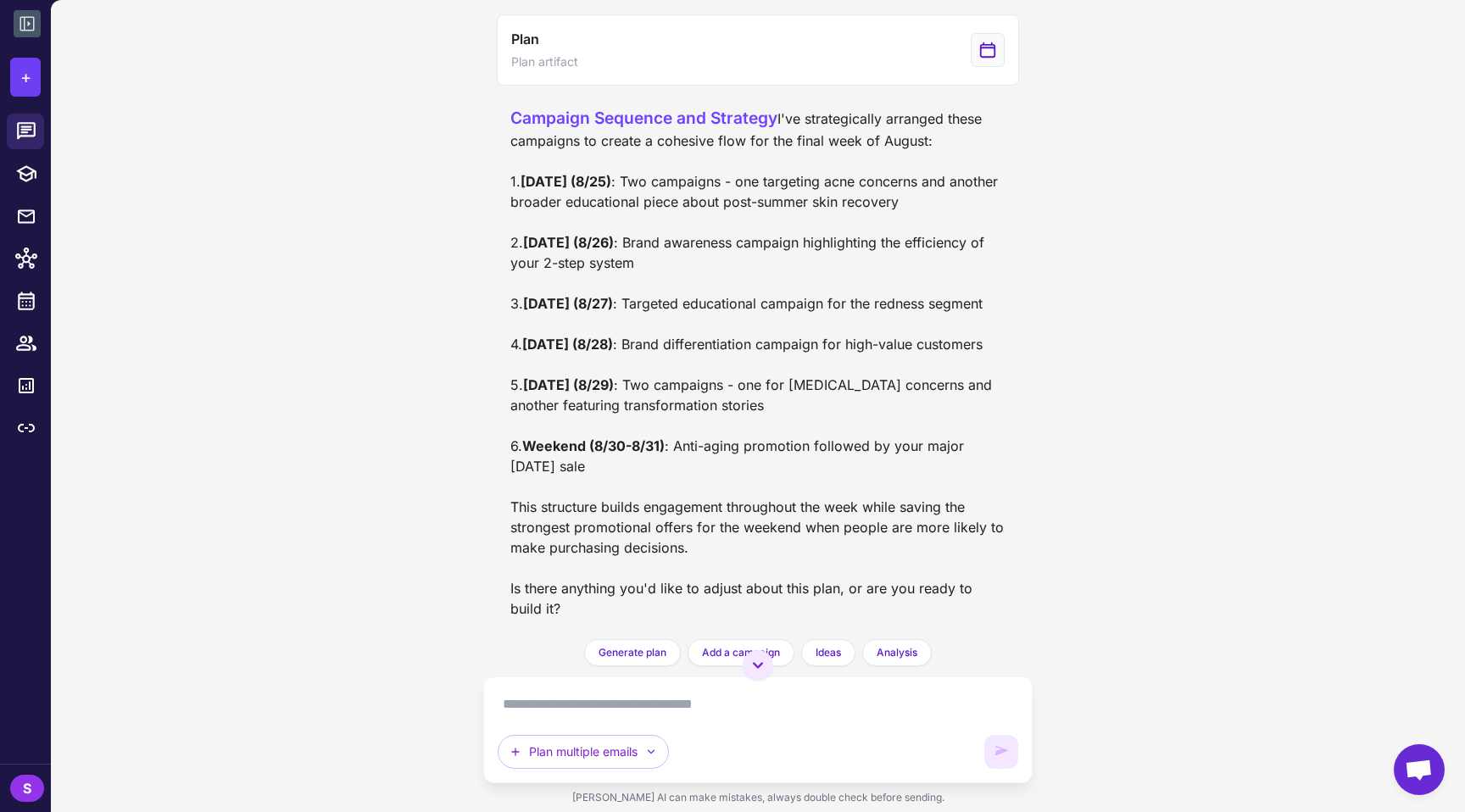
scroll to position [1454, 0]
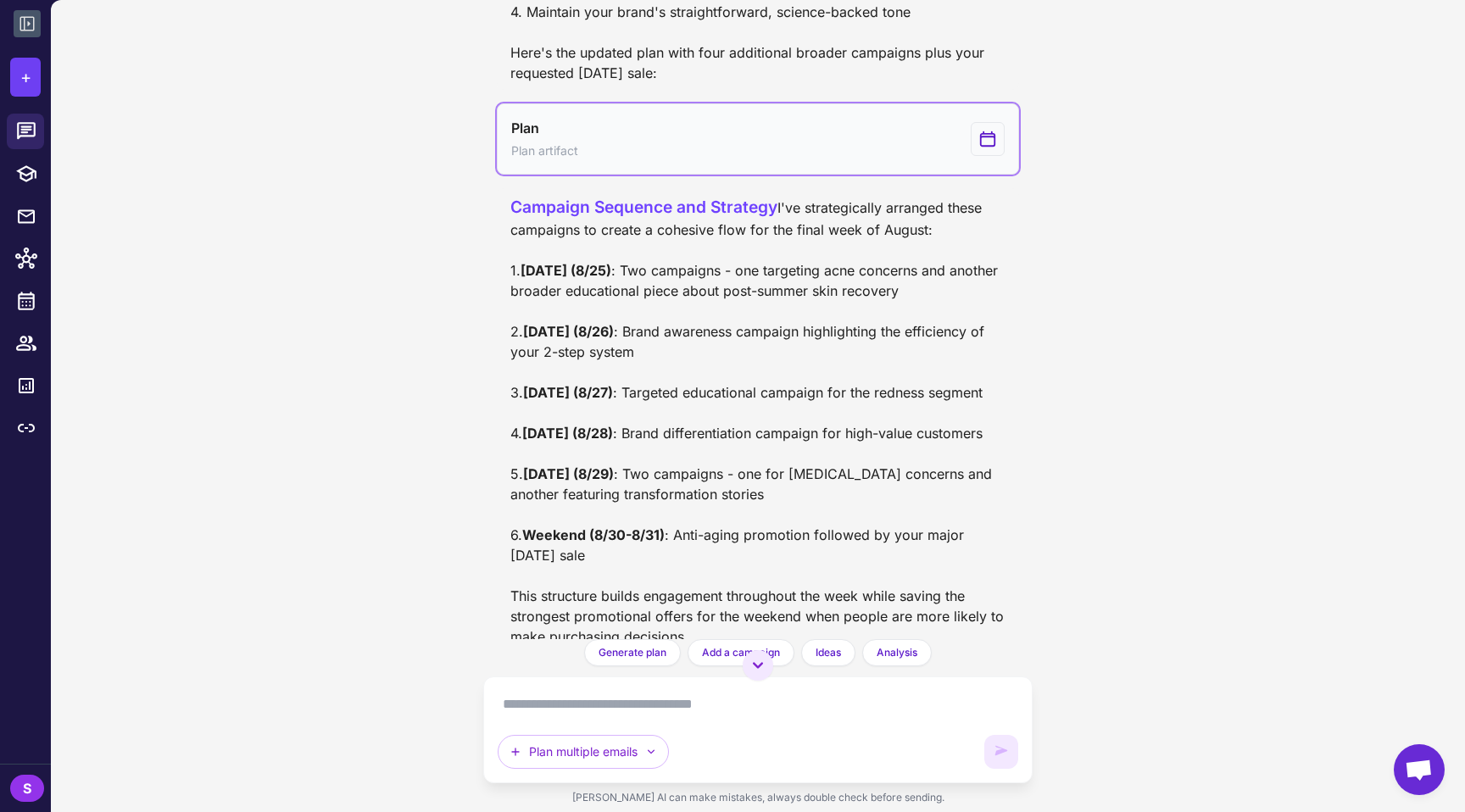
click at [732, 156] on div "View generated Plan" at bounding box center [987, 139] width 34 height 34
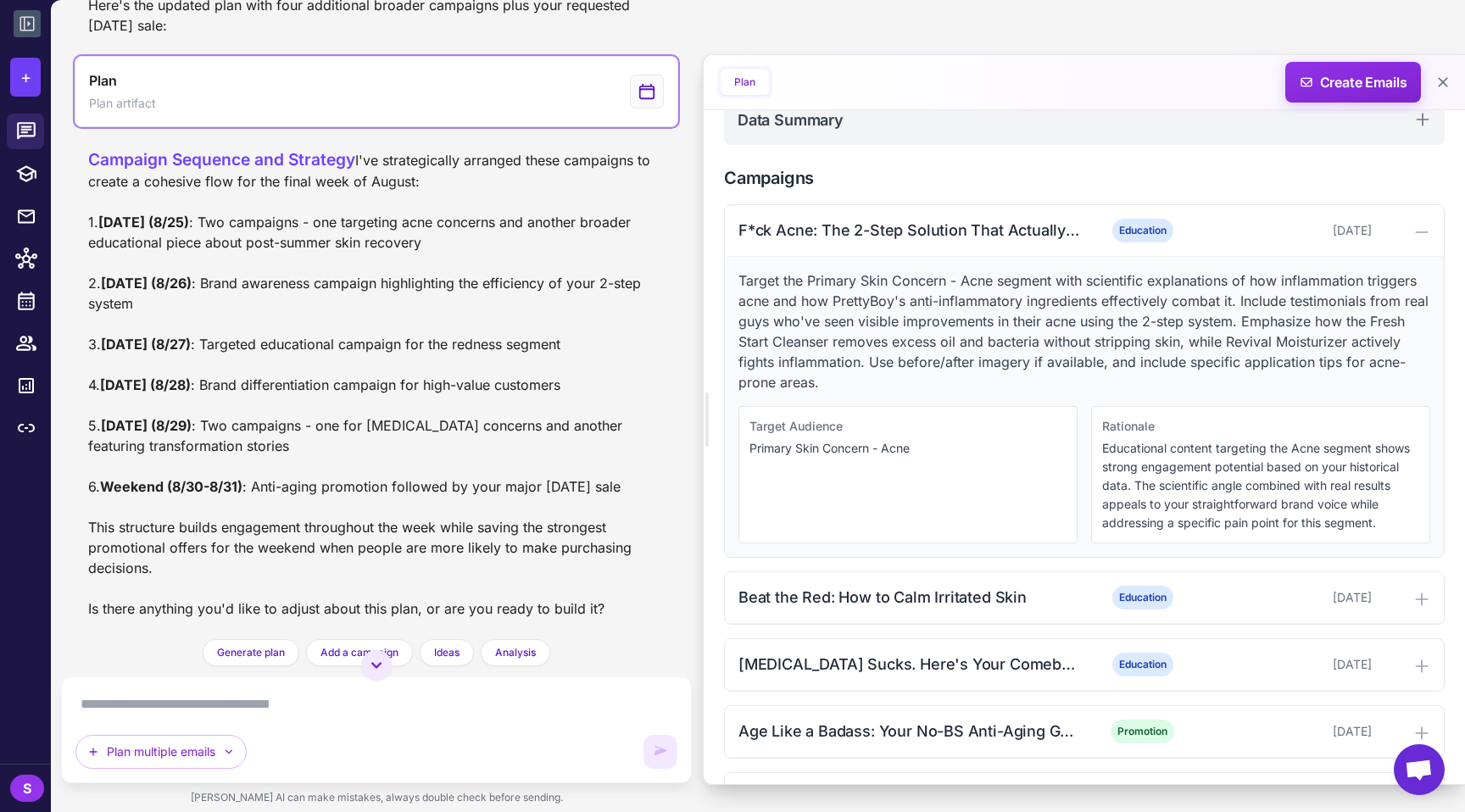
scroll to position [836, 0]
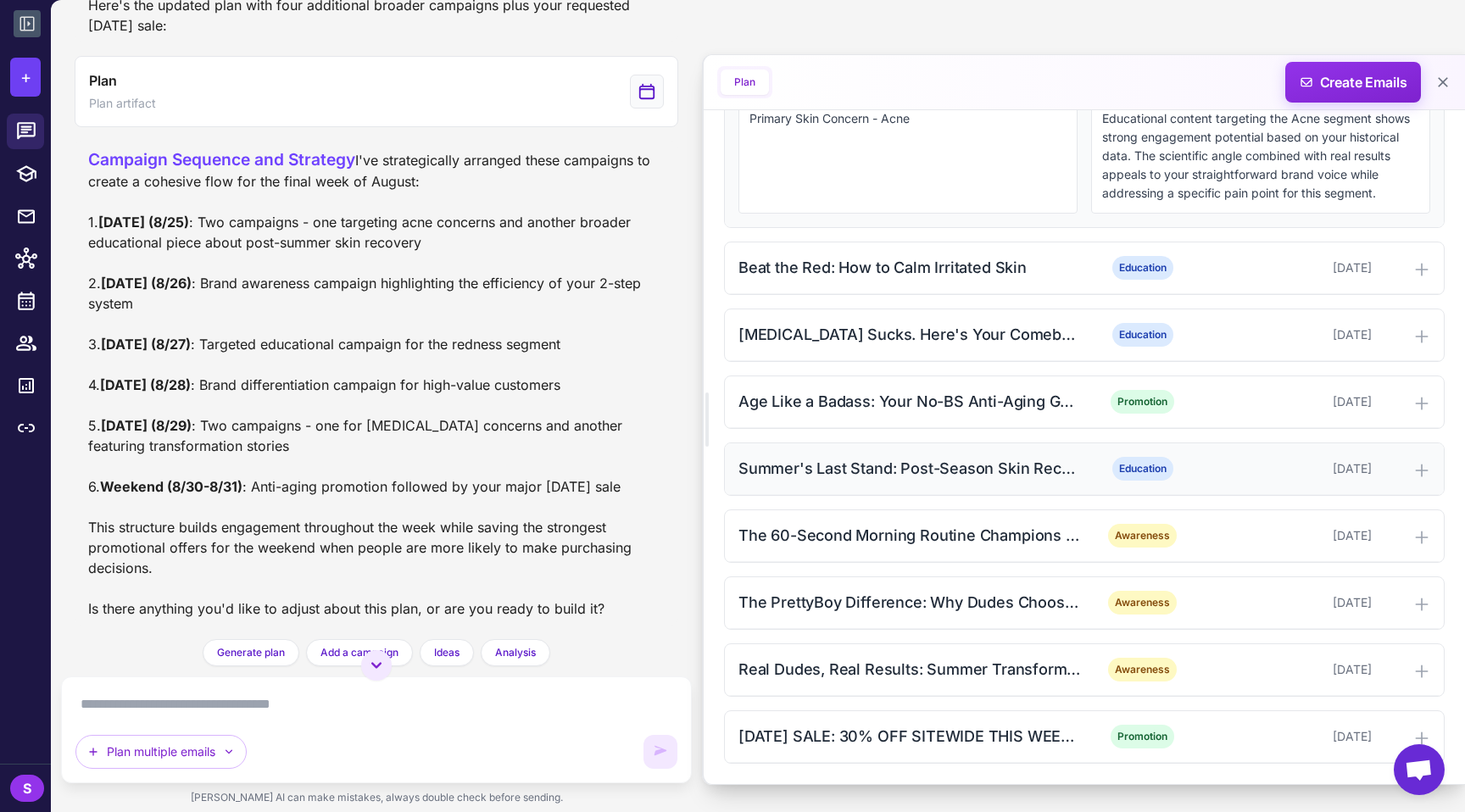
click at [732, 487] on div "Summer's Last Stand: Post-Season Skin Recovery Guide Education [DATE]" at bounding box center [1084, 469] width 719 height 52
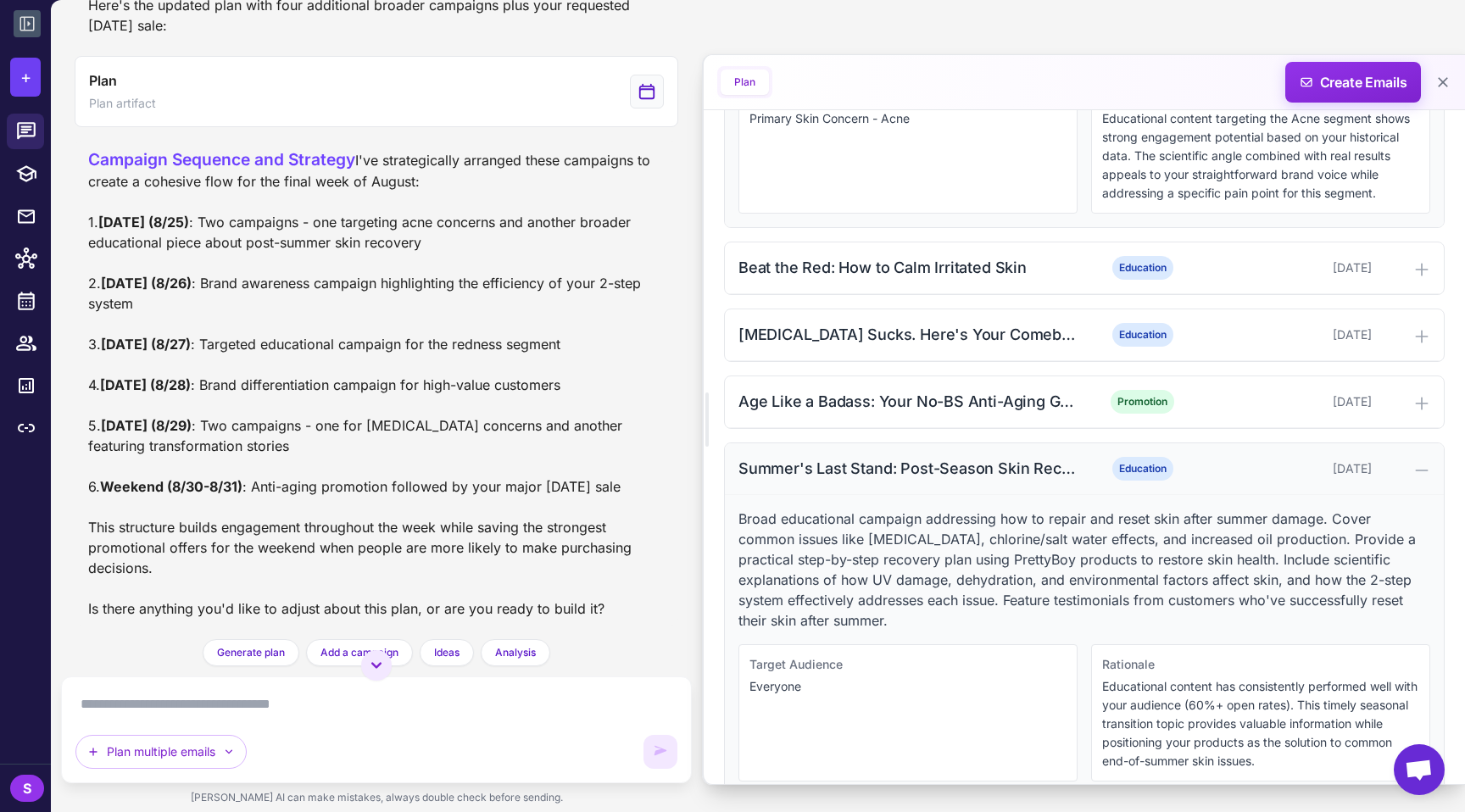
click at [732, 470] on div "Summer's Last Stand: Post-Season Skin Recovery Guide" at bounding box center [910, 468] width 343 height 23
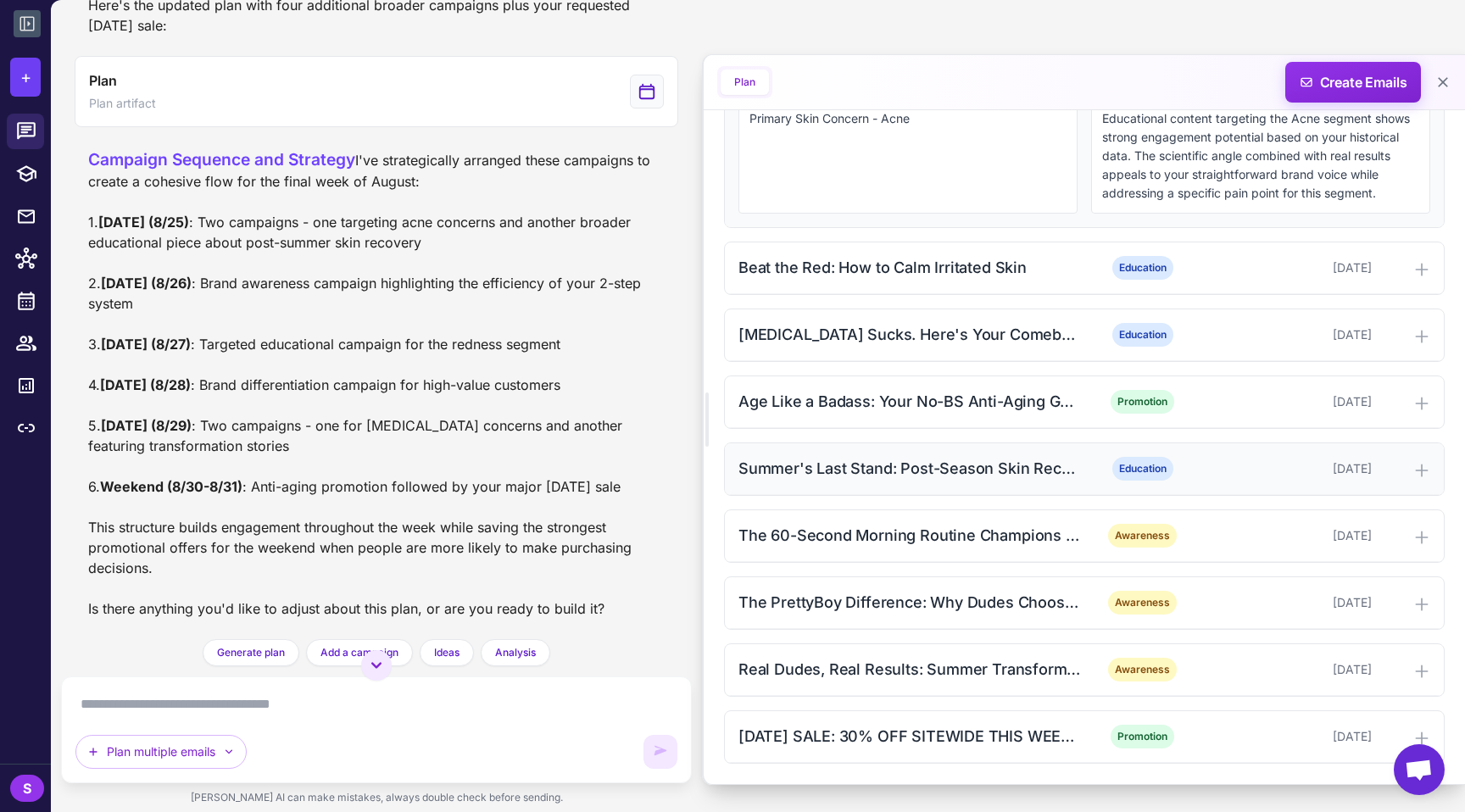
click at [732, 471] on div "Summer's Last Stand: Post-Season Skin Recovery Guide" at bounding box center [910, 468] width 343 height 23
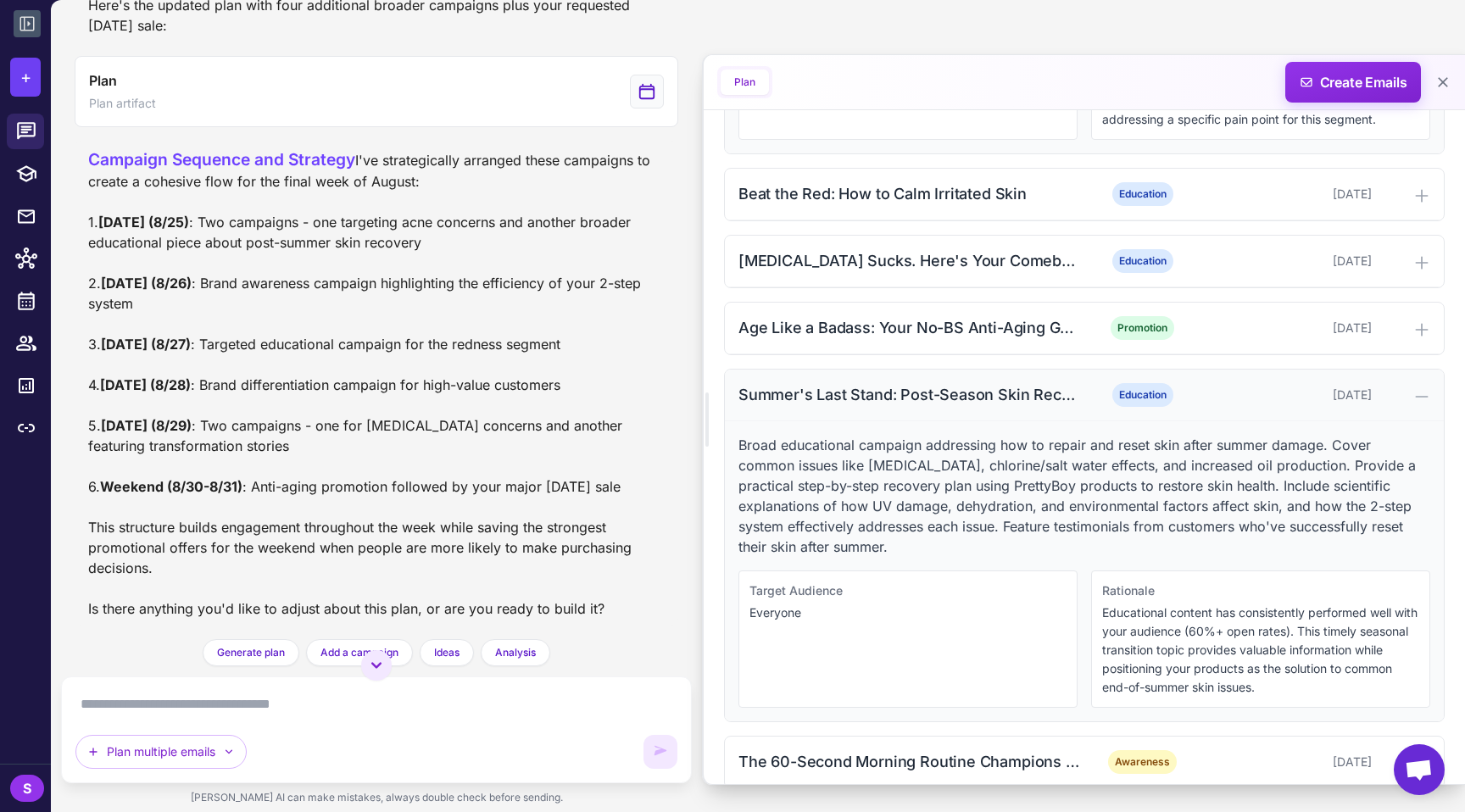
click at [732, 393] on div "Summer's Last Stand: Post-Season Skin Recovery Guide" at bounding box center [910, 395] width 343 height 23
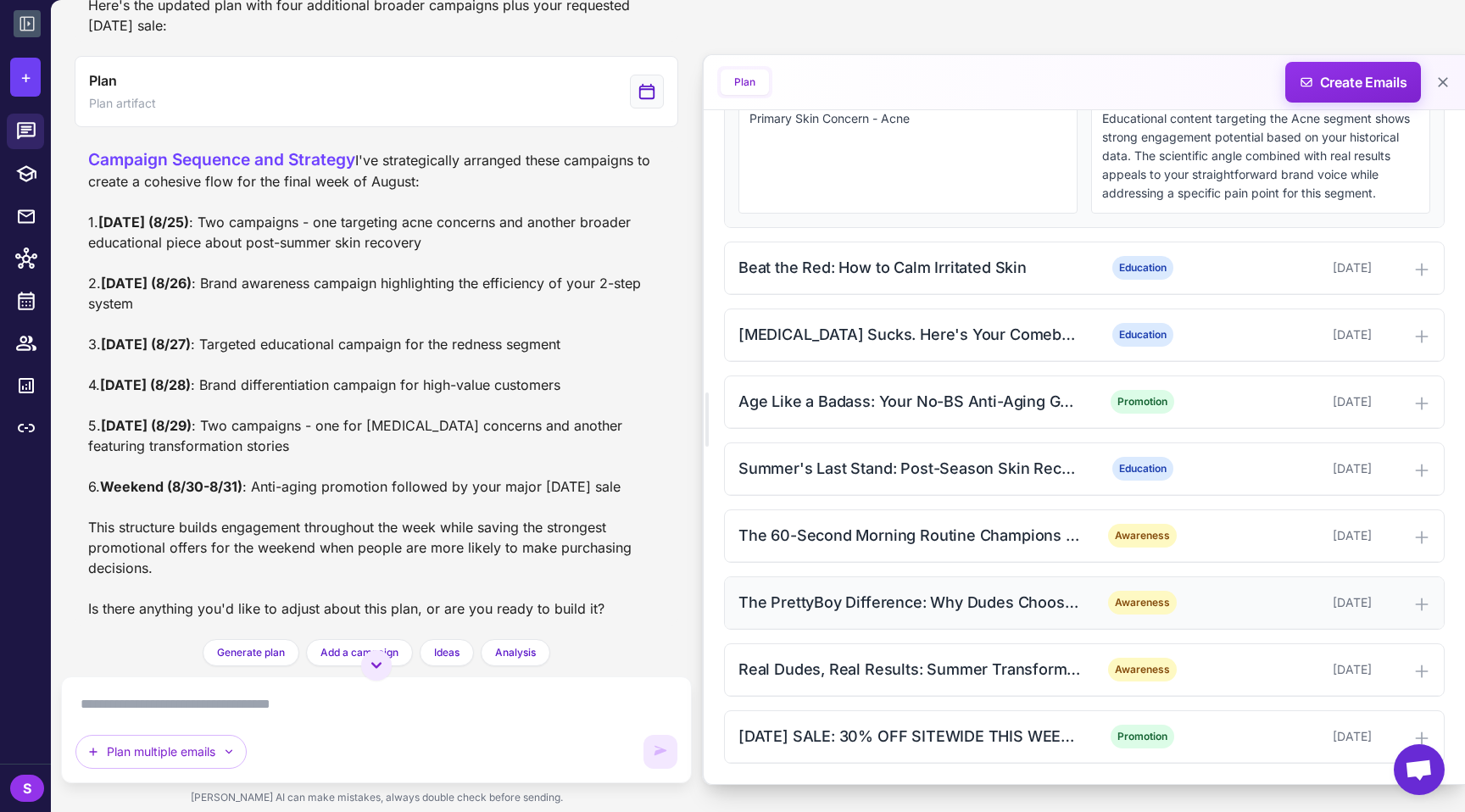
click at [732, 601] on div "The PrettyBoy Difference: Why Dudes Choose Us" at bounding box center [910, 603] width 343 height 23
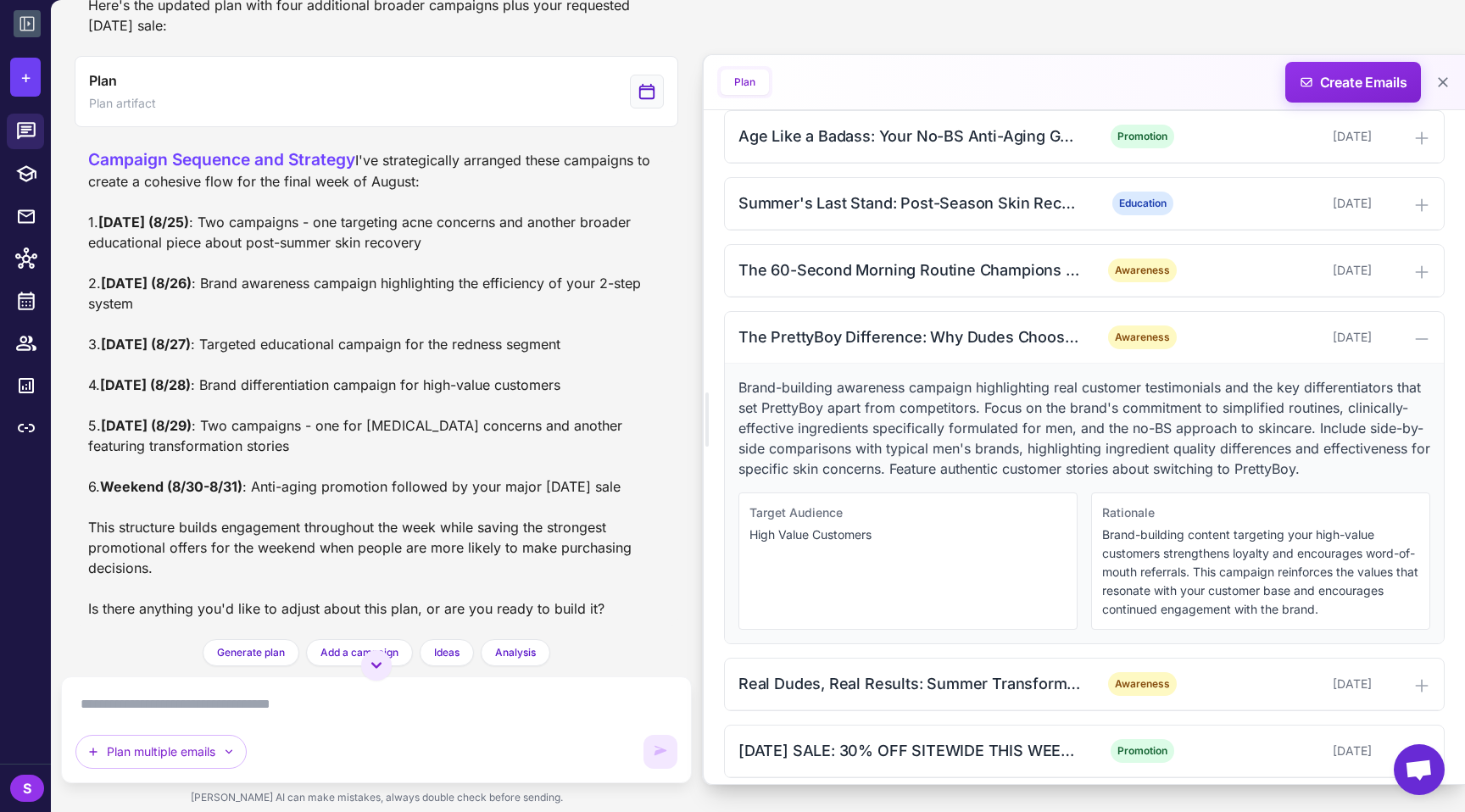
scroll to position [1116, 0]
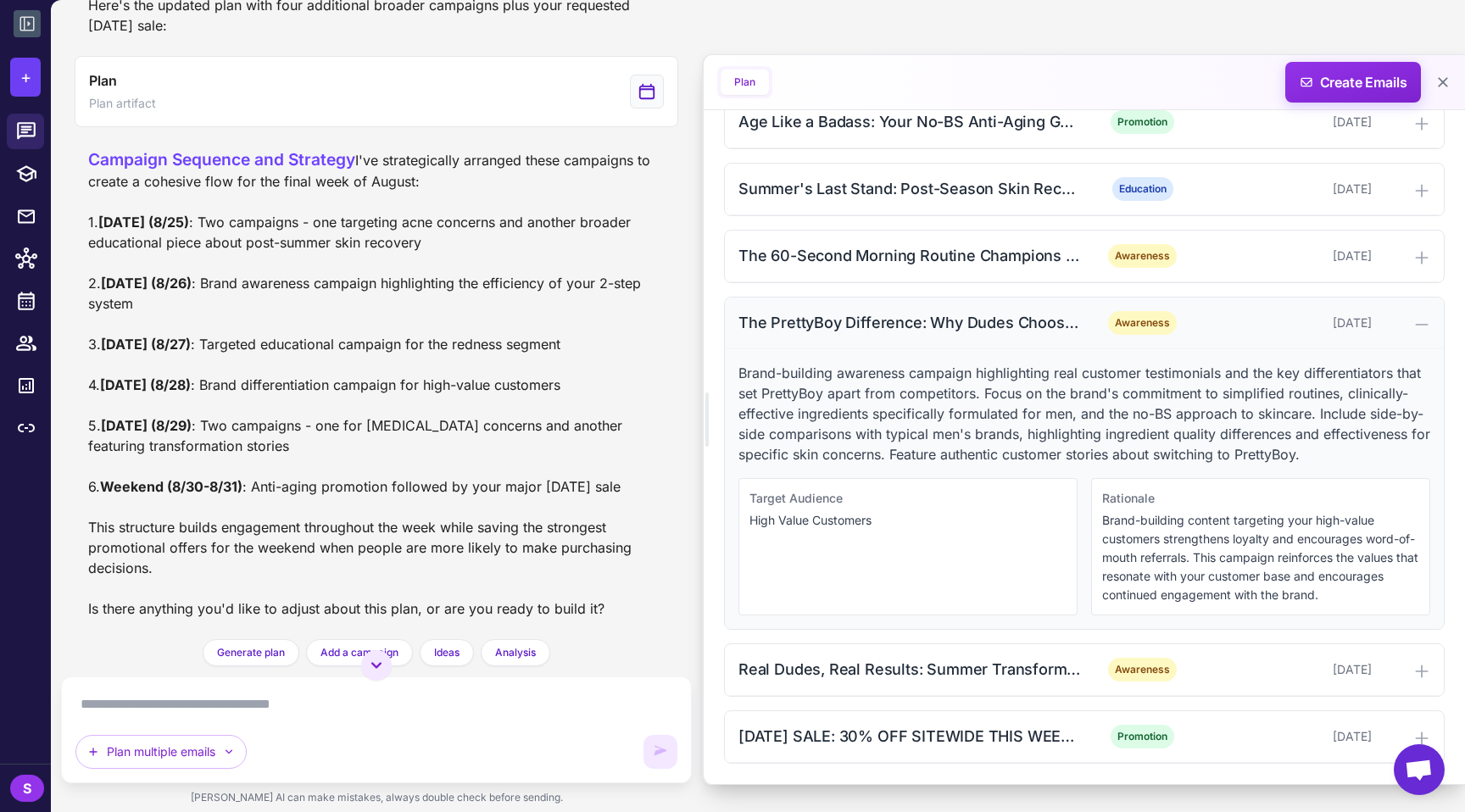
click at [732, 336] on div "The PrettyBoy Difference: Why Dudes Choose Us Awareness [DATE]" at bounding box center [1084, 324] width 719 height 52
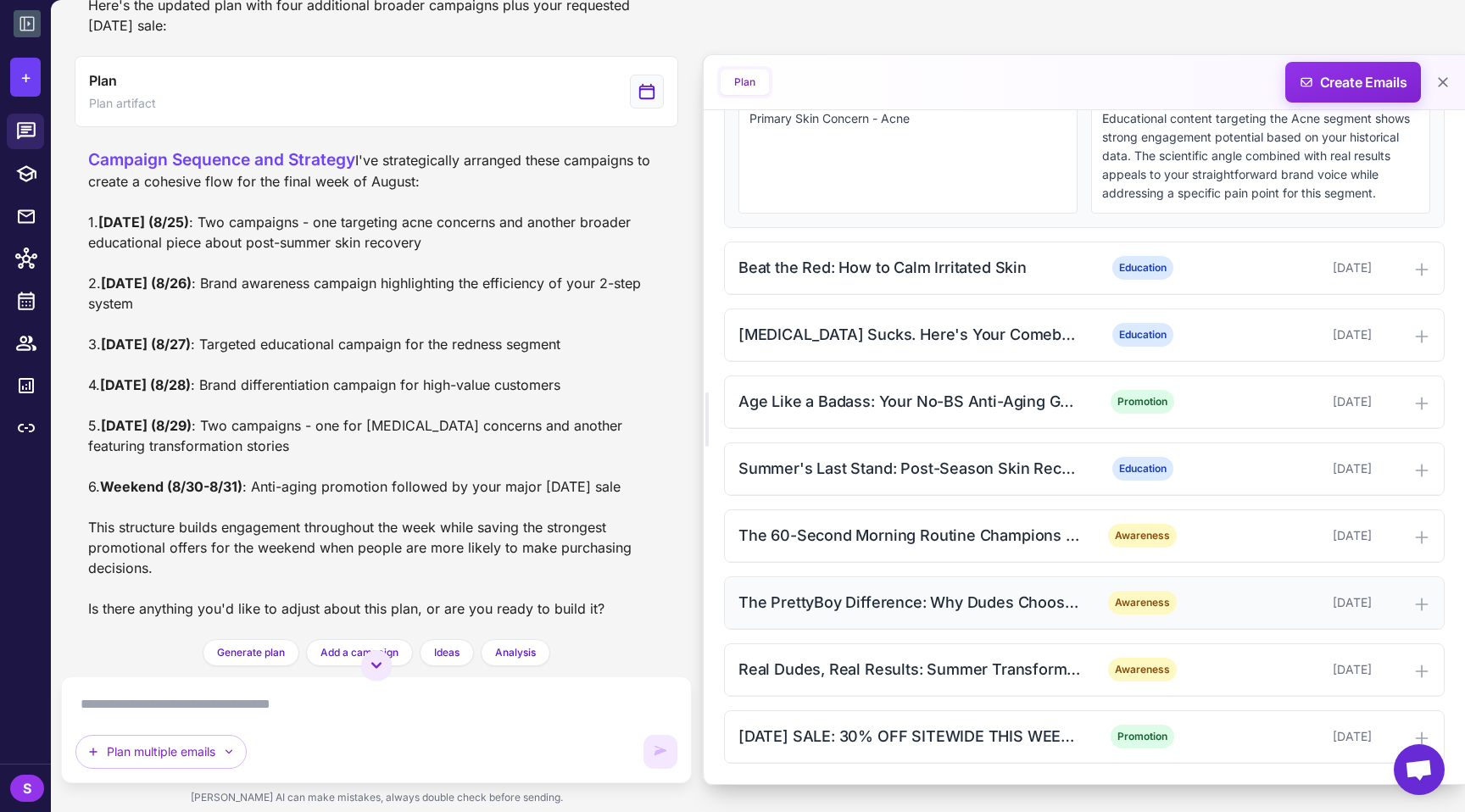
click at [732, 607] on div "The PrettyBoy Difference: Why Dudes Choose Us" at bounding box center [910, 603] width 343 height 23
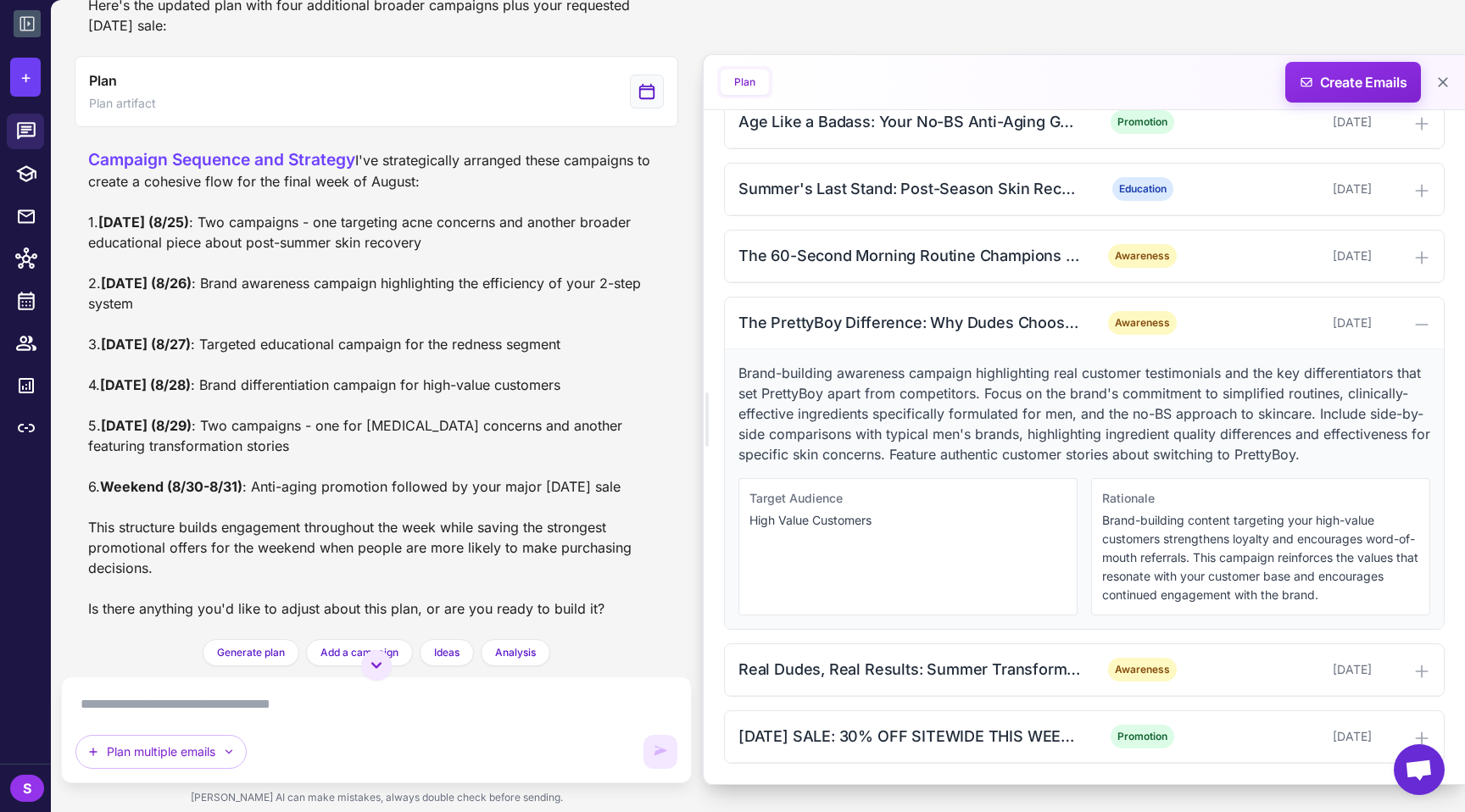
scroll to position [1633, 0]
click at [732, 84] on span "Create Emails" at bounding box center [1353, 81] width 148 height 41
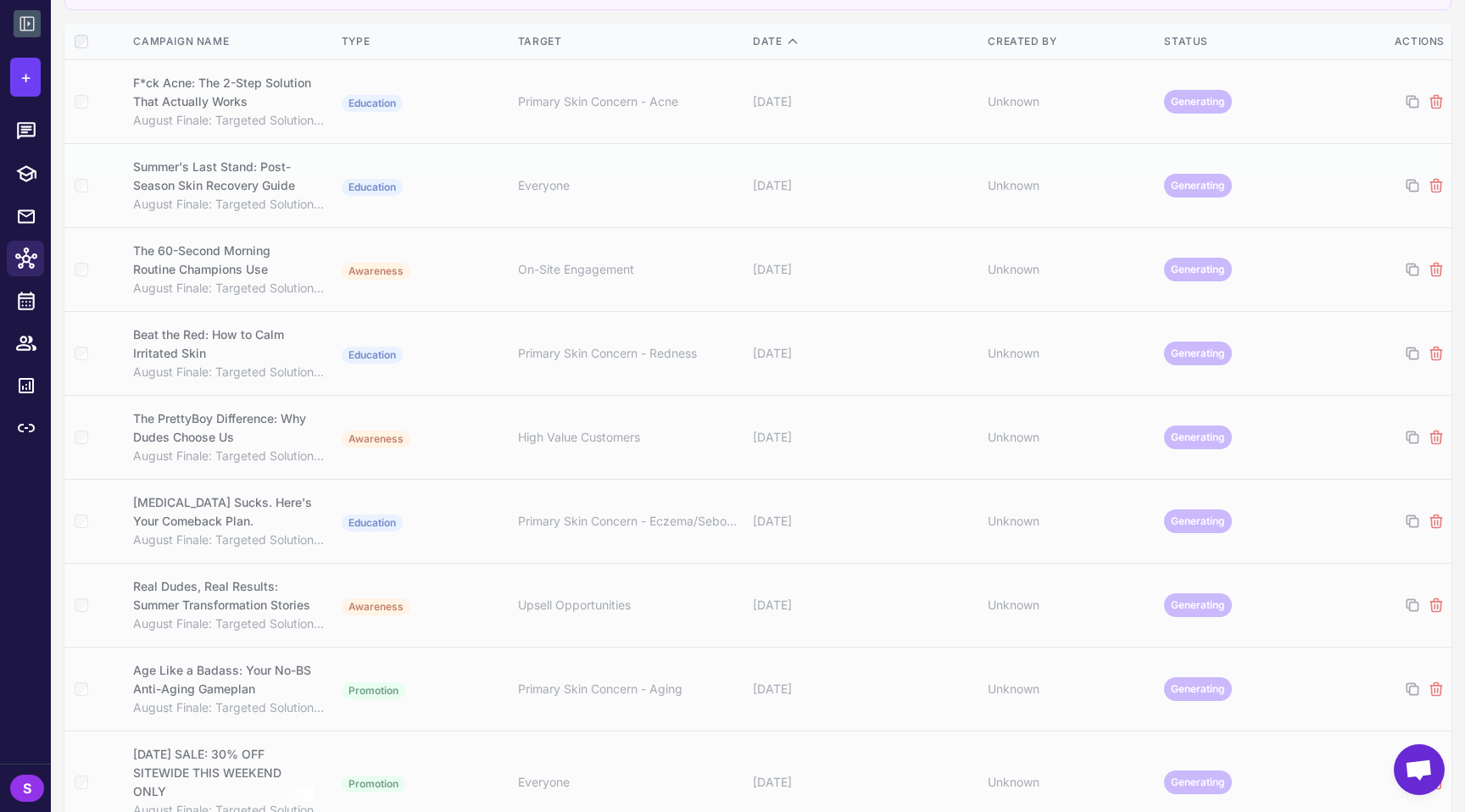
scroll to position [277, 0]
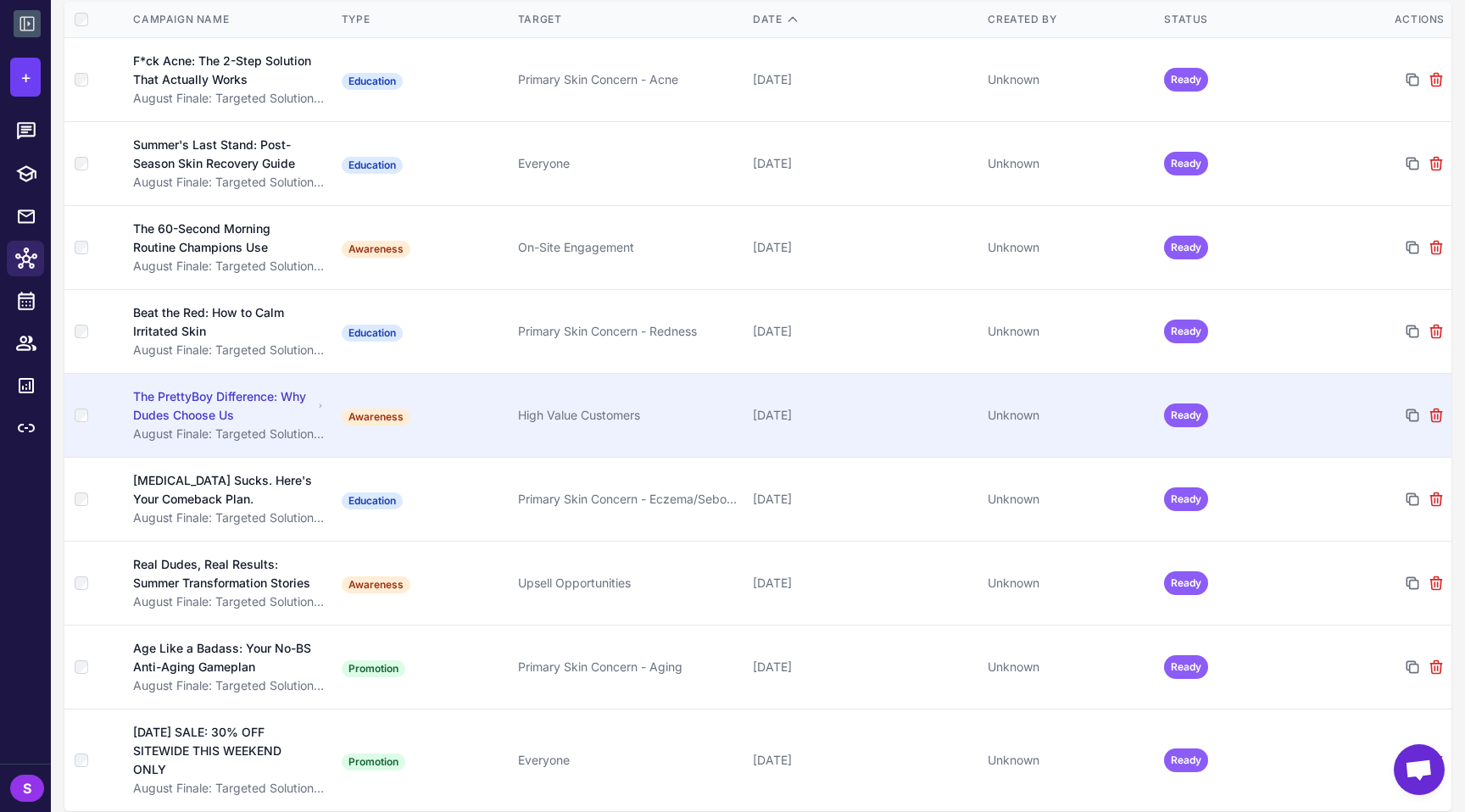
click at [464, 405] on td "Awareness" at bounding box center [423, 416] width 177 height 84
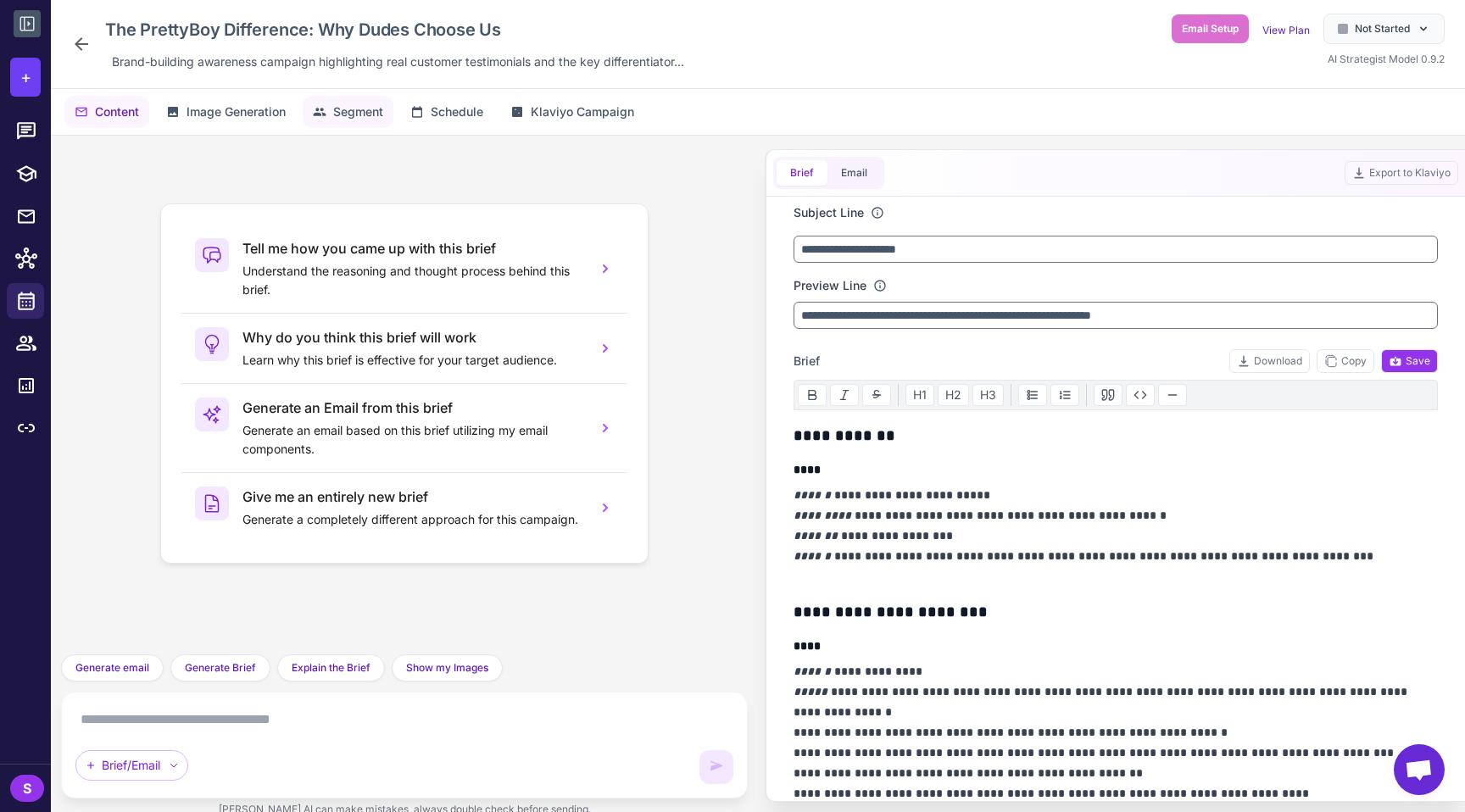
click at [346, 114] on span "Segment" at bounding box center [358, 112] width 50 height 19
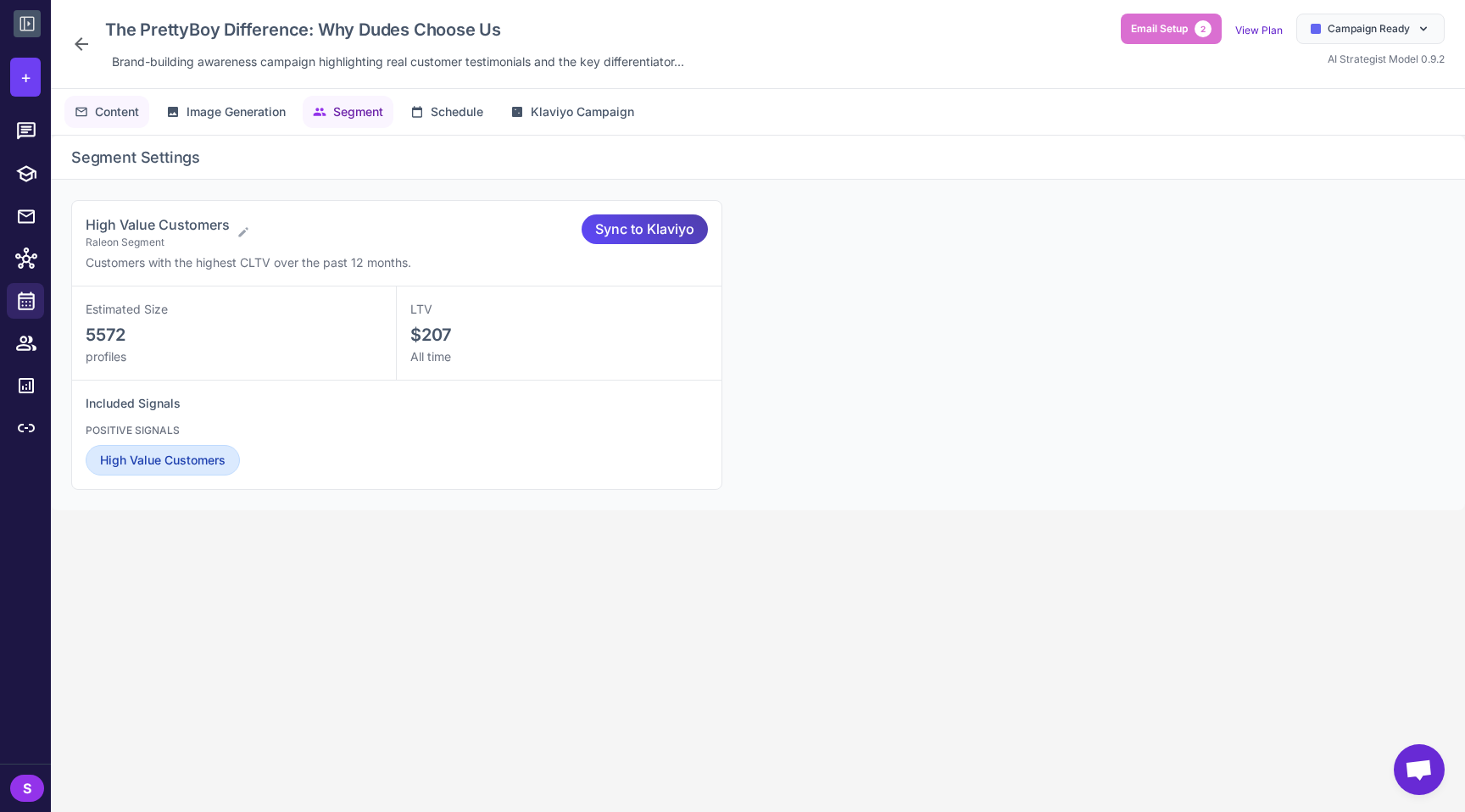
click at [104, 115] on span "Content" at bounding box center [117, 112] width 44 height 19
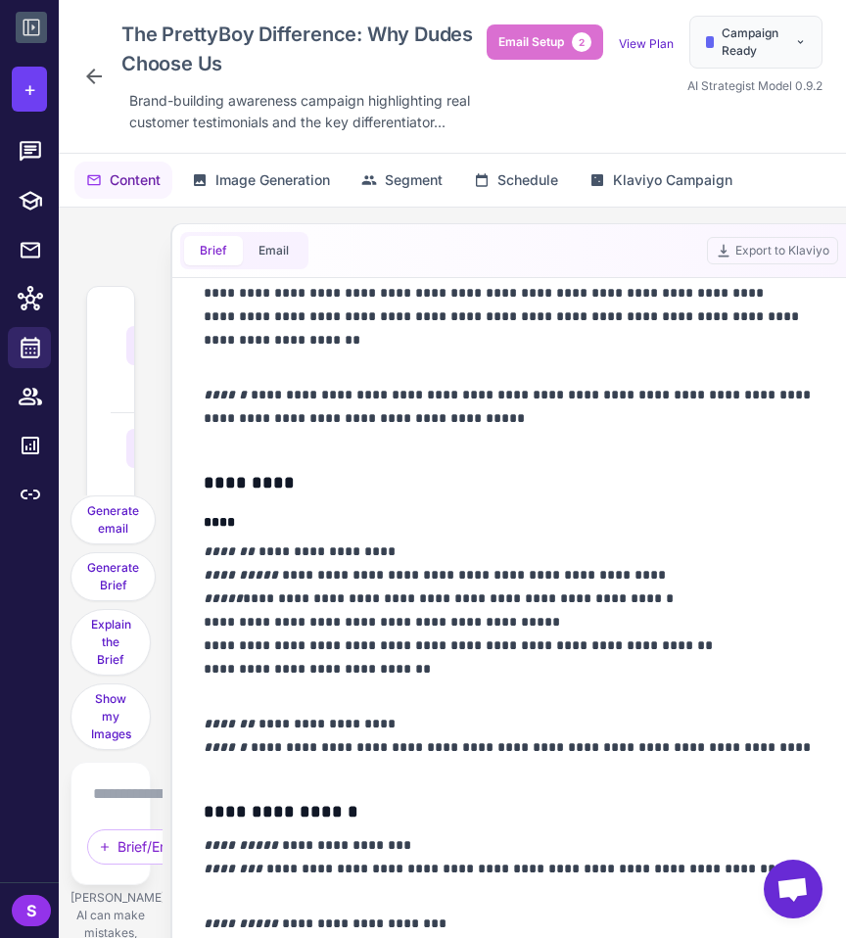
scroll to position [931, 0]
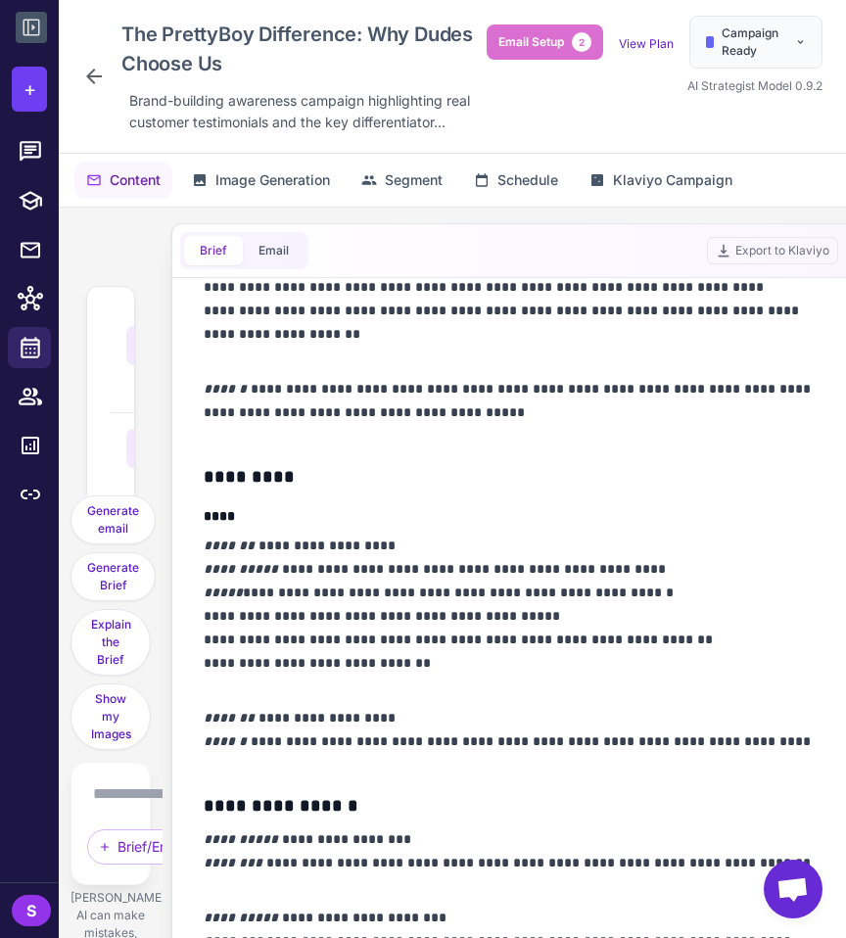
click at [571, 419] on p "**********" at bounding box center [509, 412] width 611 height 71
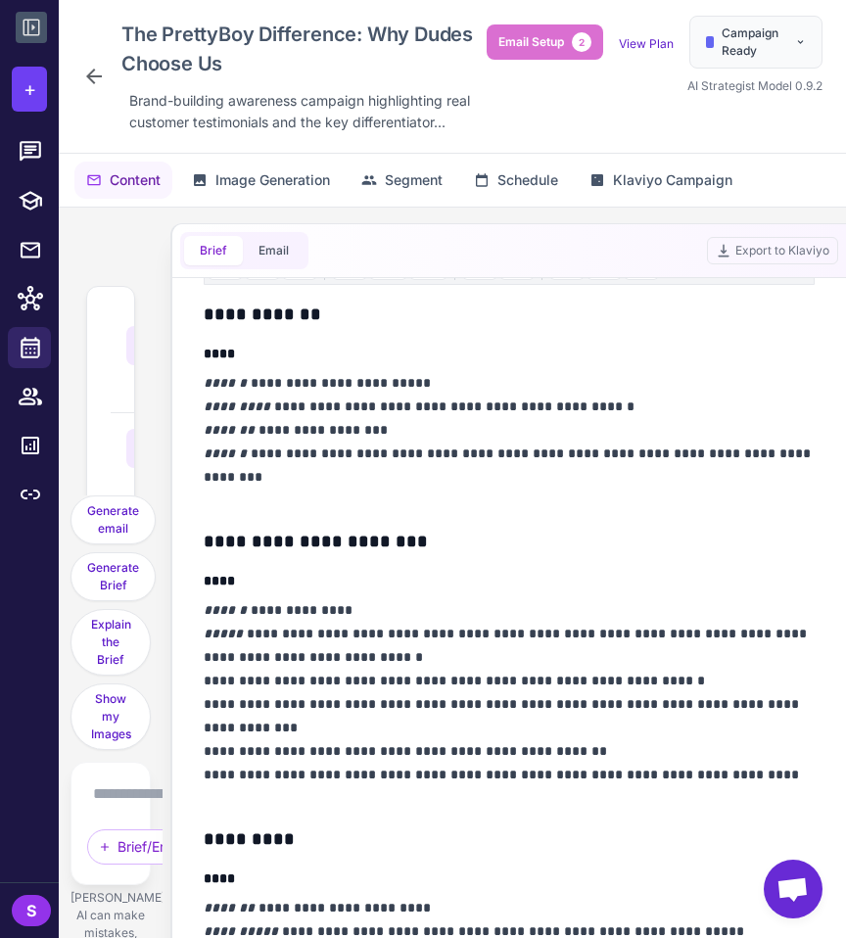
scroll to position [224, 0]
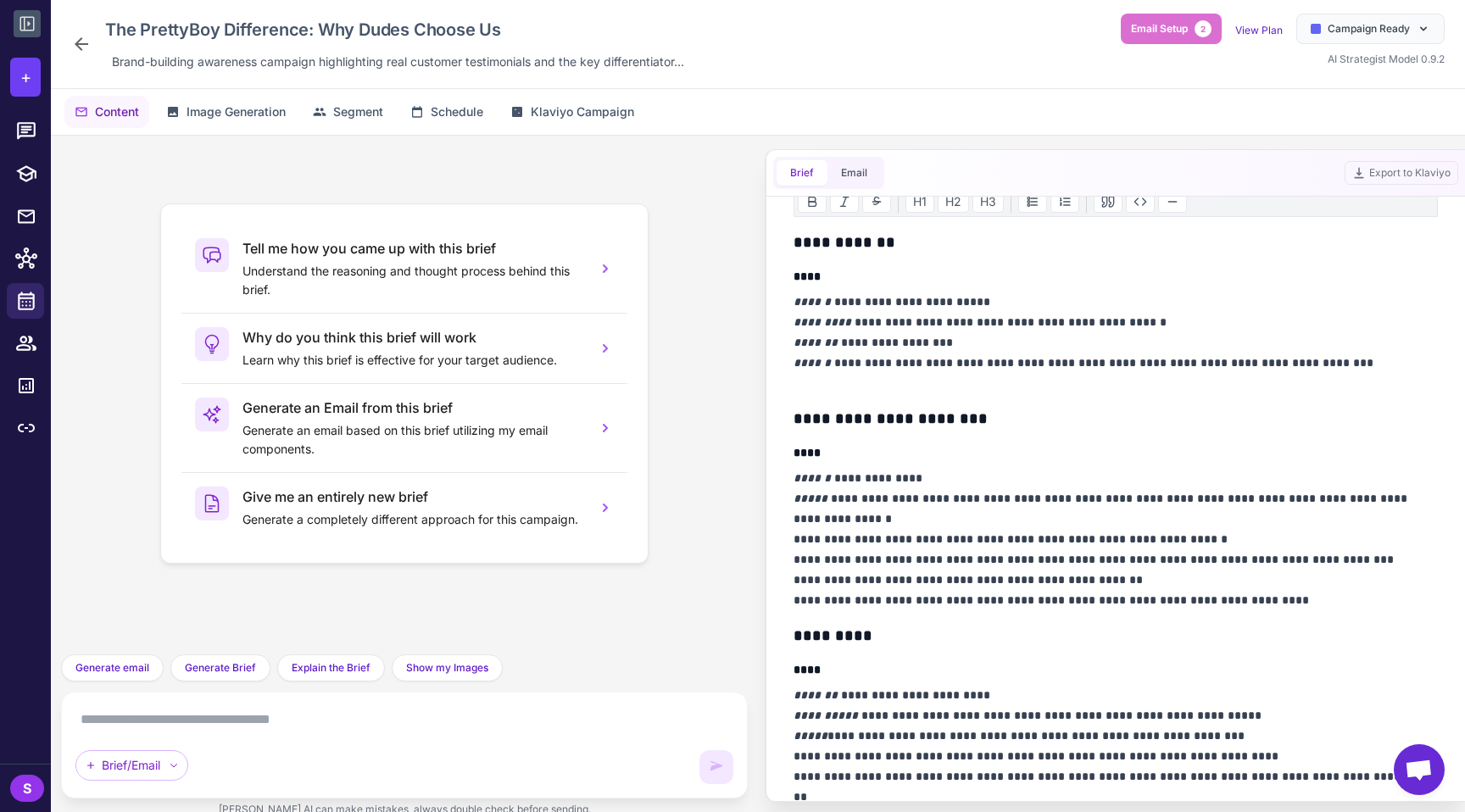
click at [332, 718] on textarea at bounding box center [404, 719] width 658 height 27
drag, startPoint x: 493, startPoint y: 722, endPoint x: 311, endPoint y: 721, distance: 182.0
click at [311, 721] on textarea "**********" at bounding box center [404, 719] width 658 height 27
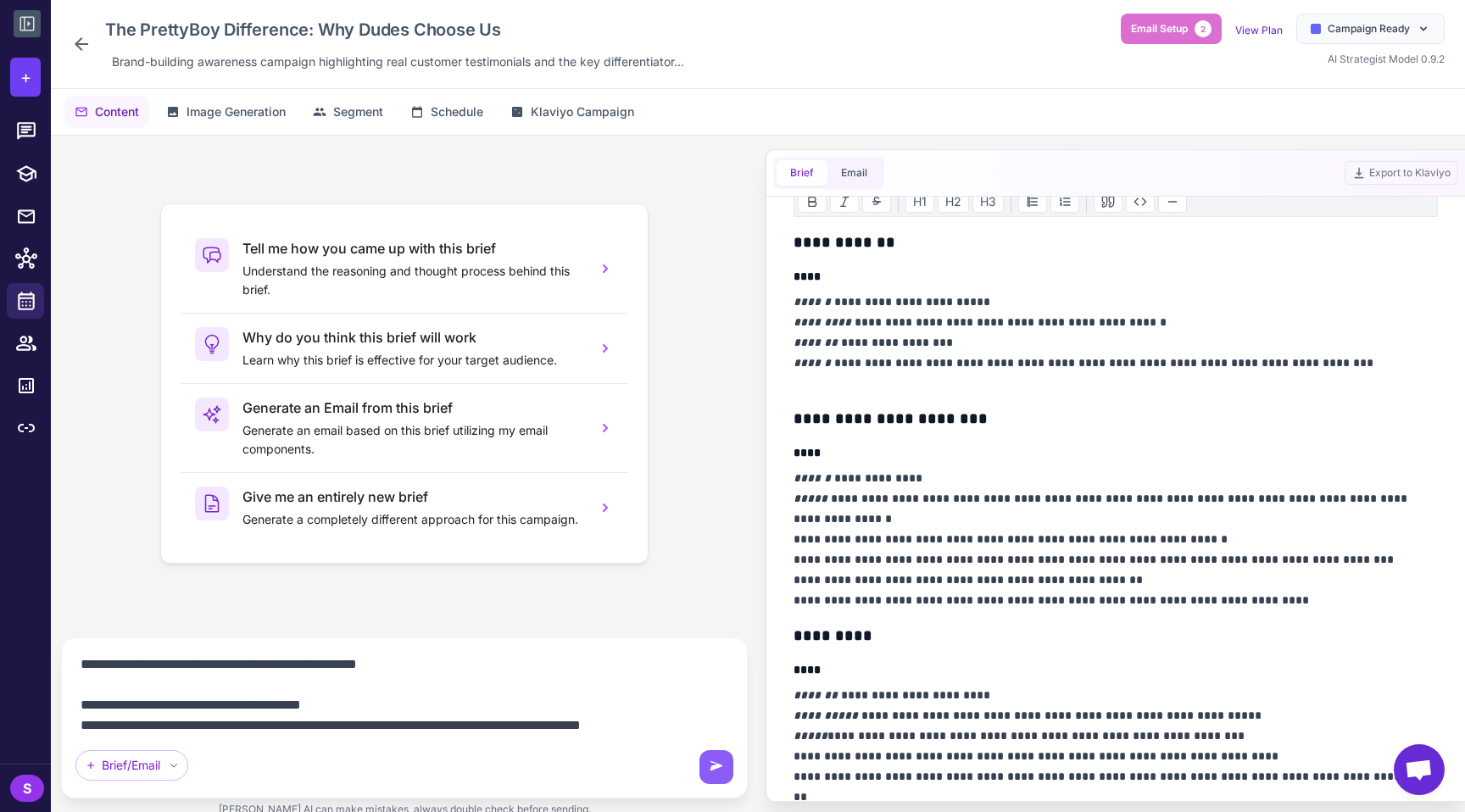
scroll to position [102, 0]
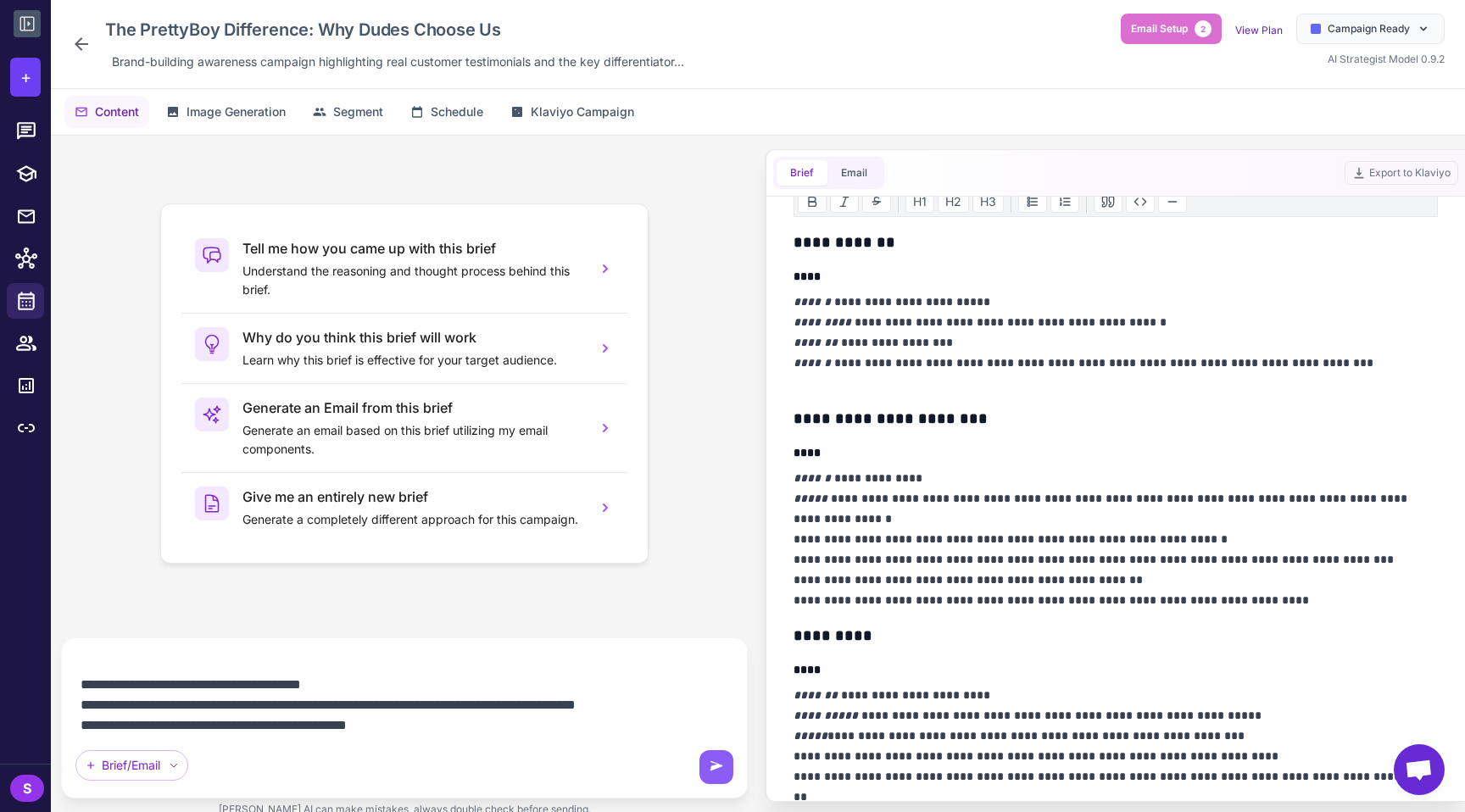
click at [453, 723] on textarea "**********" at bounding box center [404, 693] width 658 height 81
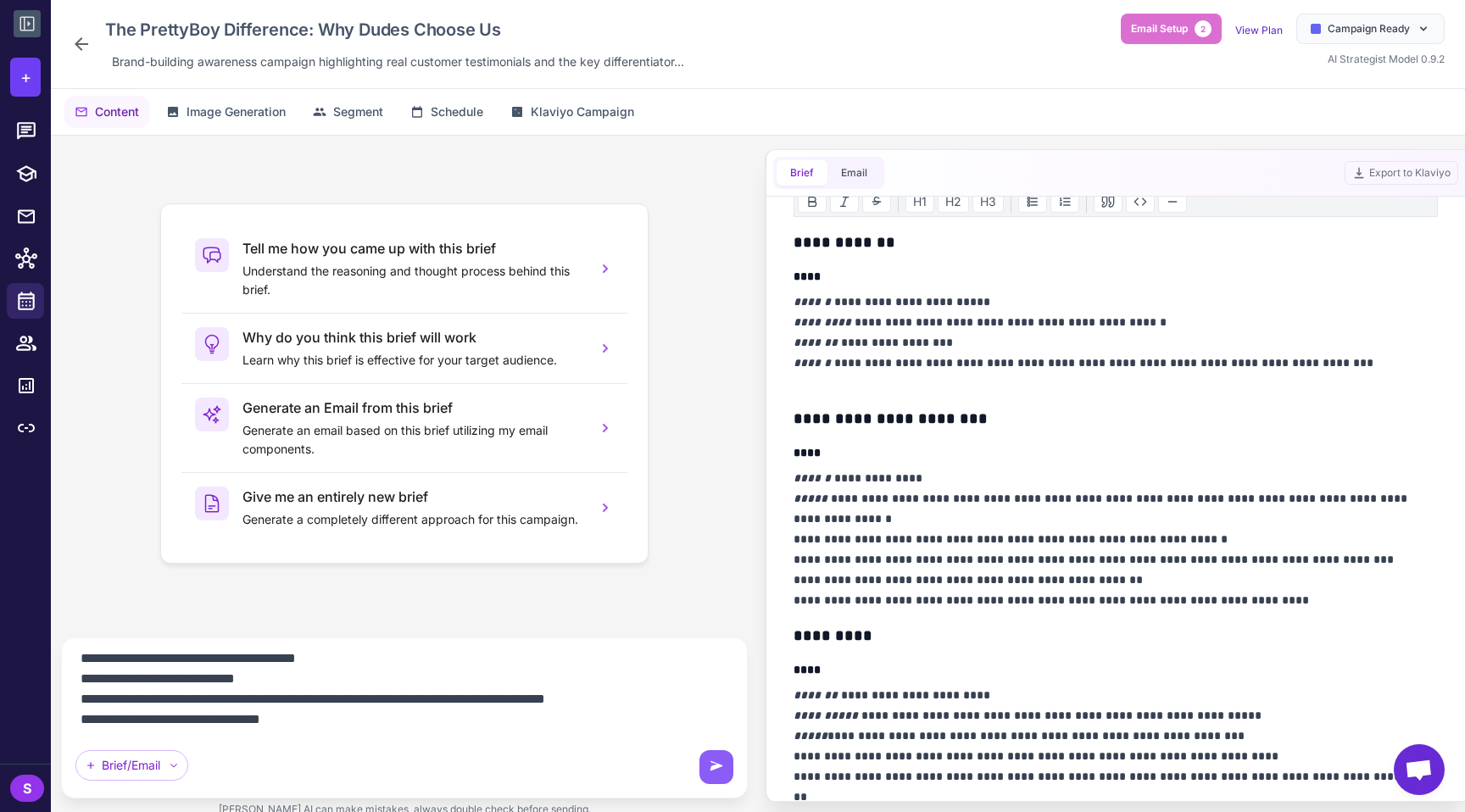
scroll to position [265, 0]
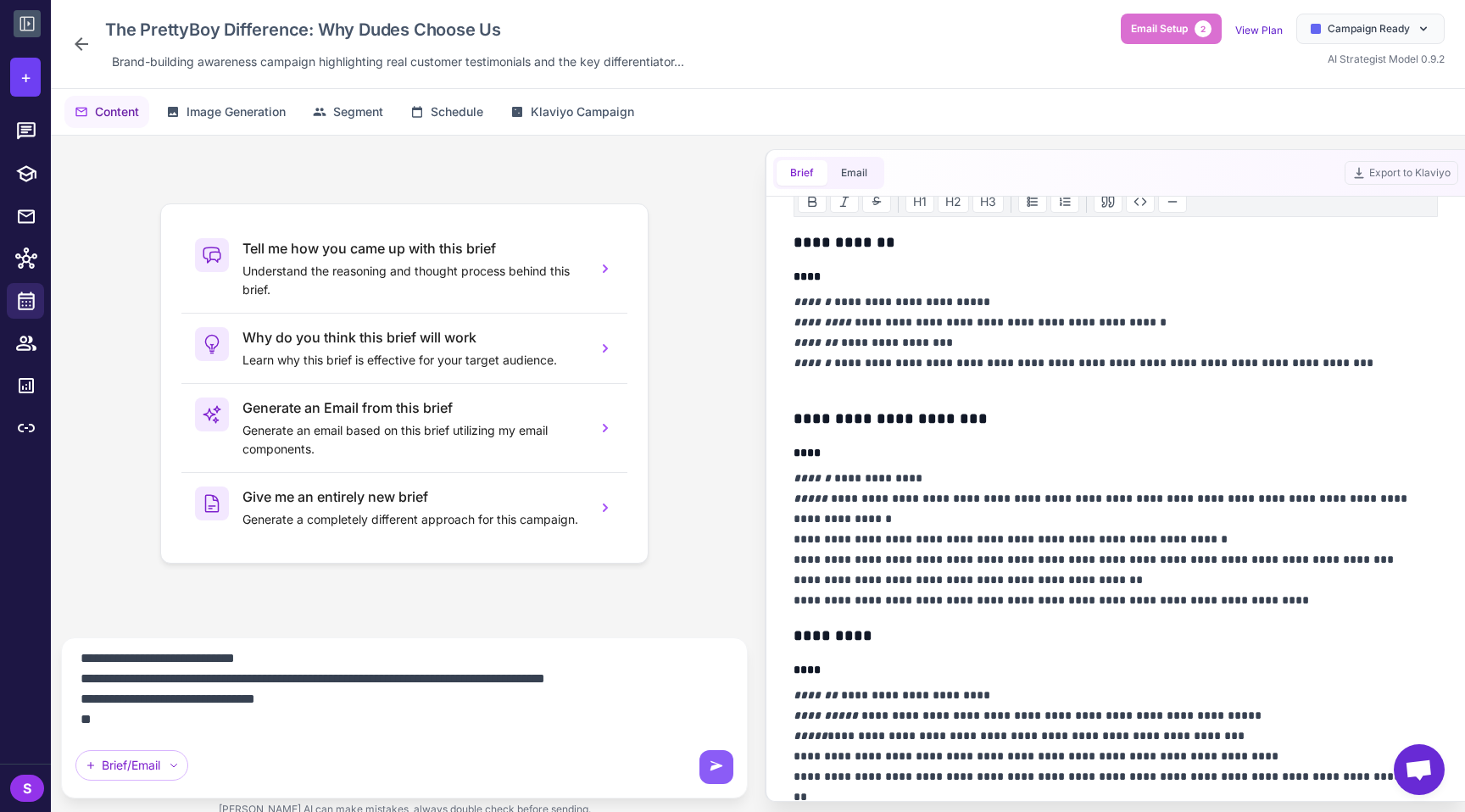
click at [378, 719] on textarea "**********" at bounding box center [404, 693] width 658 height 81
click at [358, 711] on textarea "**********" at bounding box center [404, 693] width 658 height 81
click at [177, 710] on textarea "**********" at bounding box center [404, 693] width 658 height 81
click at [137, 722] on textarea "**********" at bounding box center [404, 693] width 658 height 81
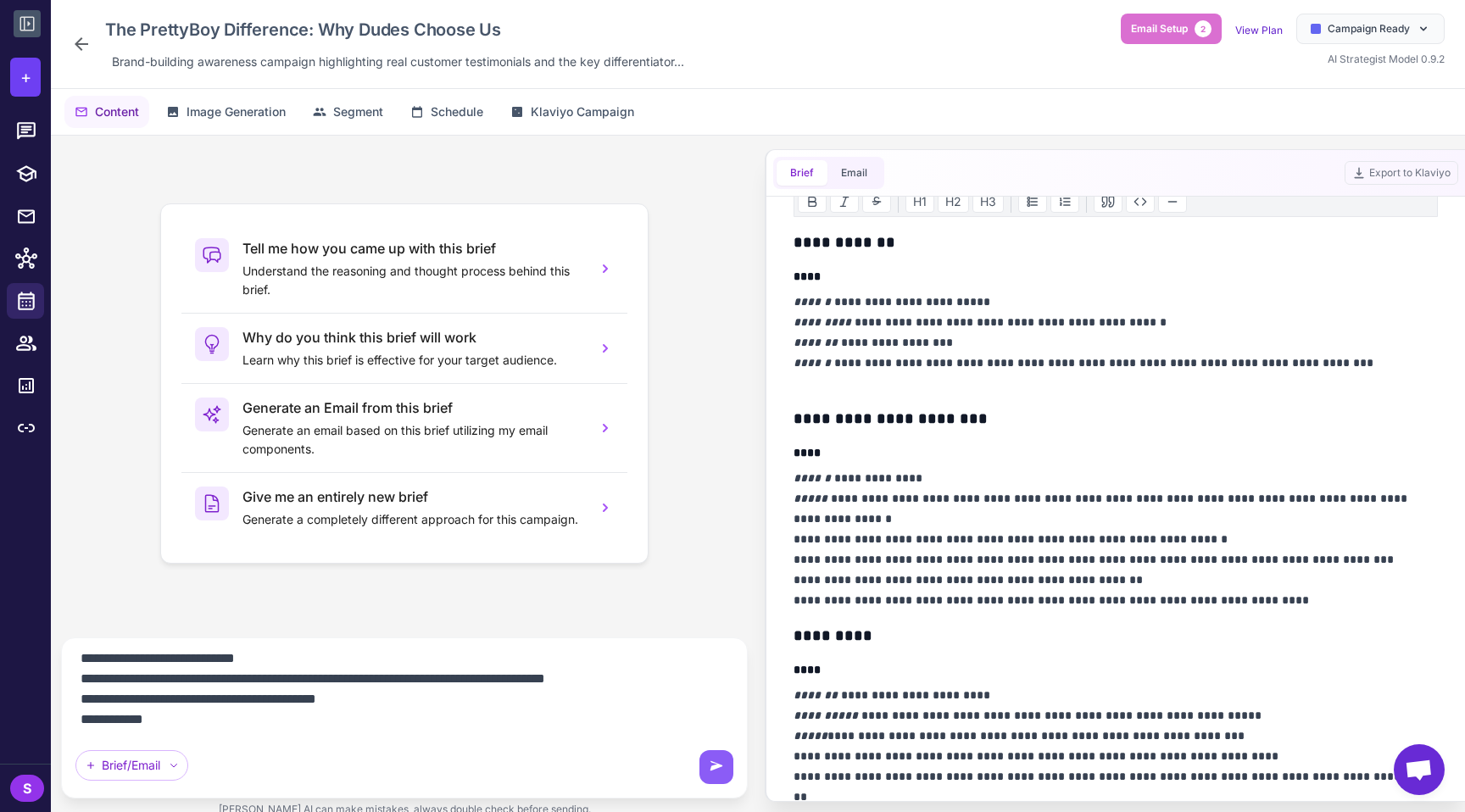
drag, startPoint x: 182, startPoint y: 725, endPoint x: 90, endPoint y: 728, distance: 92.0
click at [90, 728] on textarea "**********" at bounding box center [404, 693] width 658 height 81
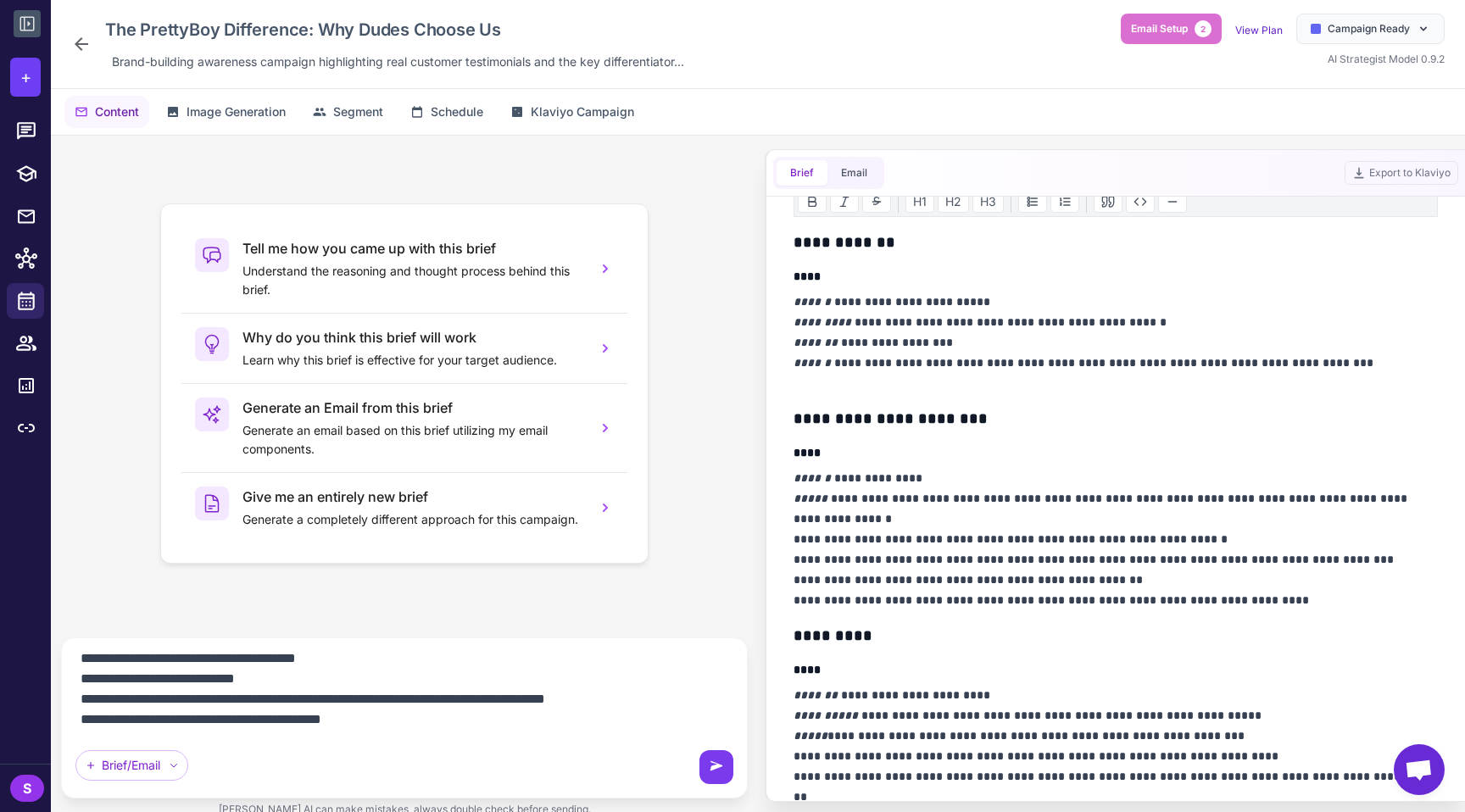
type textarea "**********"
click at [722, 769] on icon at bounding box center [717, 767] width 17 height 17
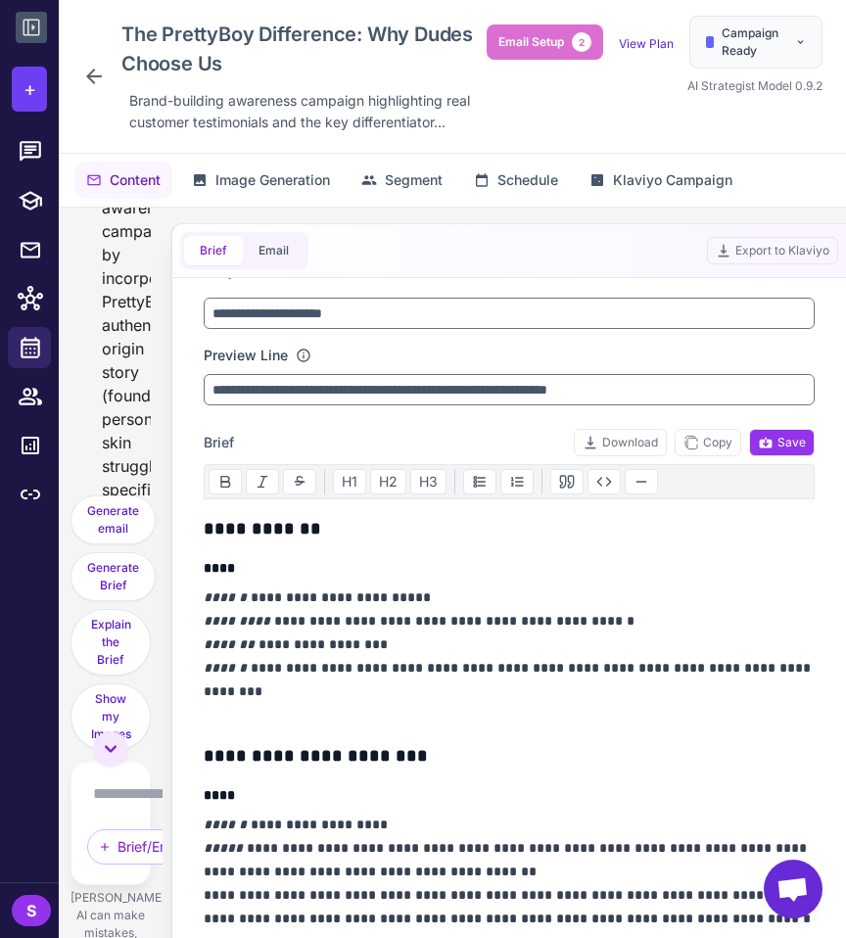
scroll to position [0, 0]
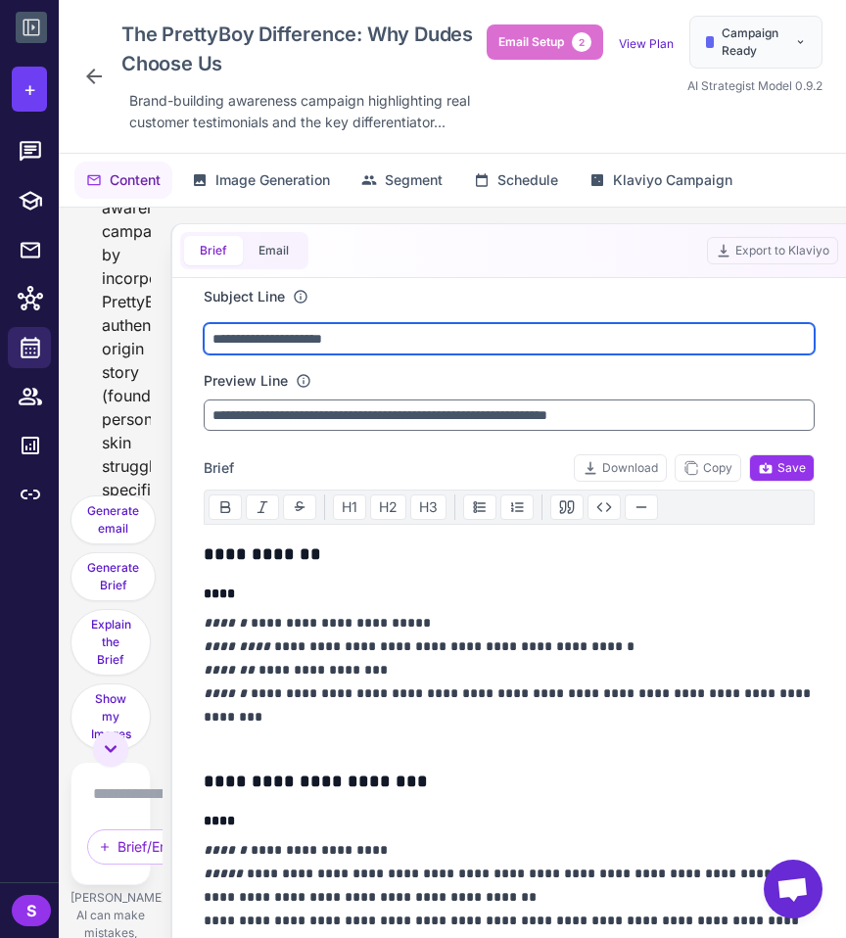
drag, startPoint x: 442, startPoint y: 339, endPoint x: 0, endPoint y: 306, distance: 442.9
click at [0, 306] on div "+ S Switch Brand Close Current Brand: PrettyBoy You don't have access to any ot…" at bounding box center [423, 469] width 846 height 938
type input "**********"
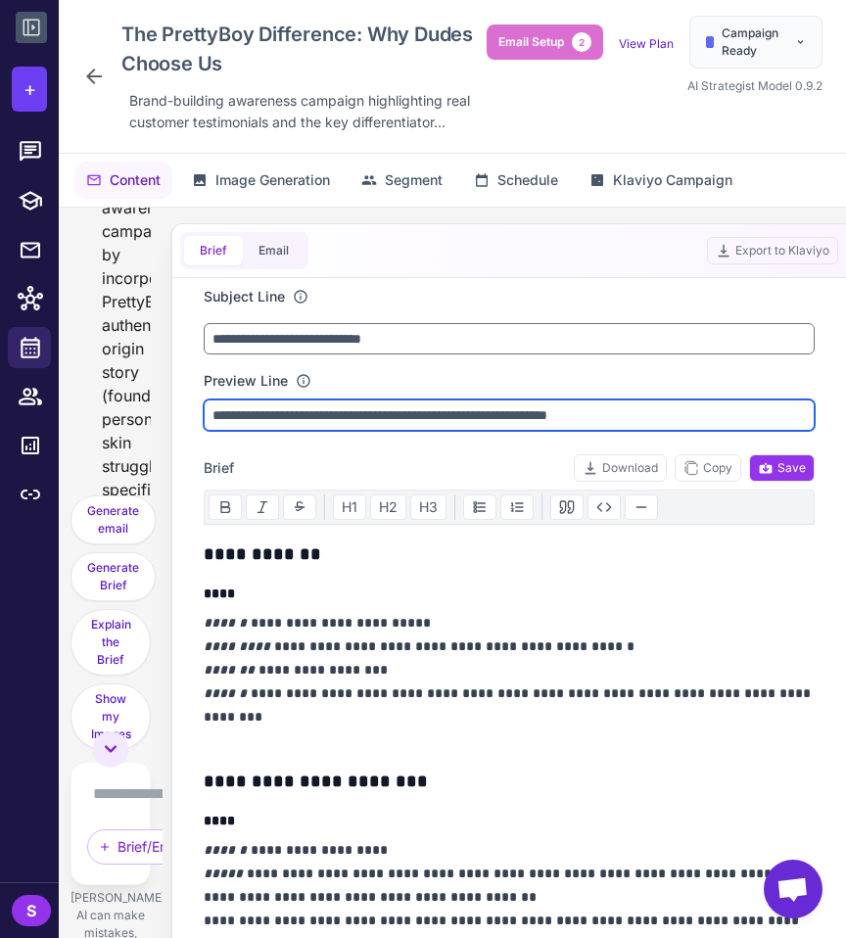
click at [382, 411] on input "**********" at bounding box center [509, 415] width 611 height 31
type input "**********"
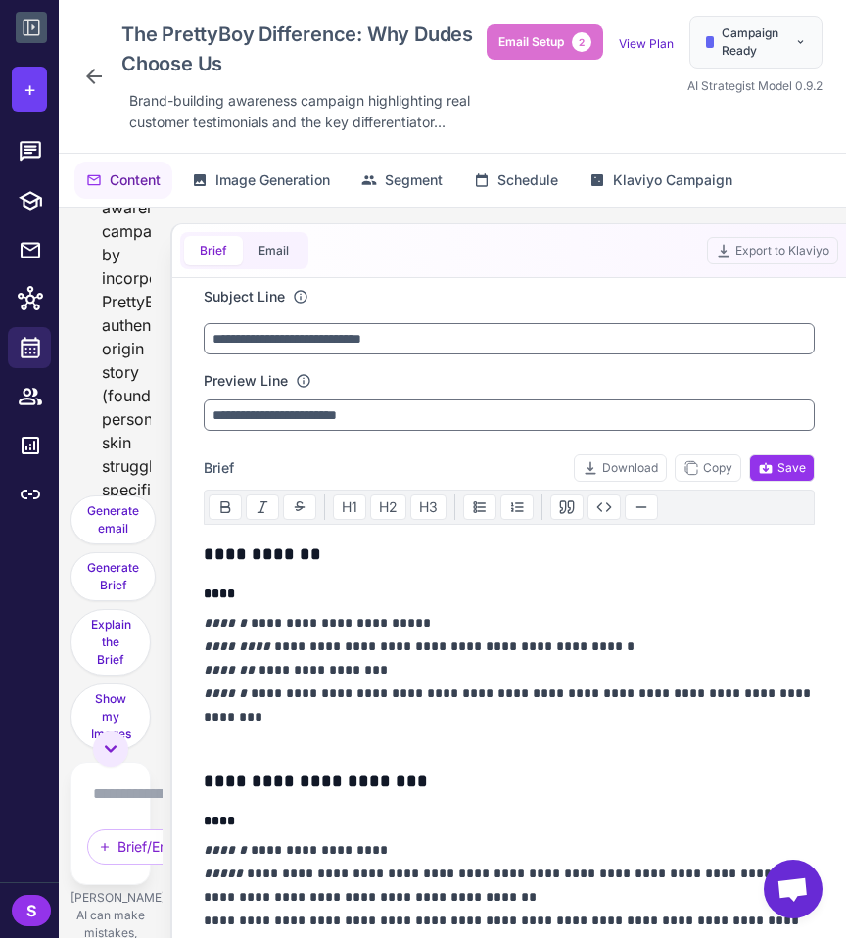
click at [580, 648] on p "**********" at bounding box center [509, 681] width 611 height 141
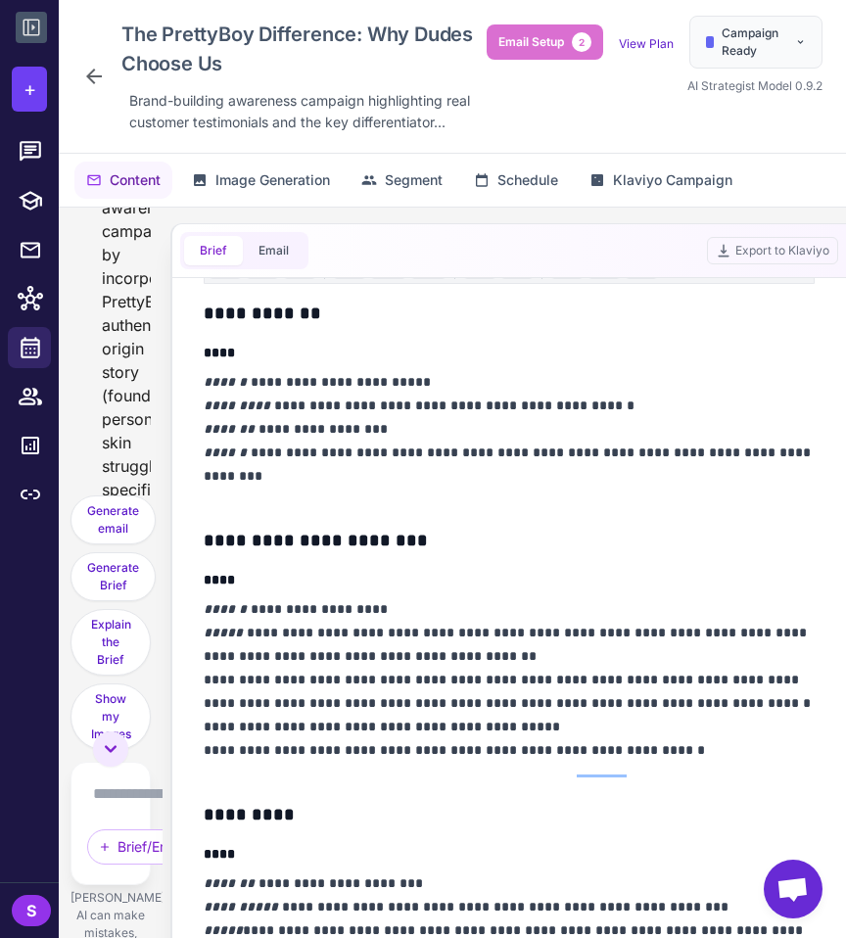
scroll to position [249, 0]
